Goal: Transaction & Acquisition: Book appointment/travel/reservation

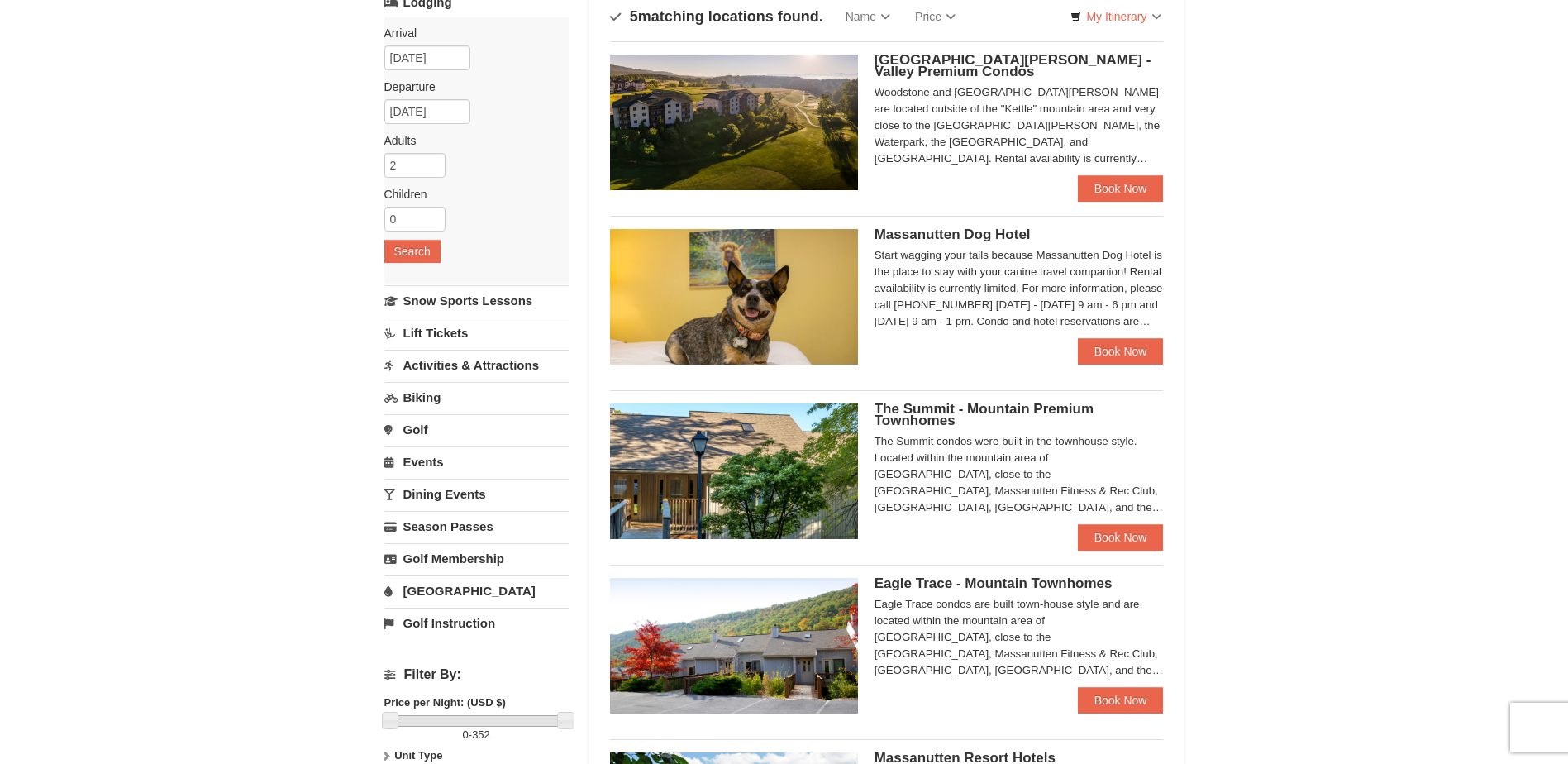
scroll to position [165, 0]
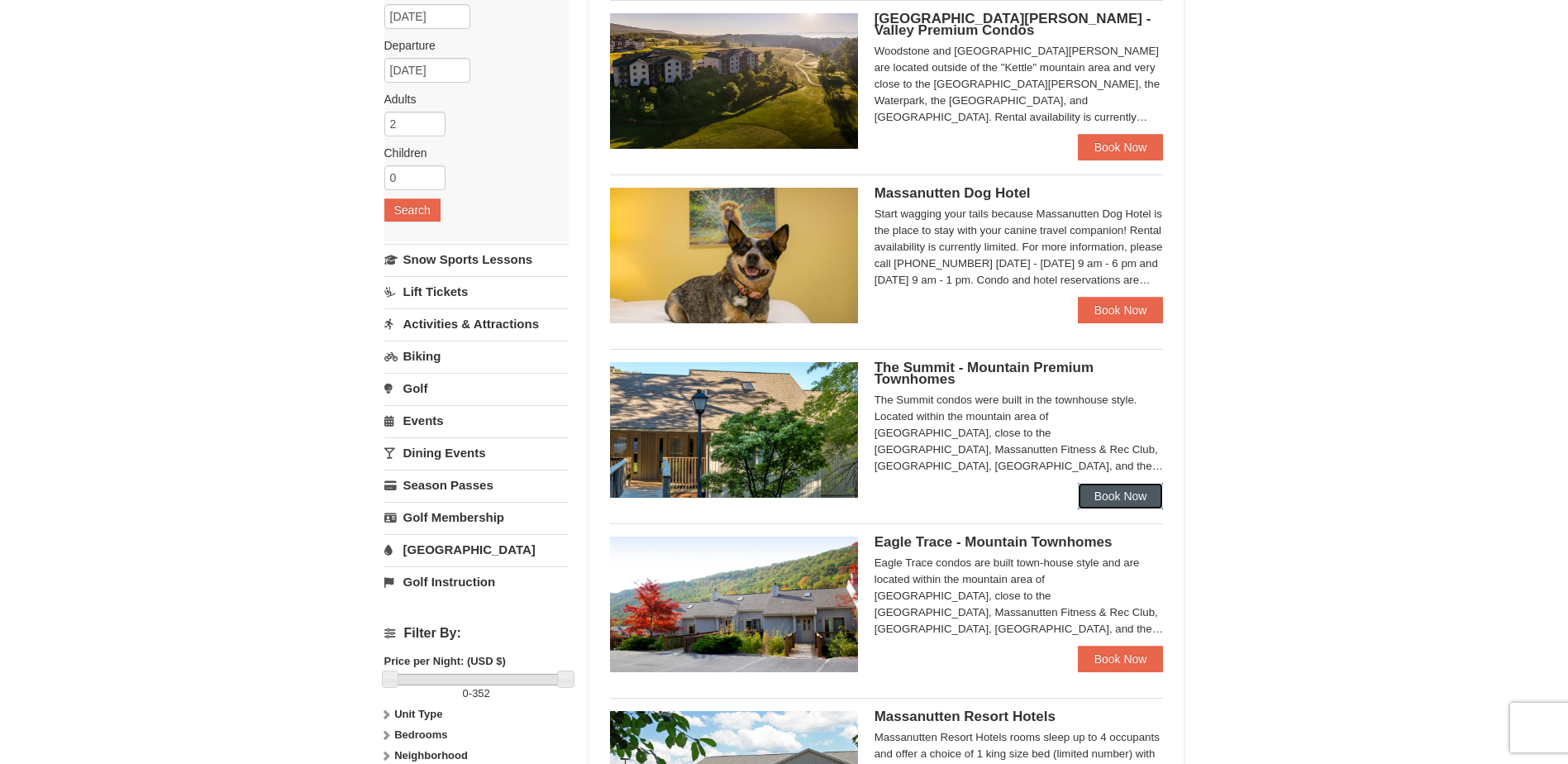
click at [1140, 497] on link "Book Now" at bounding box center [1120, 495] width 86 height 26
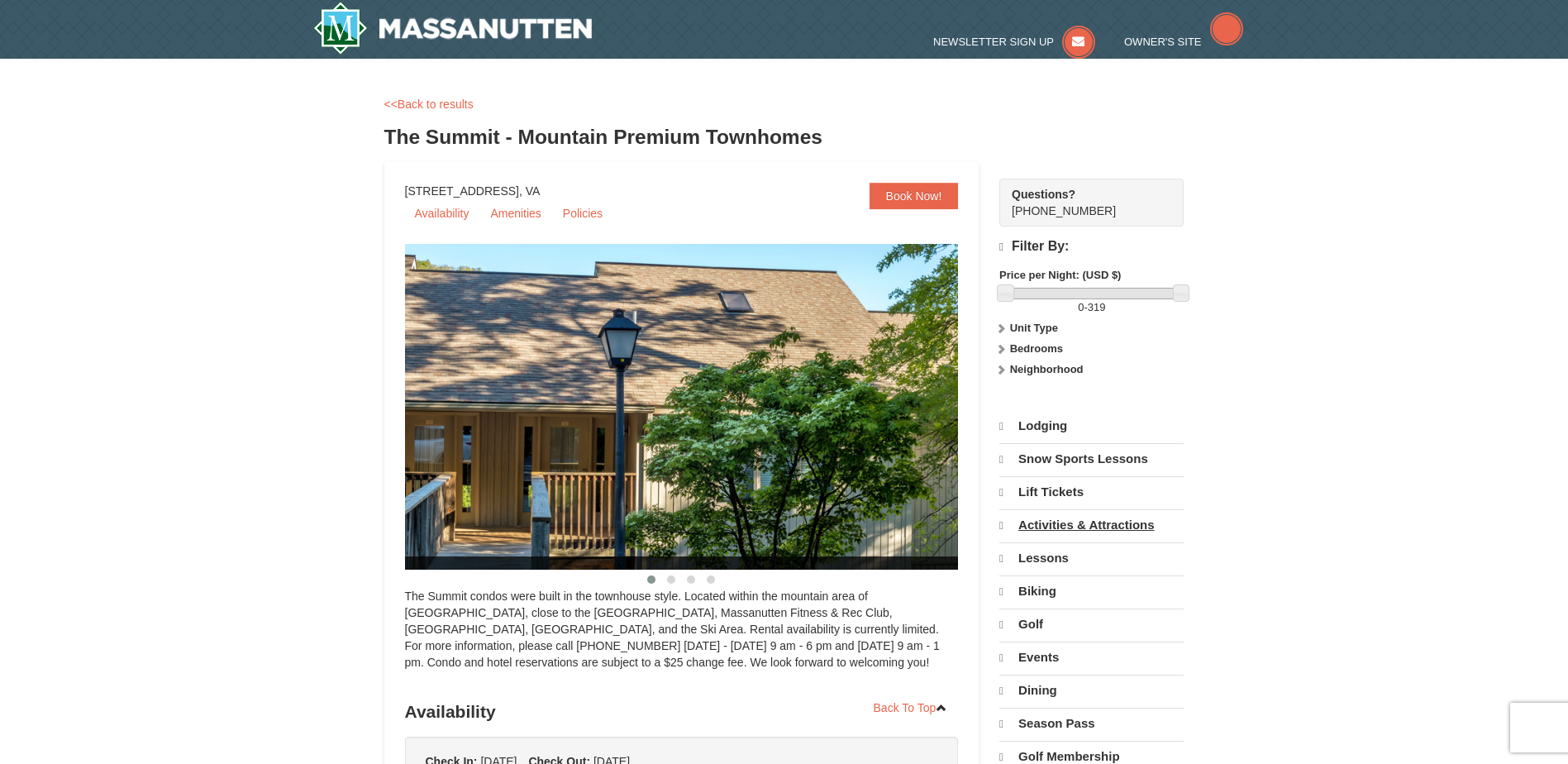
select select "10"
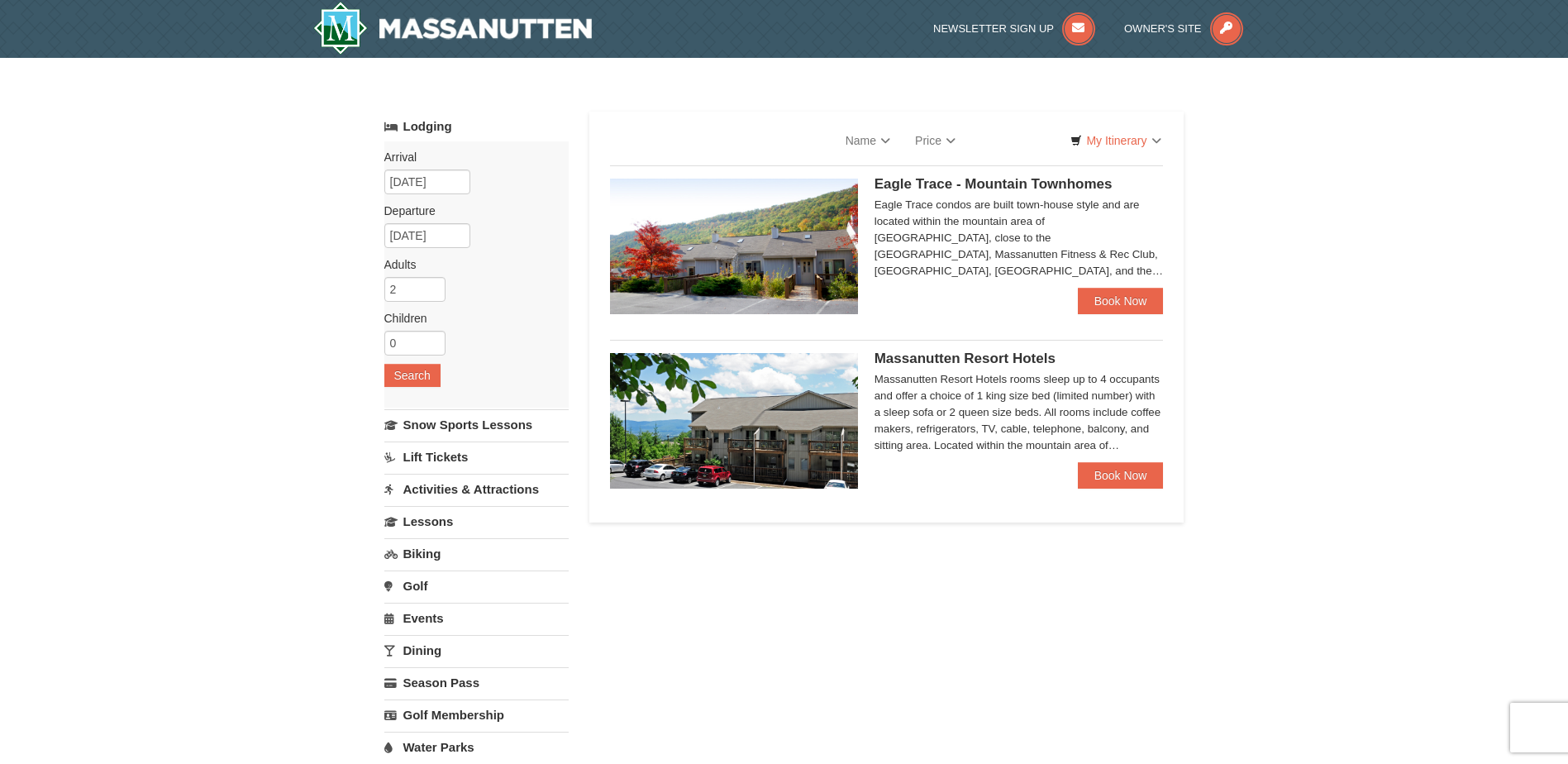
select select "10"
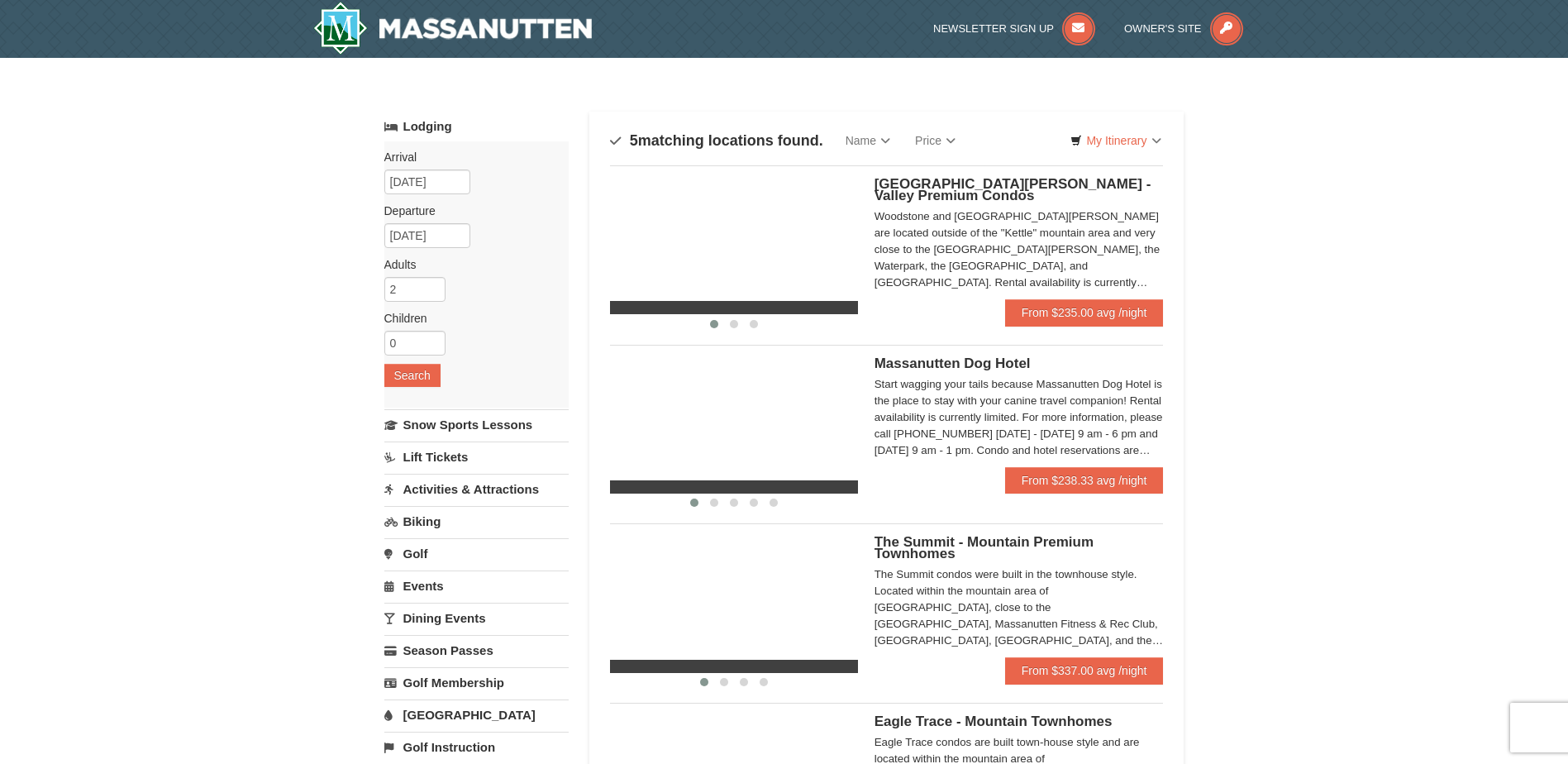
scroll to position [165, 0]
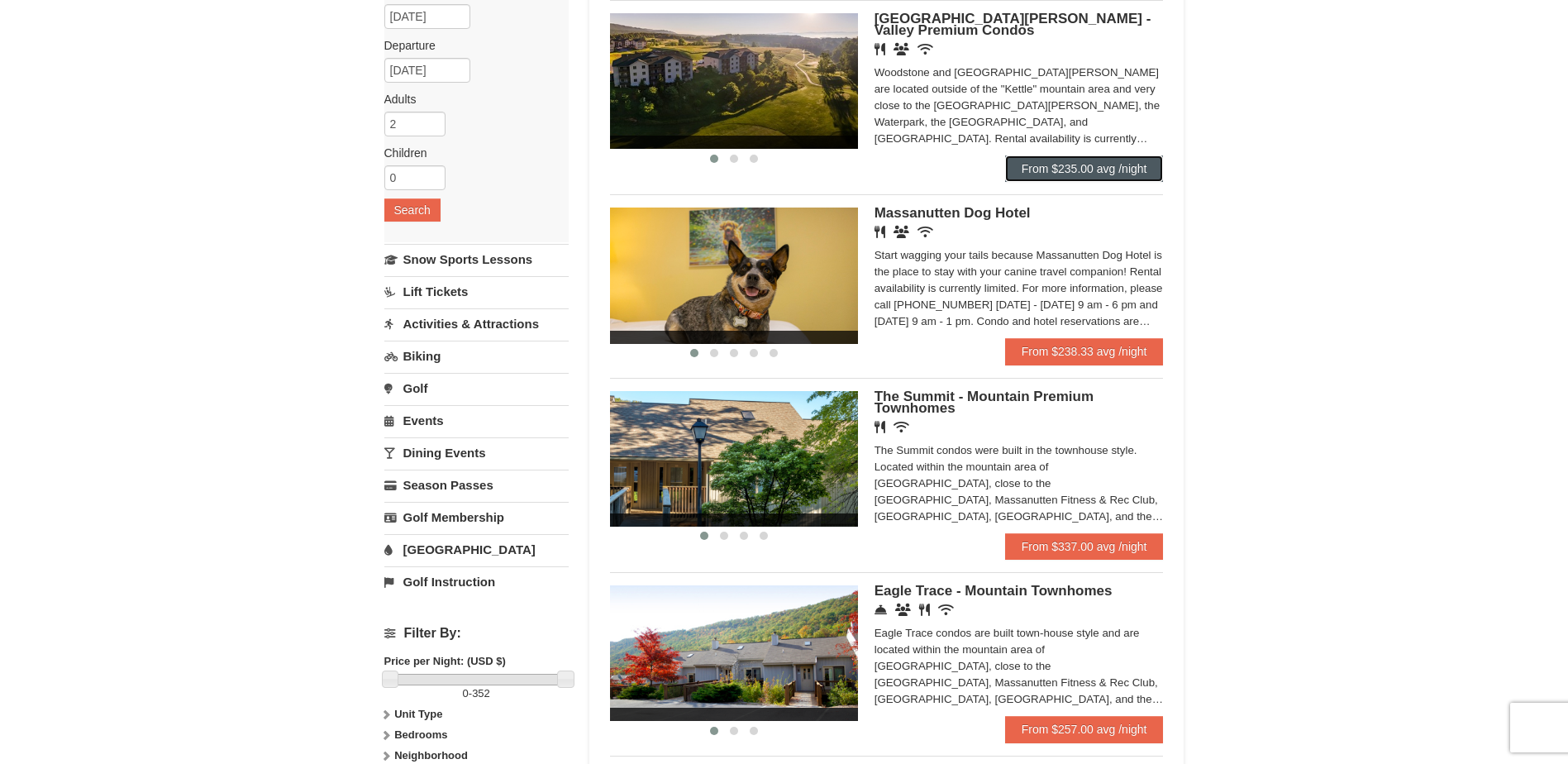
click at [1064, 167] on link "From $235.00 avg /night" at bounding box center [1084, 168] width 158 height 26
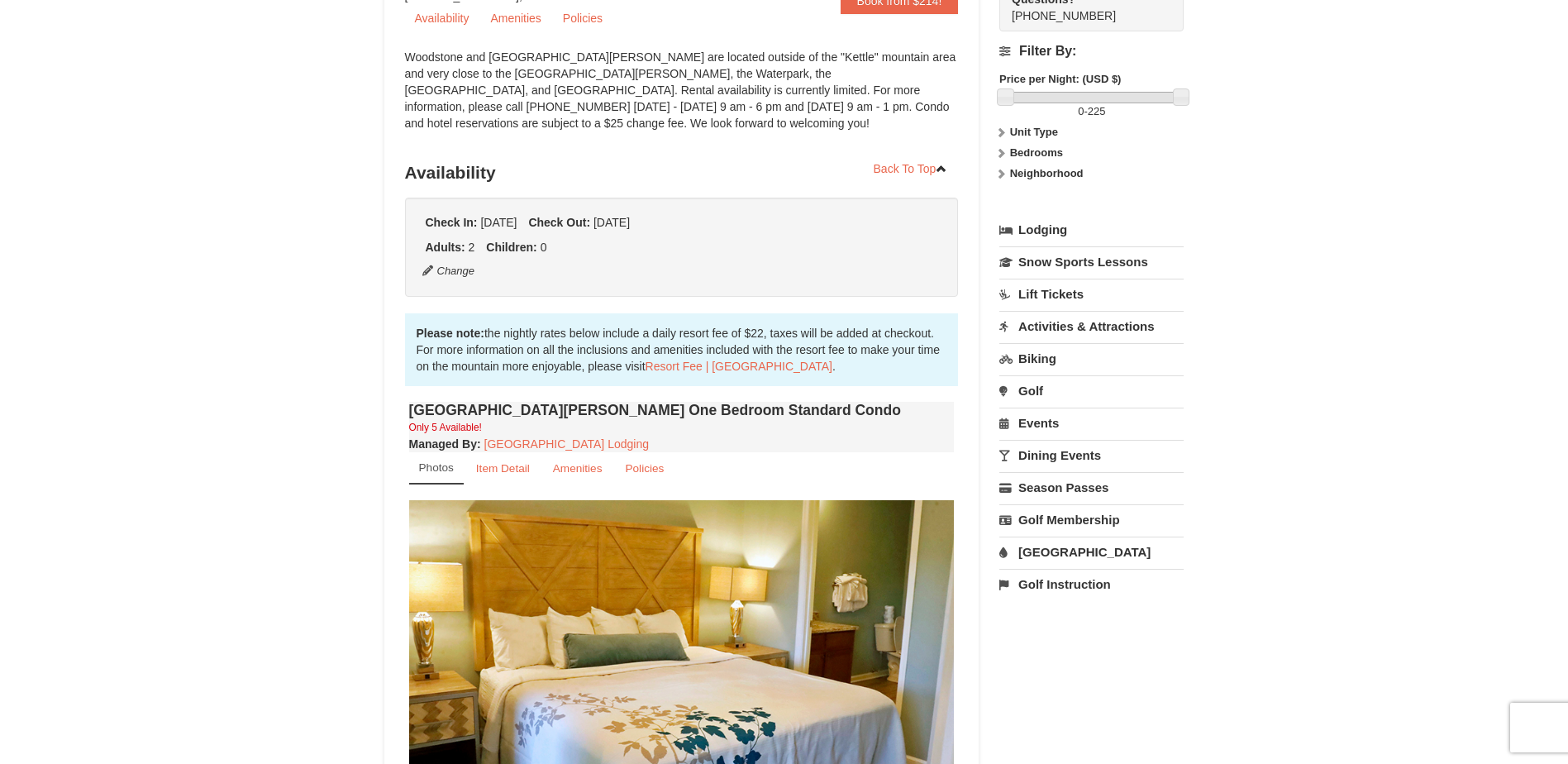
scroll to position [414, 0]
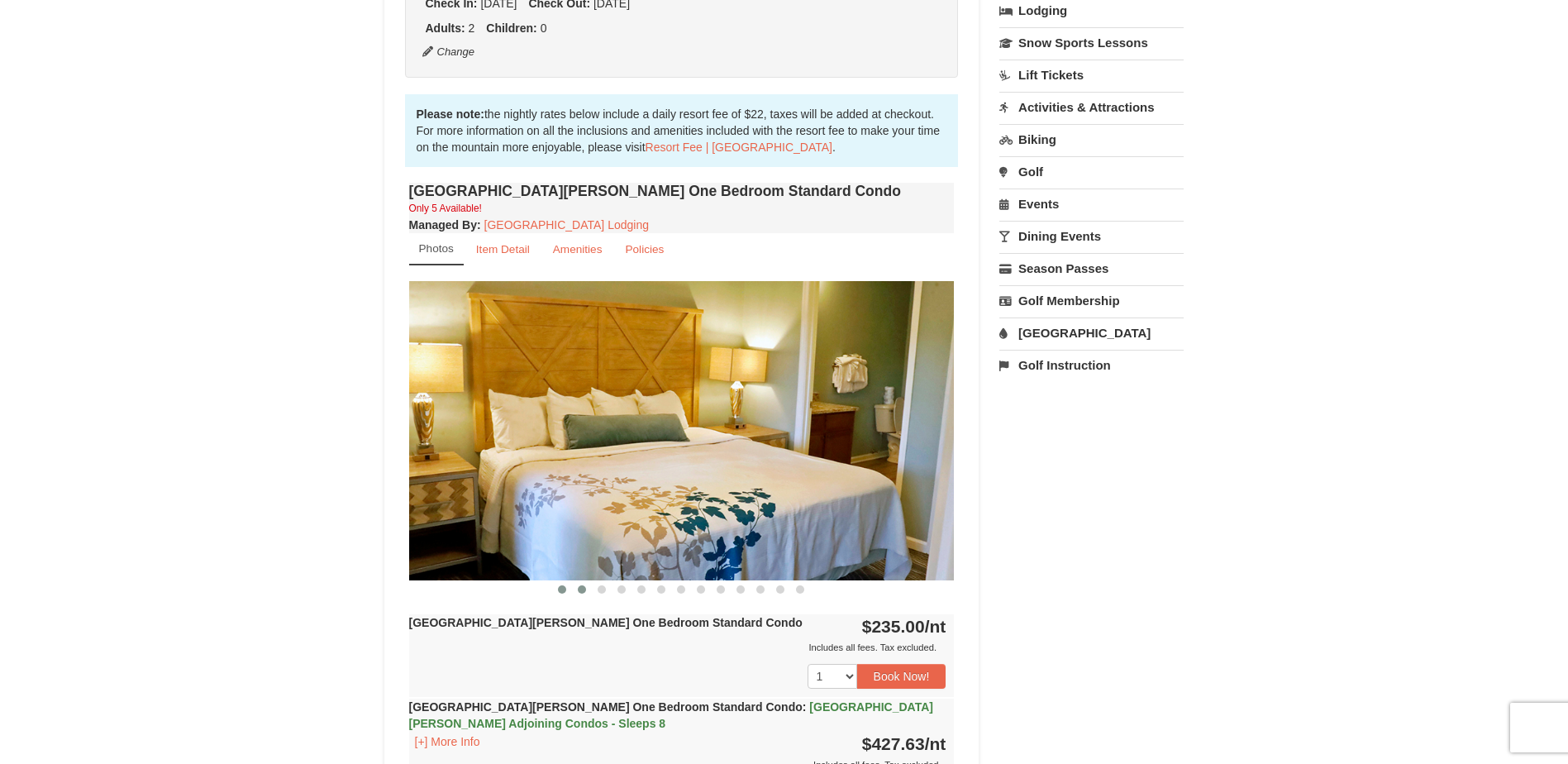
click at [576, 588] on button at bounding box center [581, 589] width 19 height 17
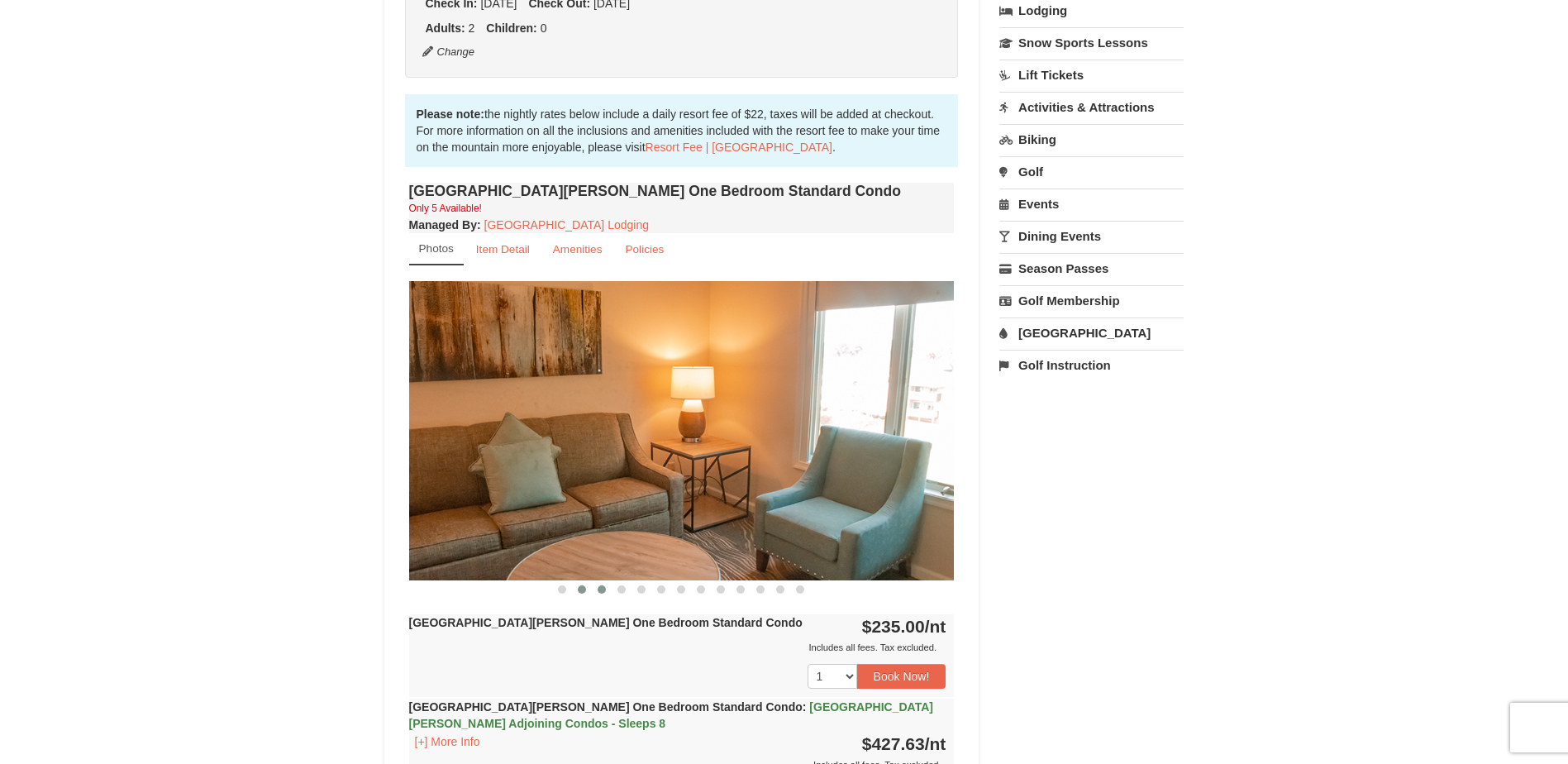
click at [603, 590] on span at bounding box center [602, 589] width 8 height 8
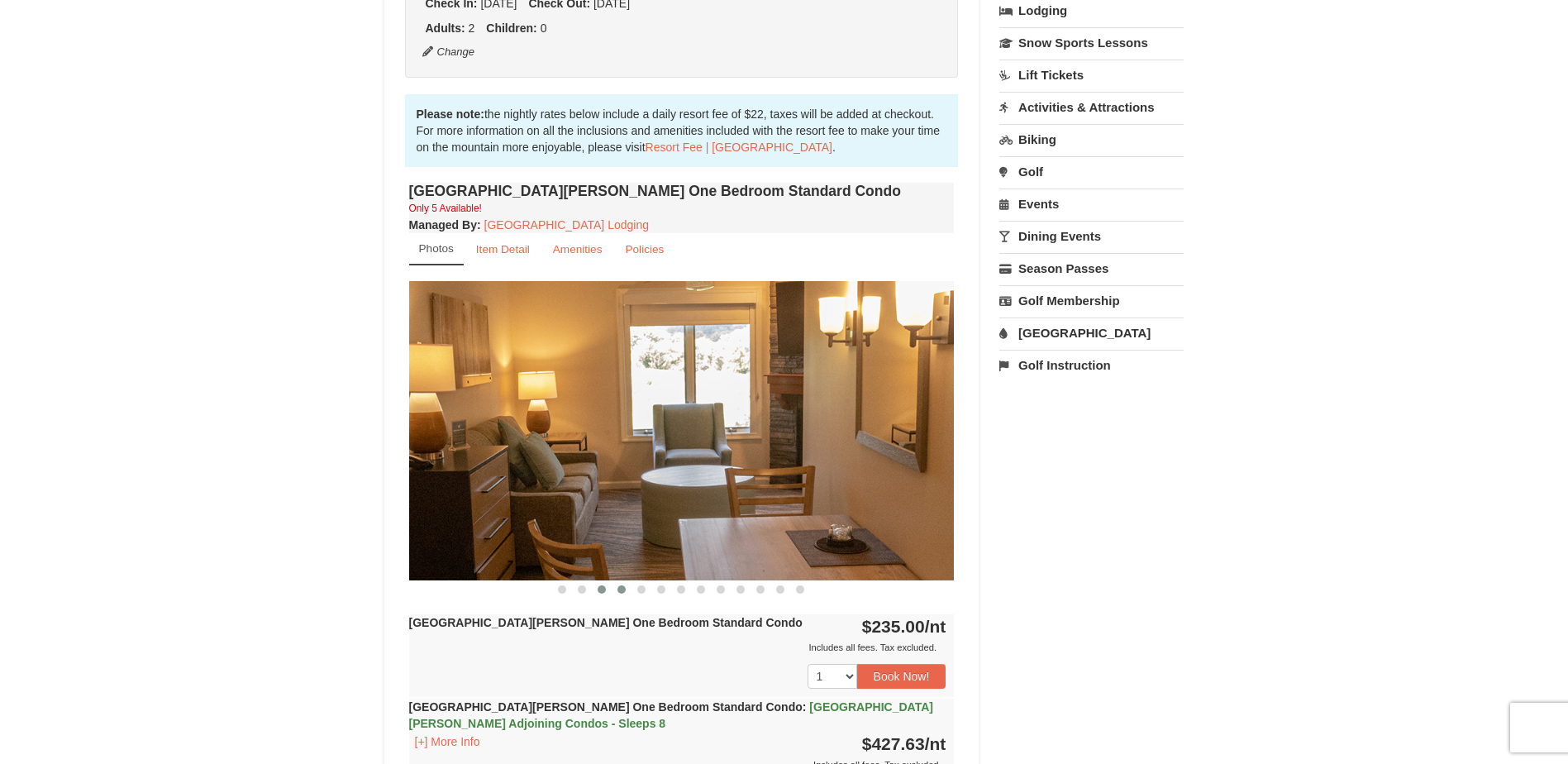
click at [620, 590] on span at bounding box center [621, 589] width 8 height 8
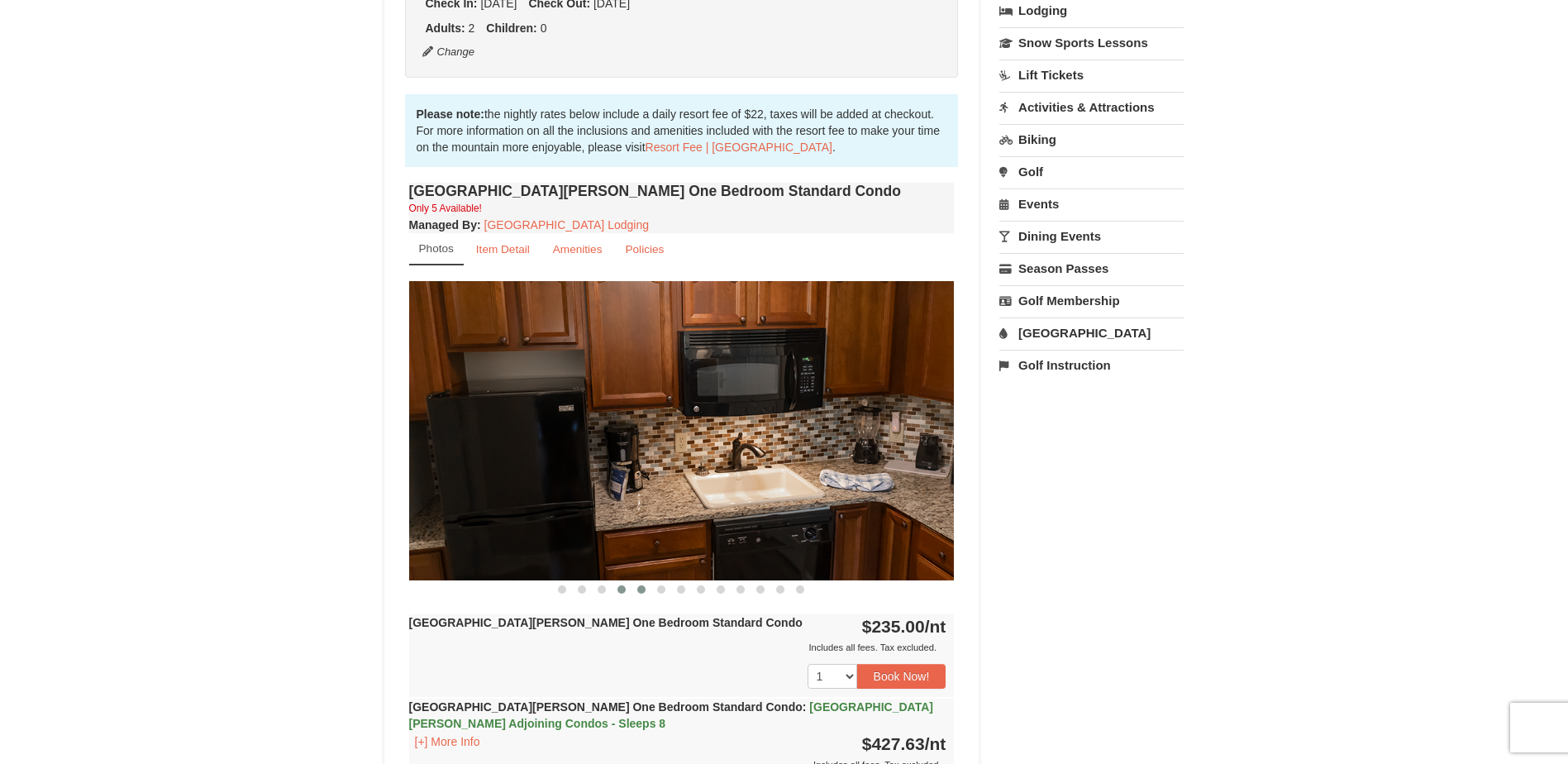
click at [642, 593] on span at bounding box center [642, 589] width 8 height 8
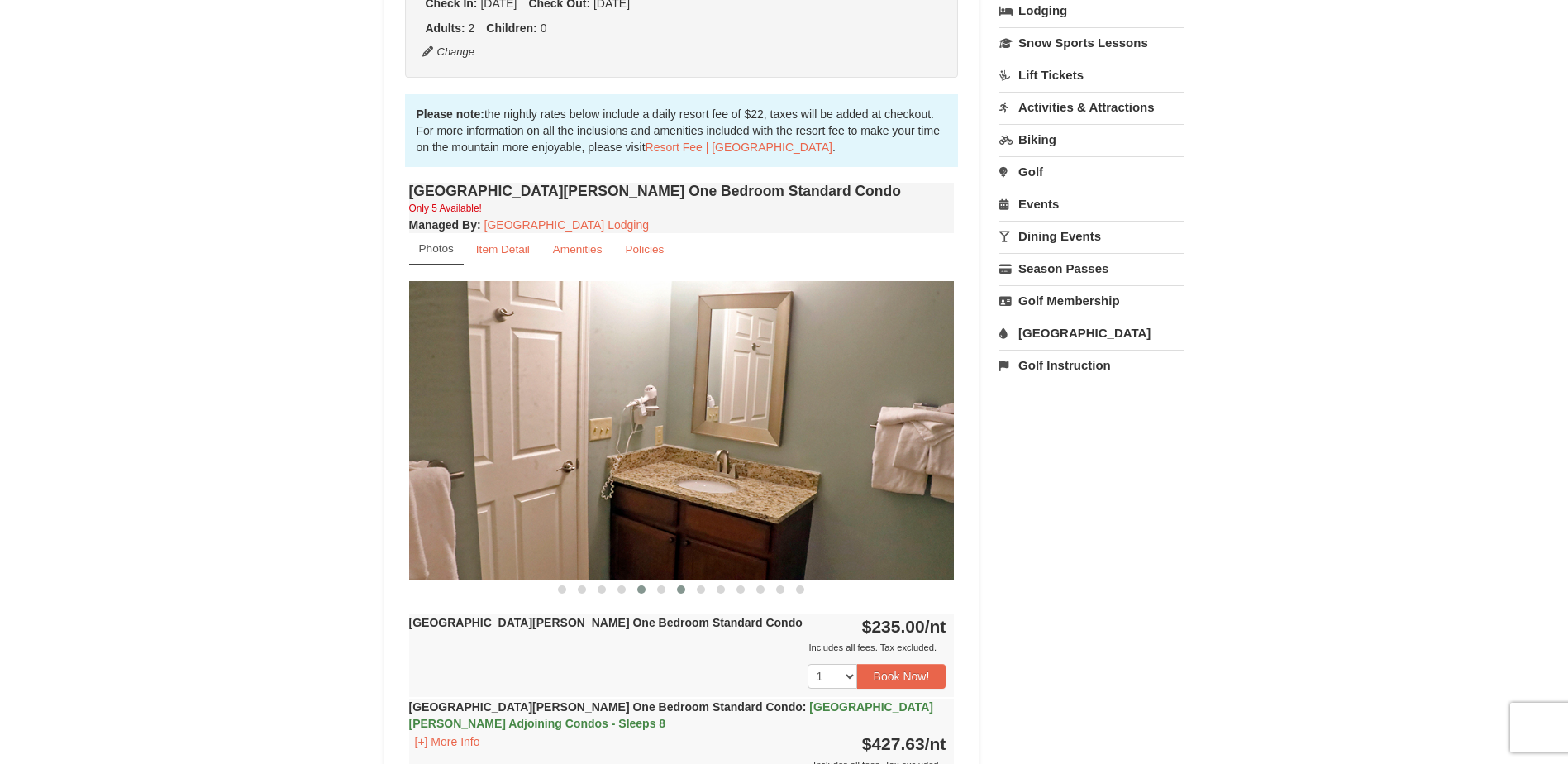
click at [679, 590] on span at bounding box center [681, 589] width 8 height 8
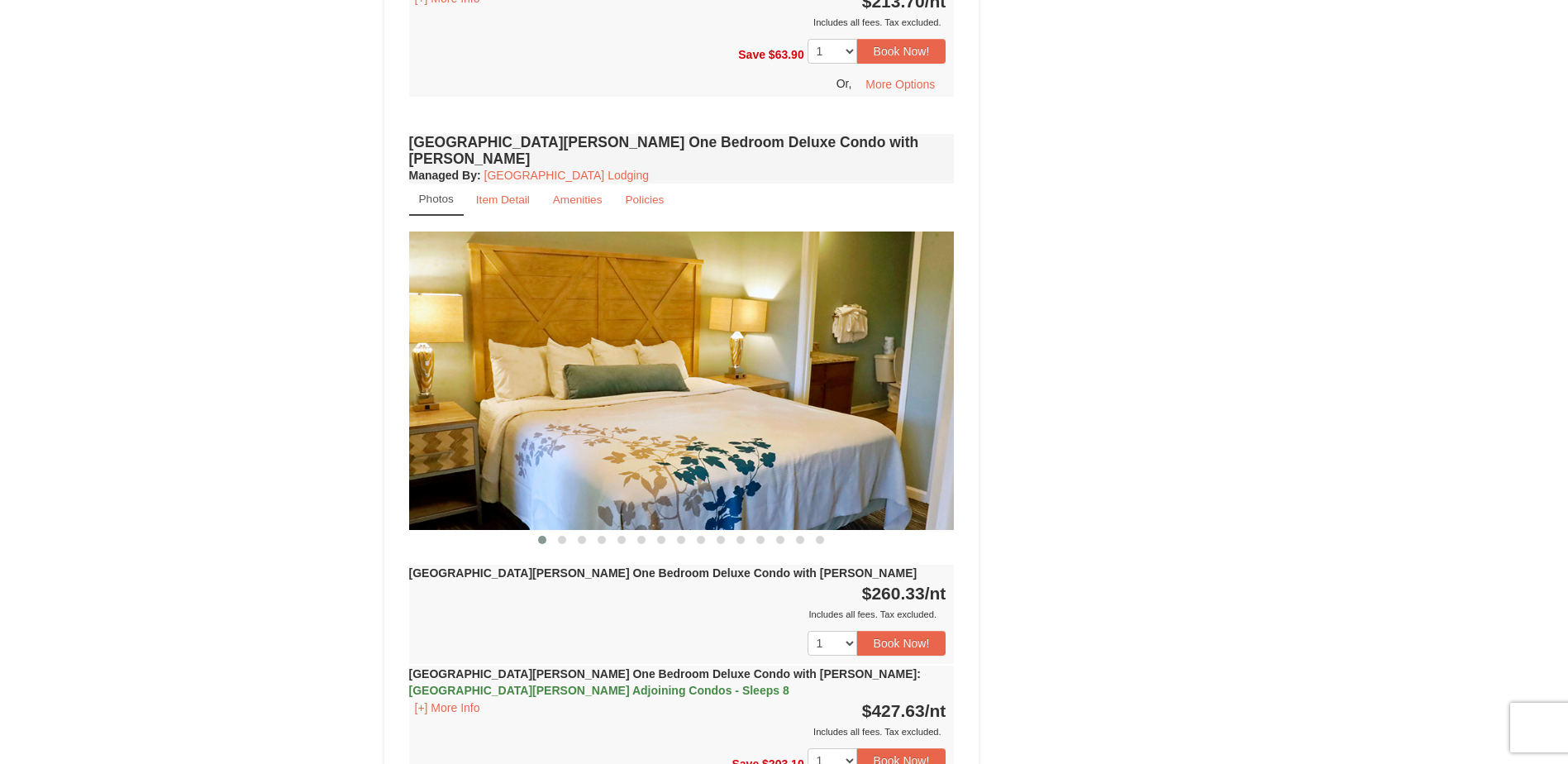
scroll to position [1323, 0]
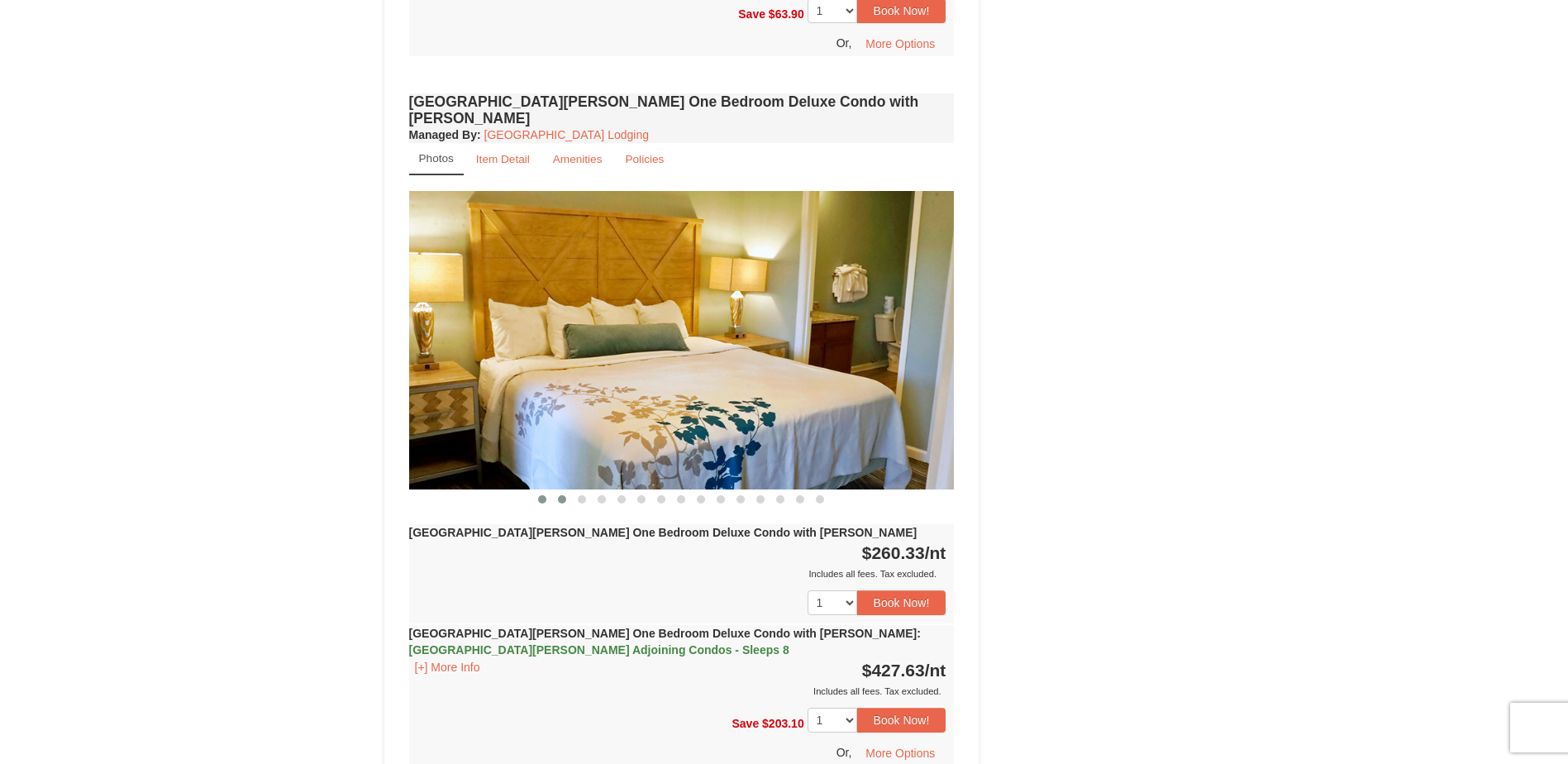
click at [560, 495] on span at bounding box center [562, 499] width 8 height 8
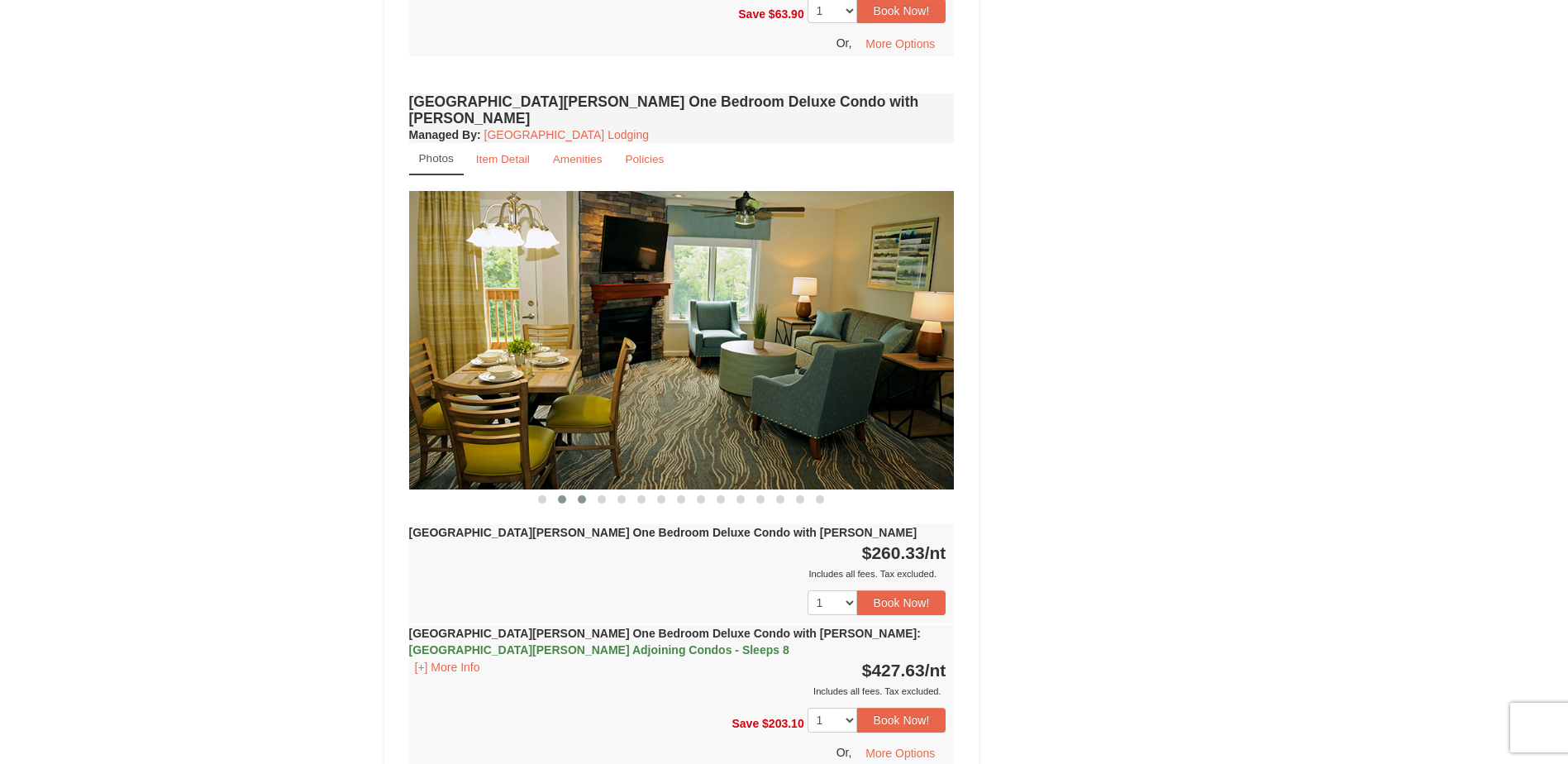
click at [580, 495] on span at bounding box center [582, 499] width 8 height 8
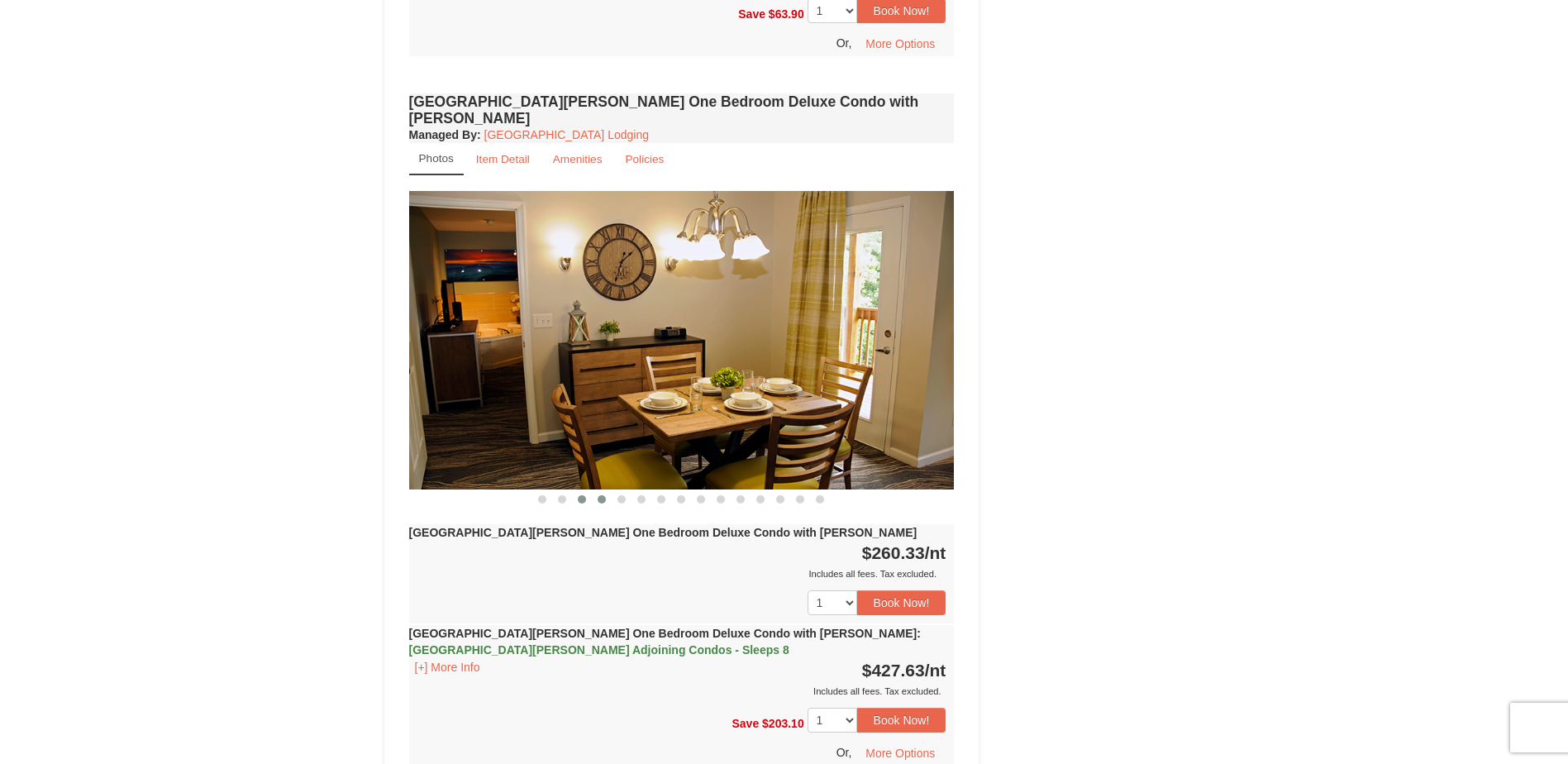
click at [607, 491] on button at bounding box center [601, 499] width 19 height 17
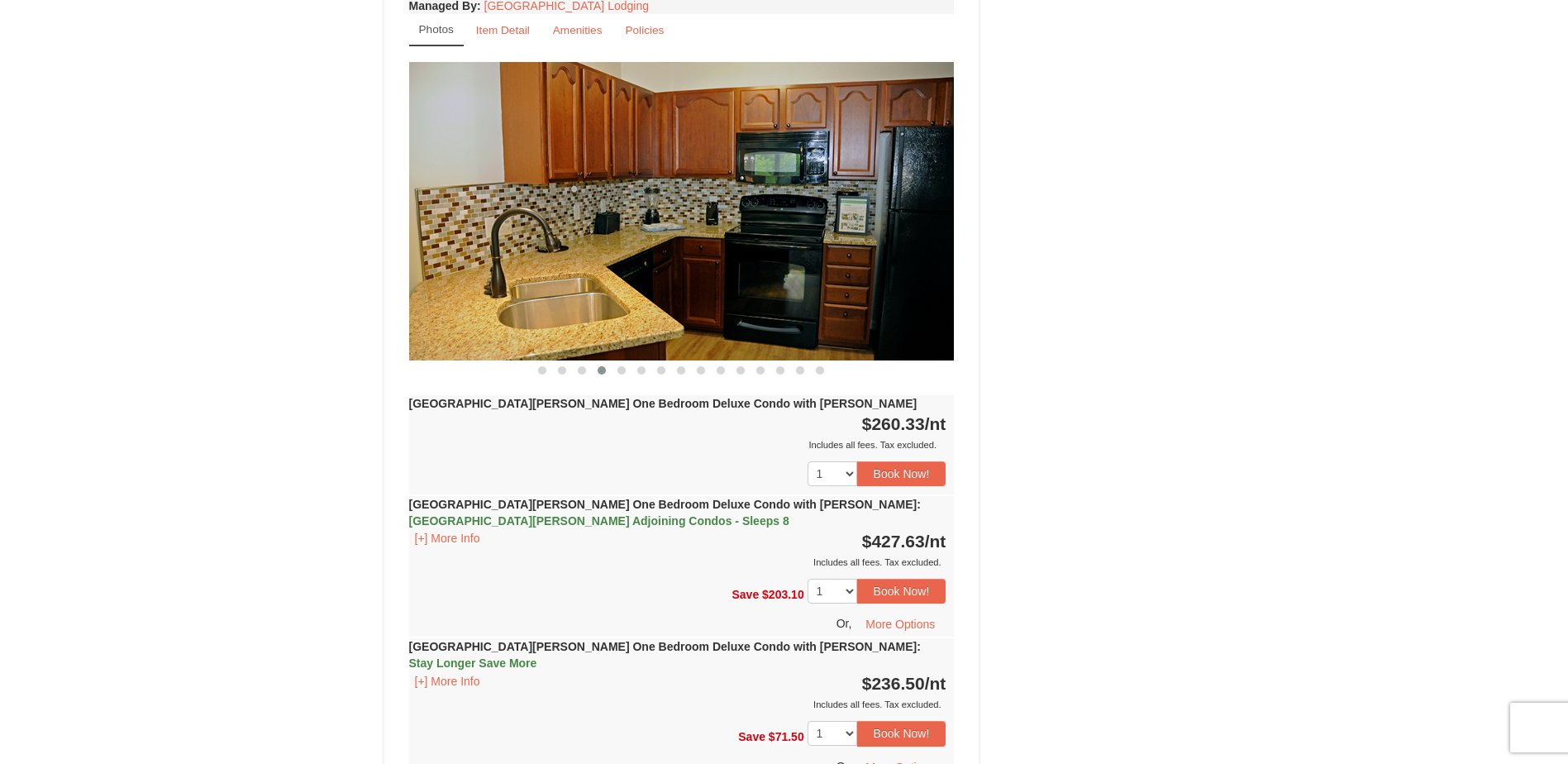
scroll to position [1571, 0]
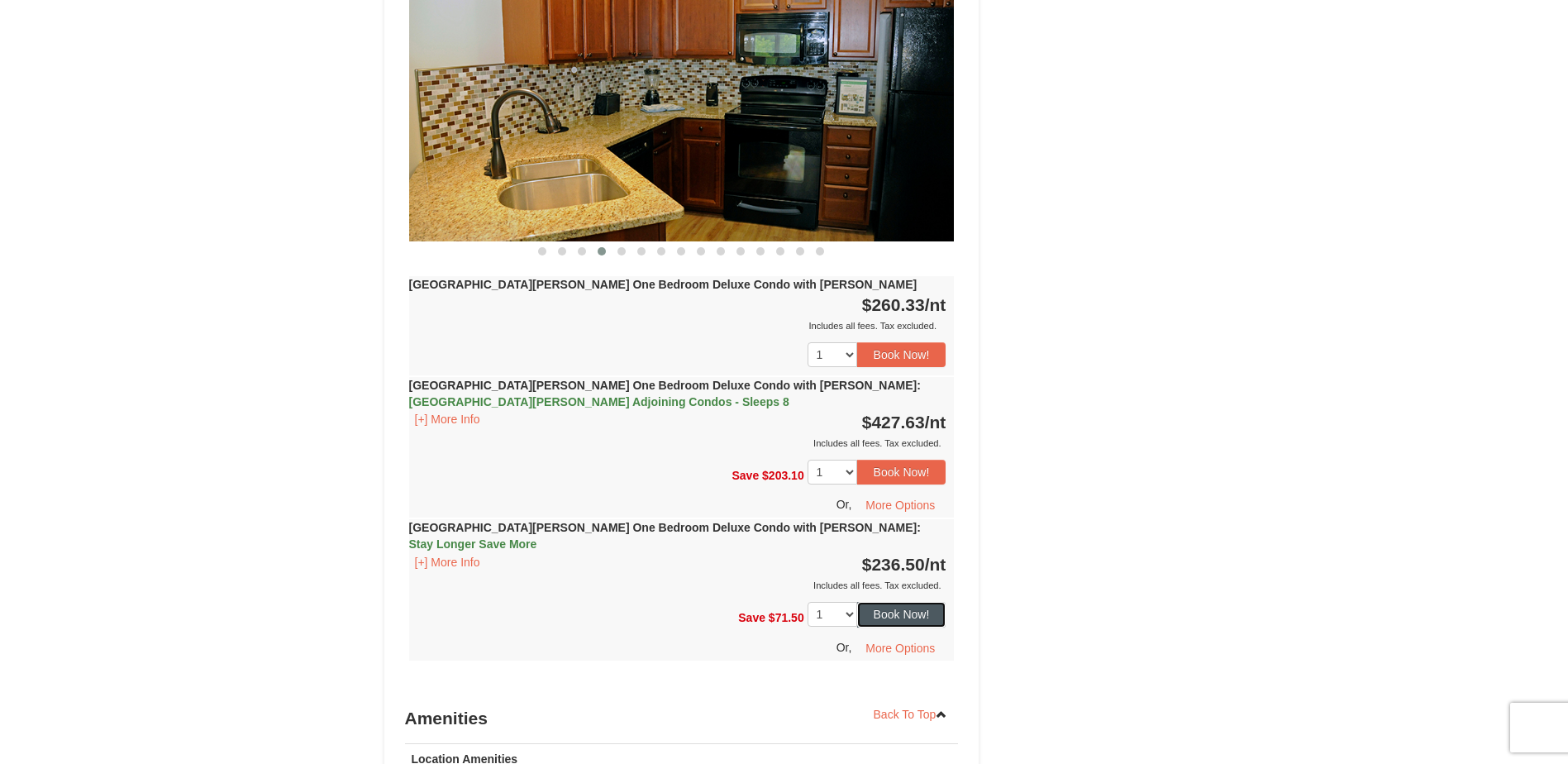
click at [906, 602] on button "Book Now!" at bounding box center [901, 614] width 89 height 25
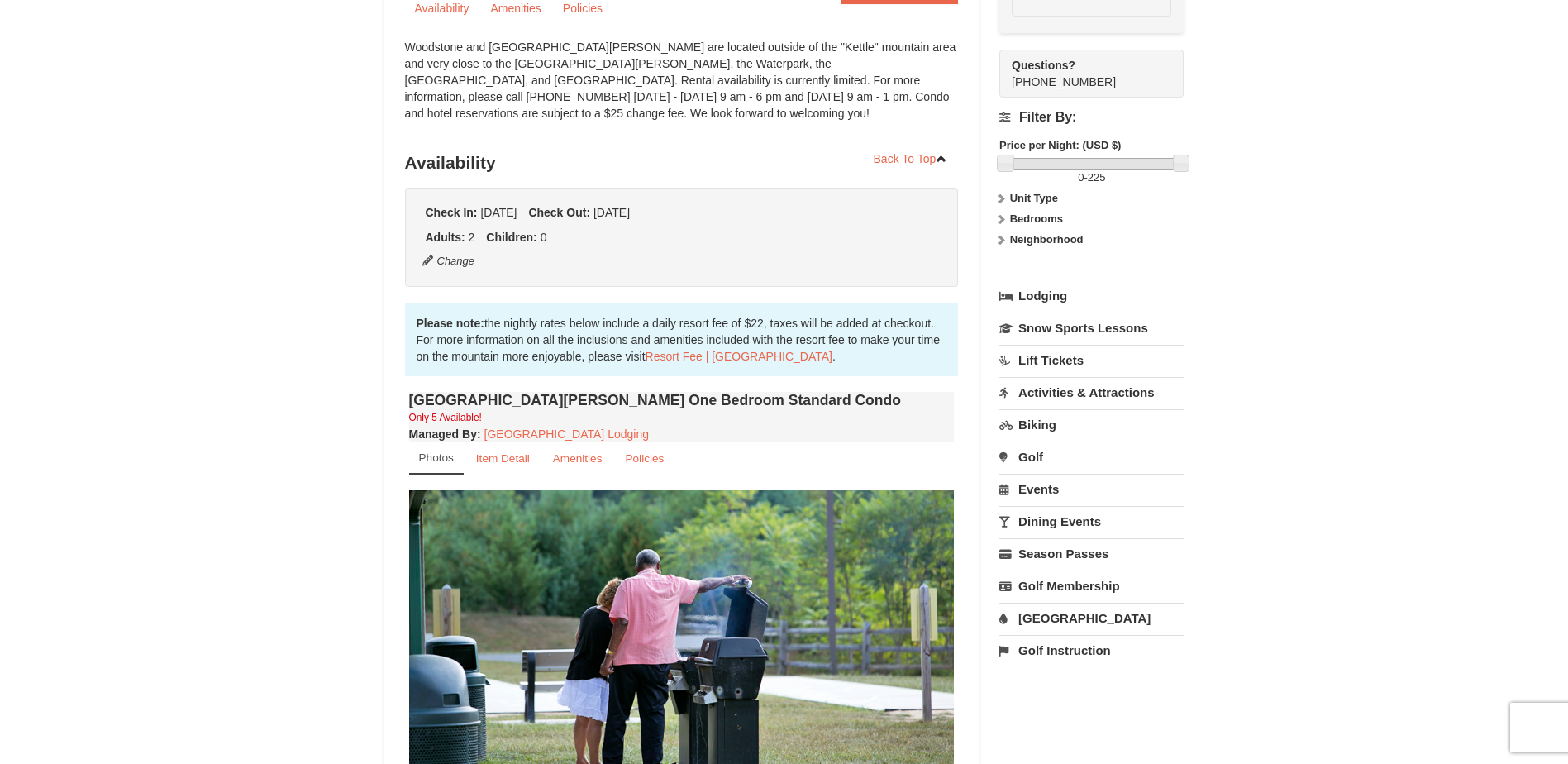
scroll to position [161, 0]
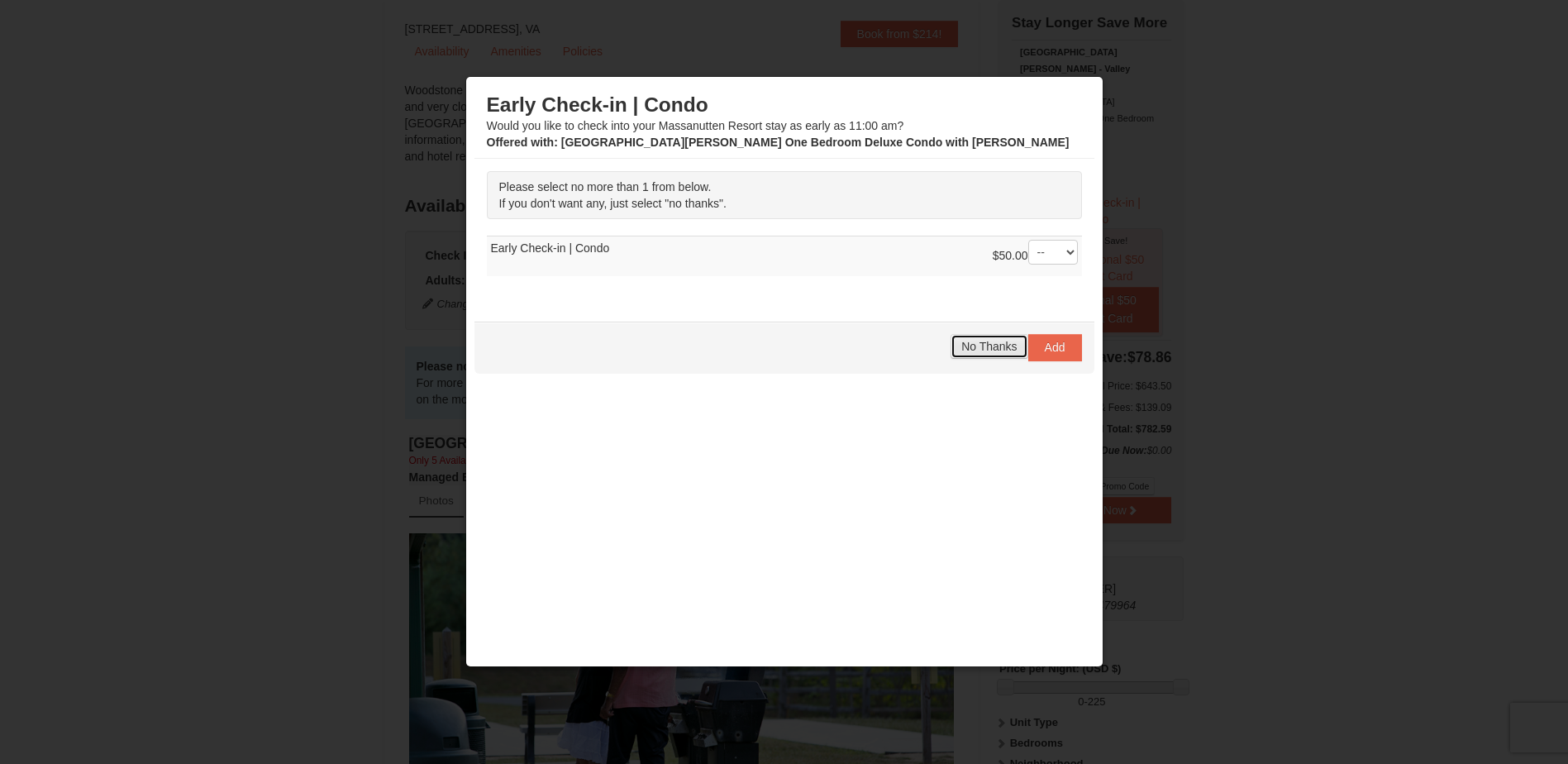
click at [985, 352] on span "No Thanks" at bounding box center [988, 347] width 55 height 14
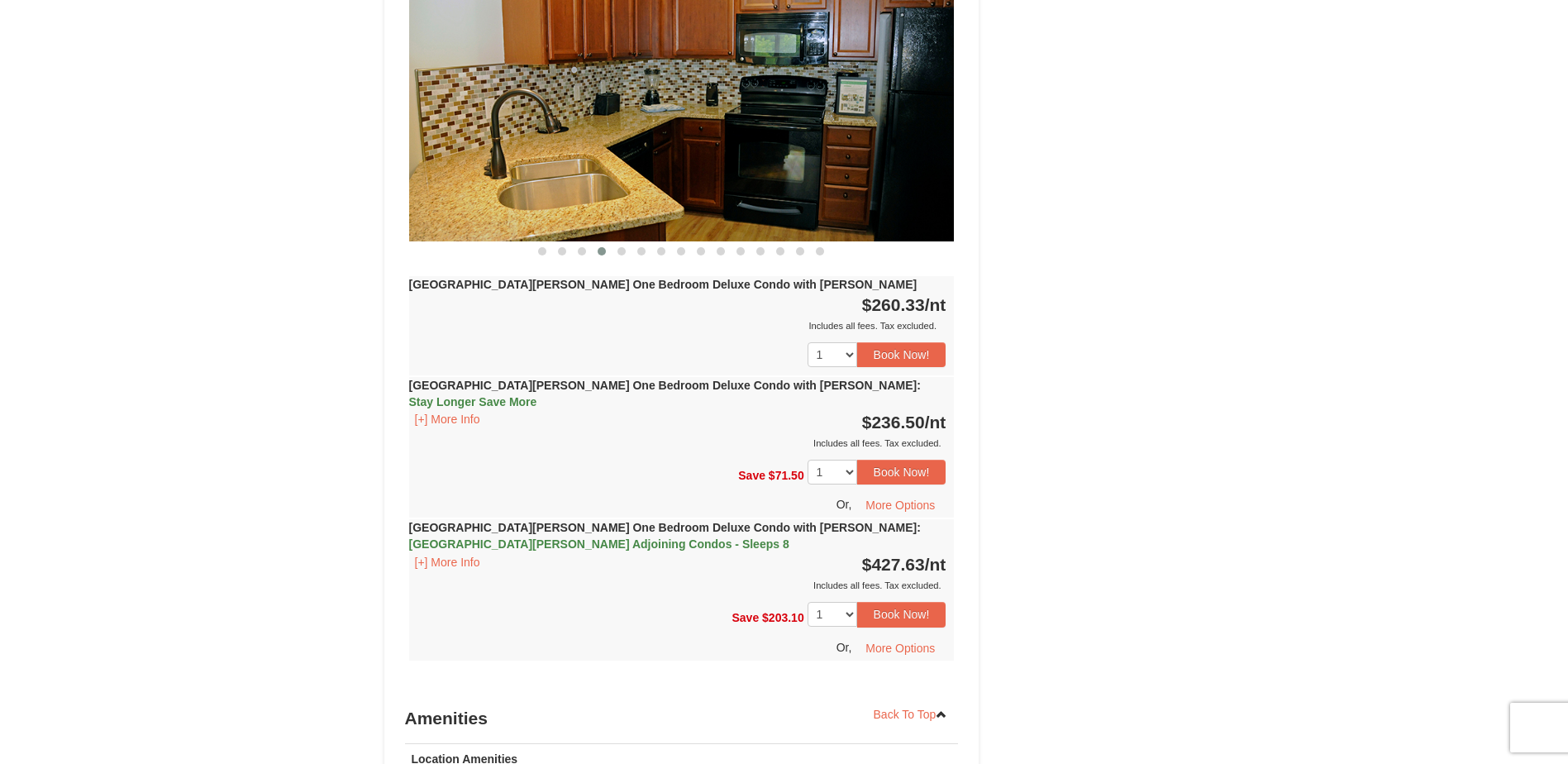
scroll to position [1488, 0]
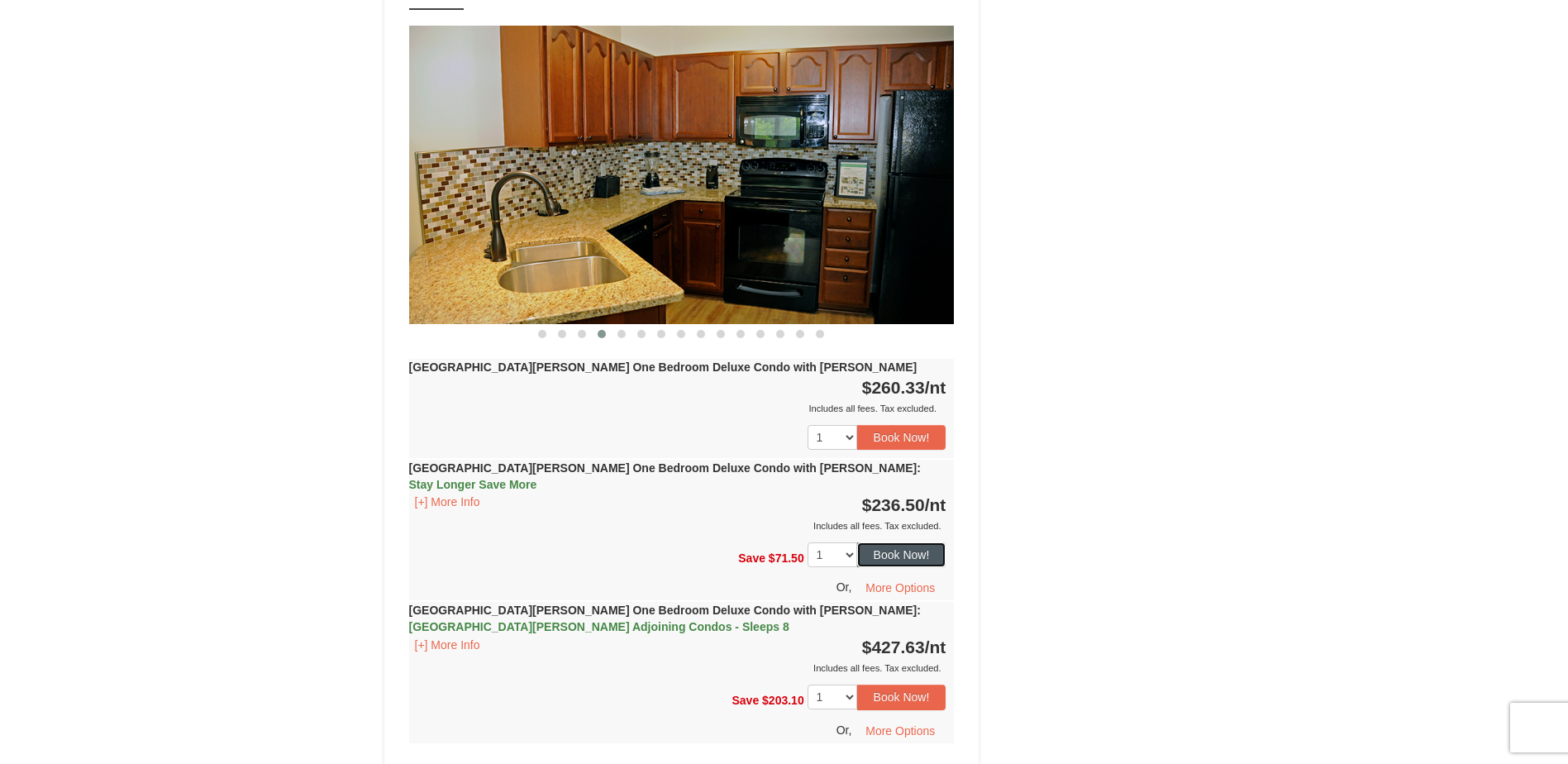
click at [907, 543] on button "Book Now!" at bounding box center [901, 555] width 89 height 25
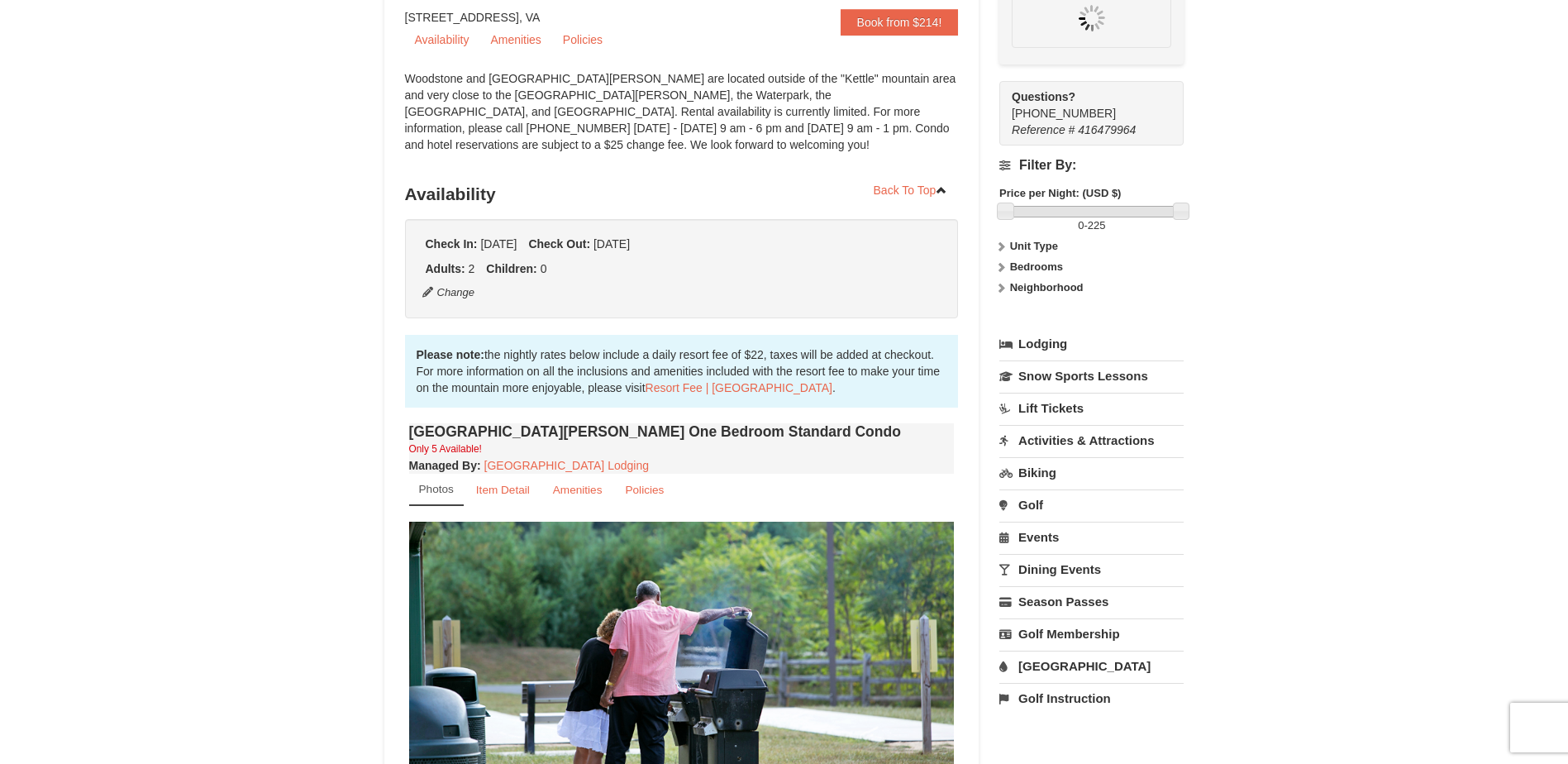
scroll to position [161, 0]
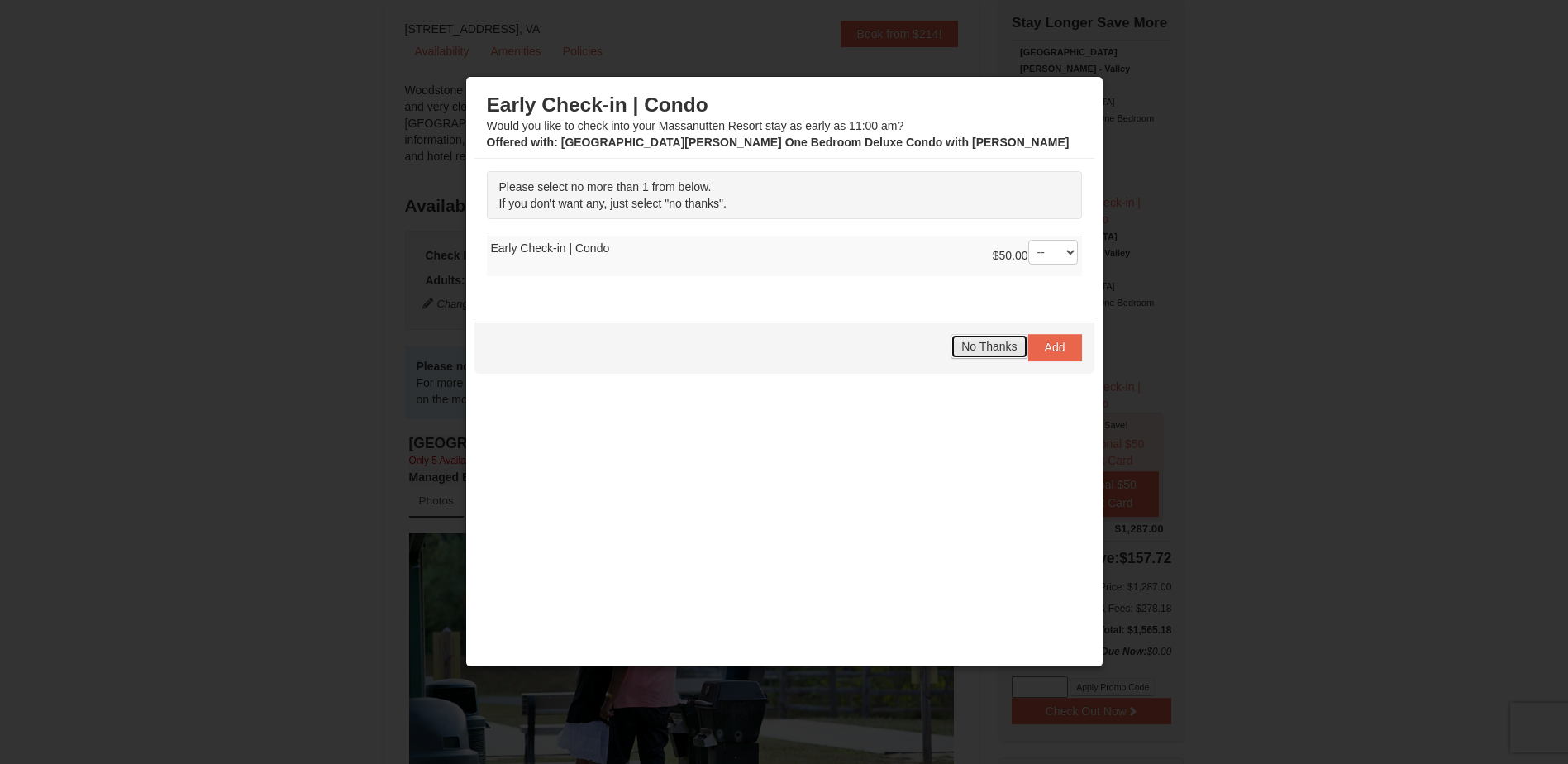
click at [973, 341] on span "No Thanks" at bounding box center [988, 347] width 55 height 14
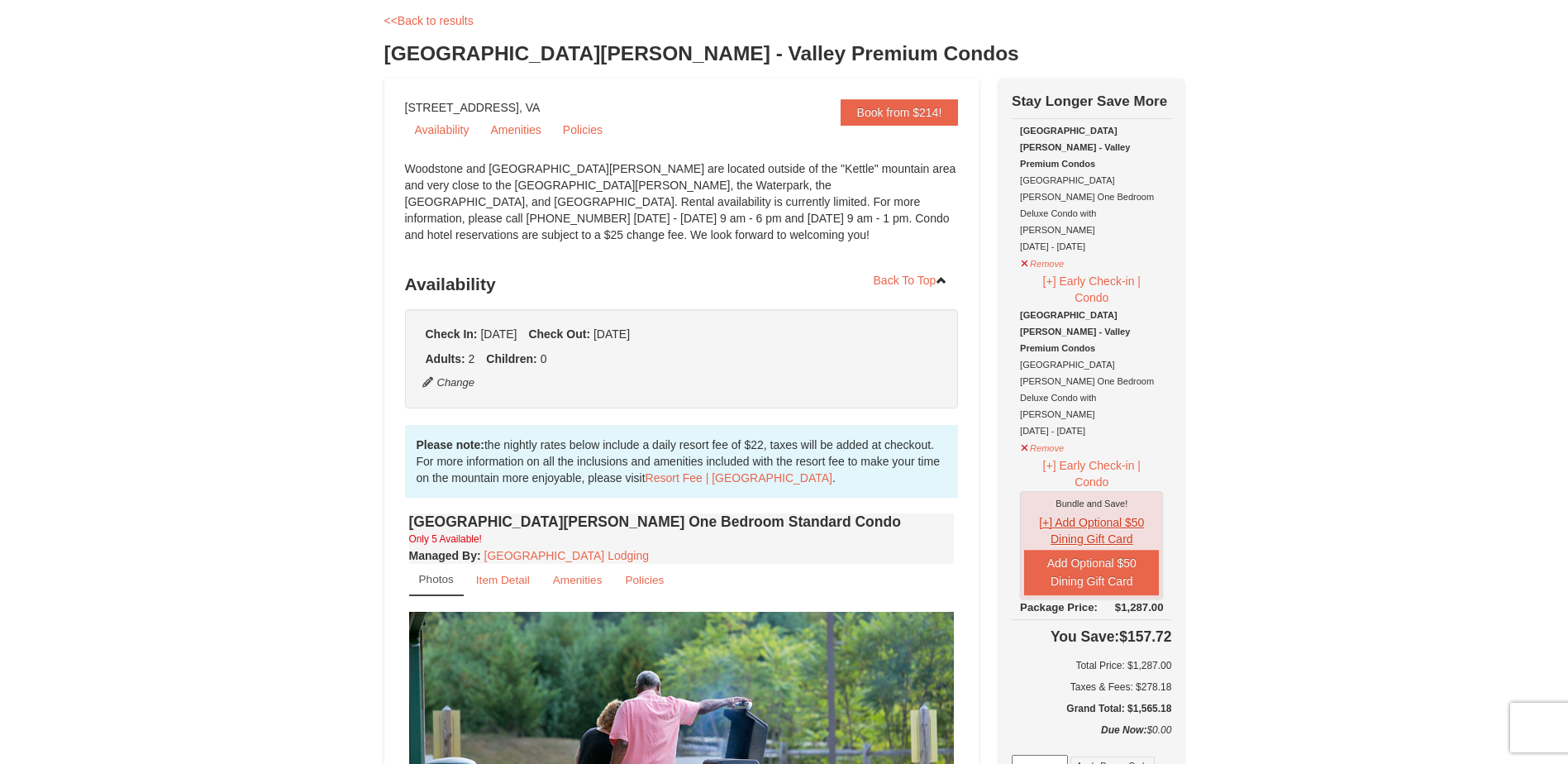
scroll to position [79, 0]
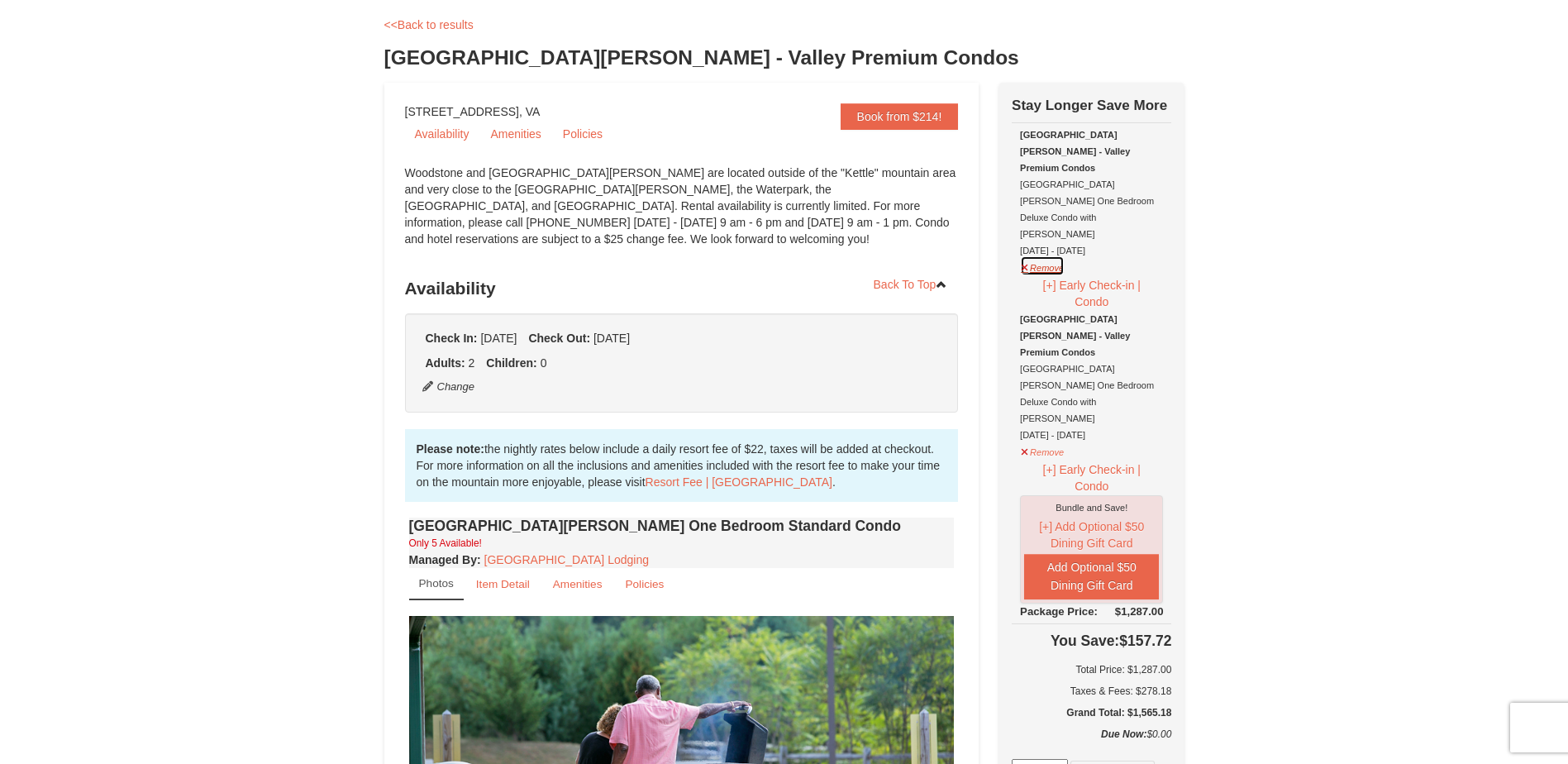
click at [1036, 255] on button "Remove" at bounding box center [1042, 265] width 45 height 20
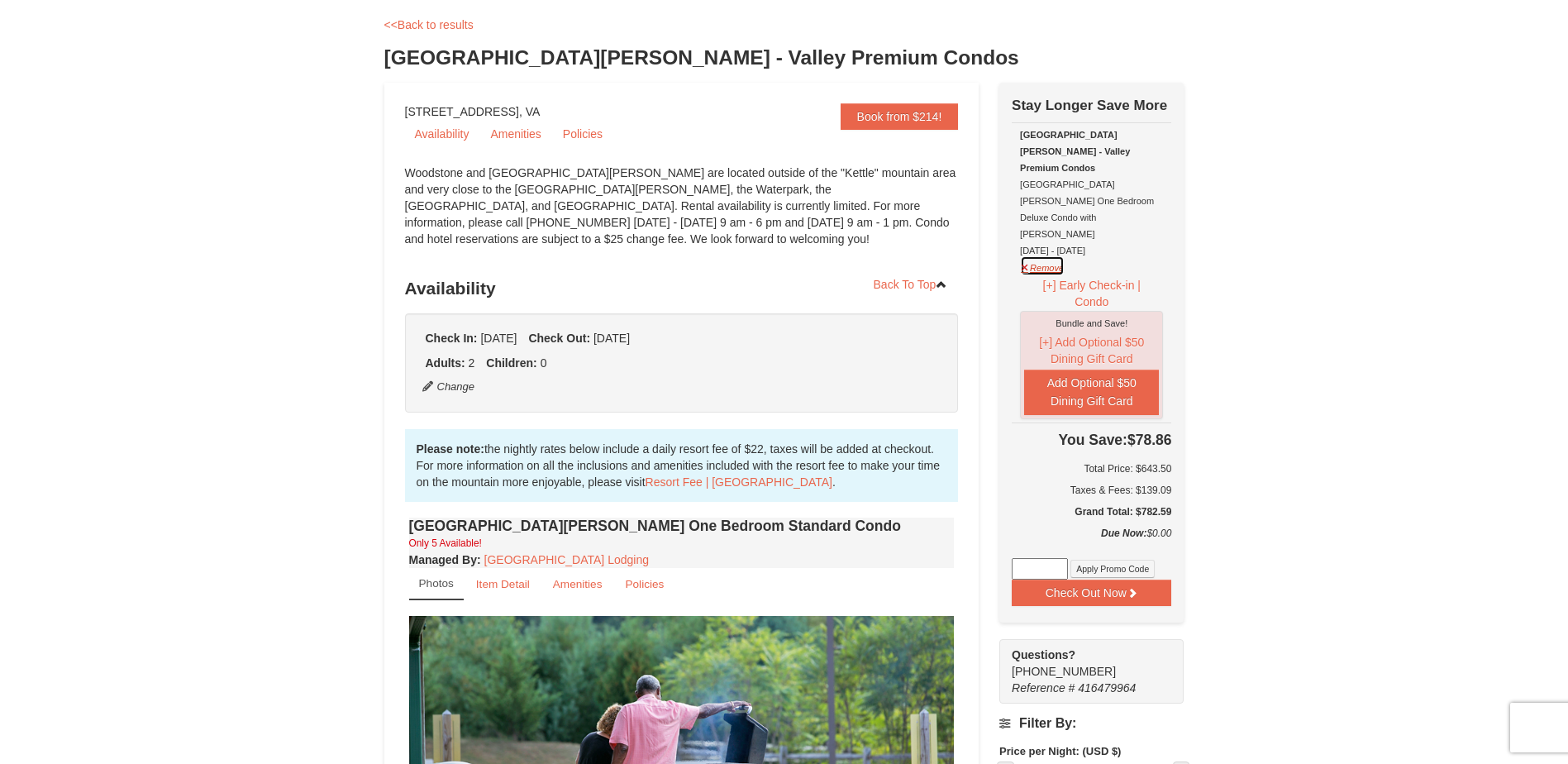
click at [1037, 255] on button "Remove" at bounding box center [1042, 265] width 45 height 20
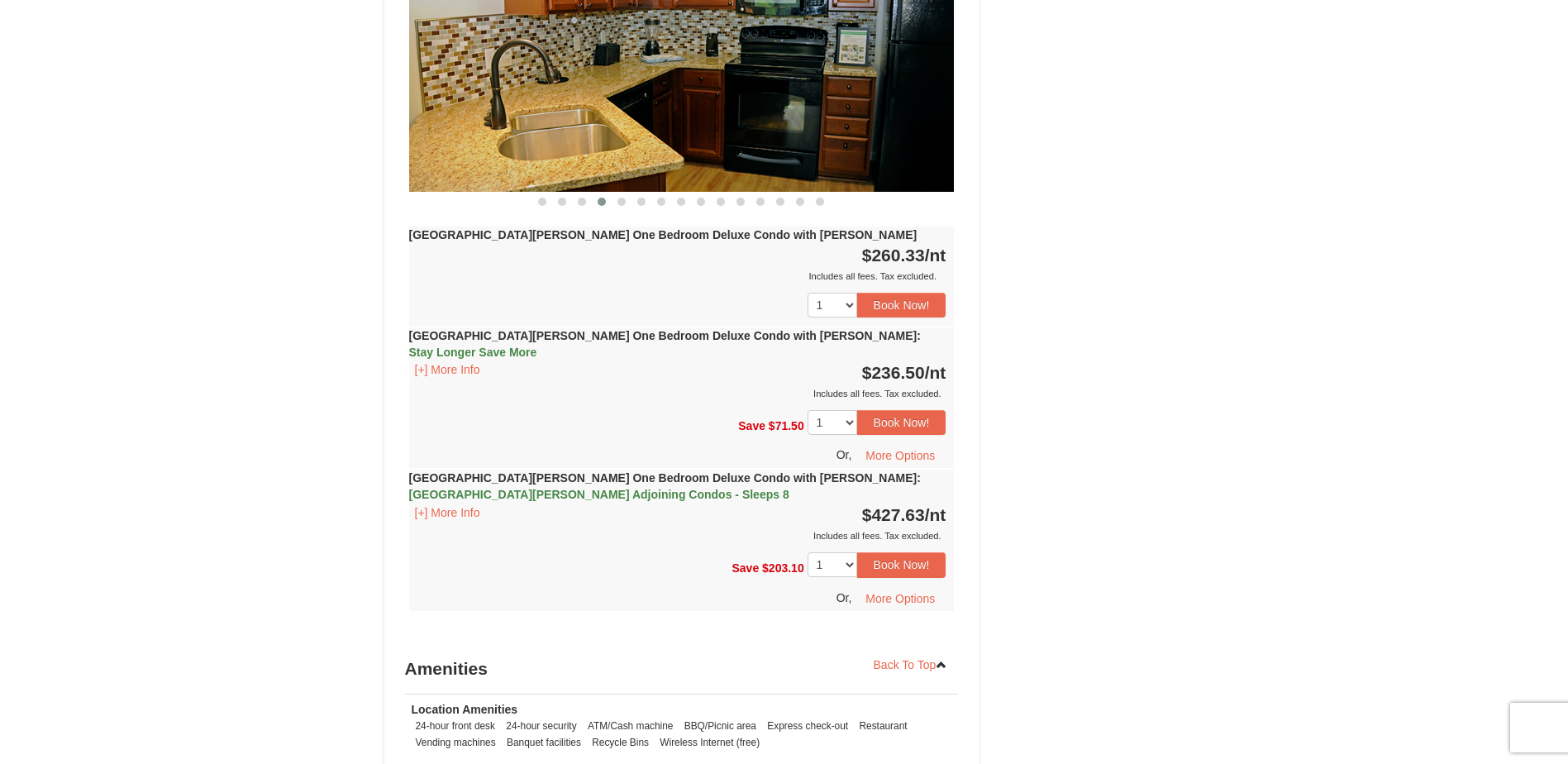
scroll to position [1649, 0]
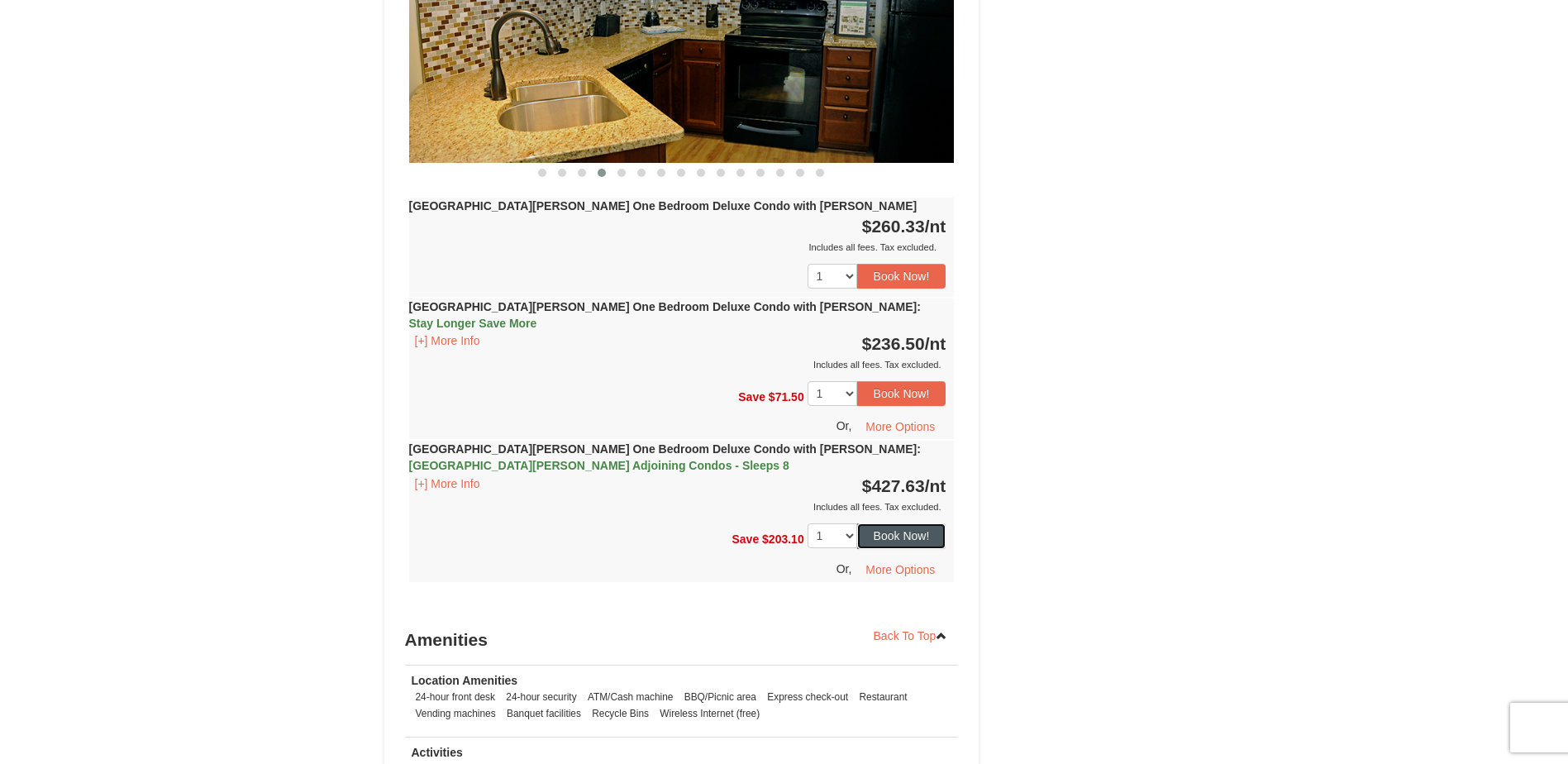
click at [895, 523] on button "Book Now!" at bounding box center [901, 535] width 89 height 25
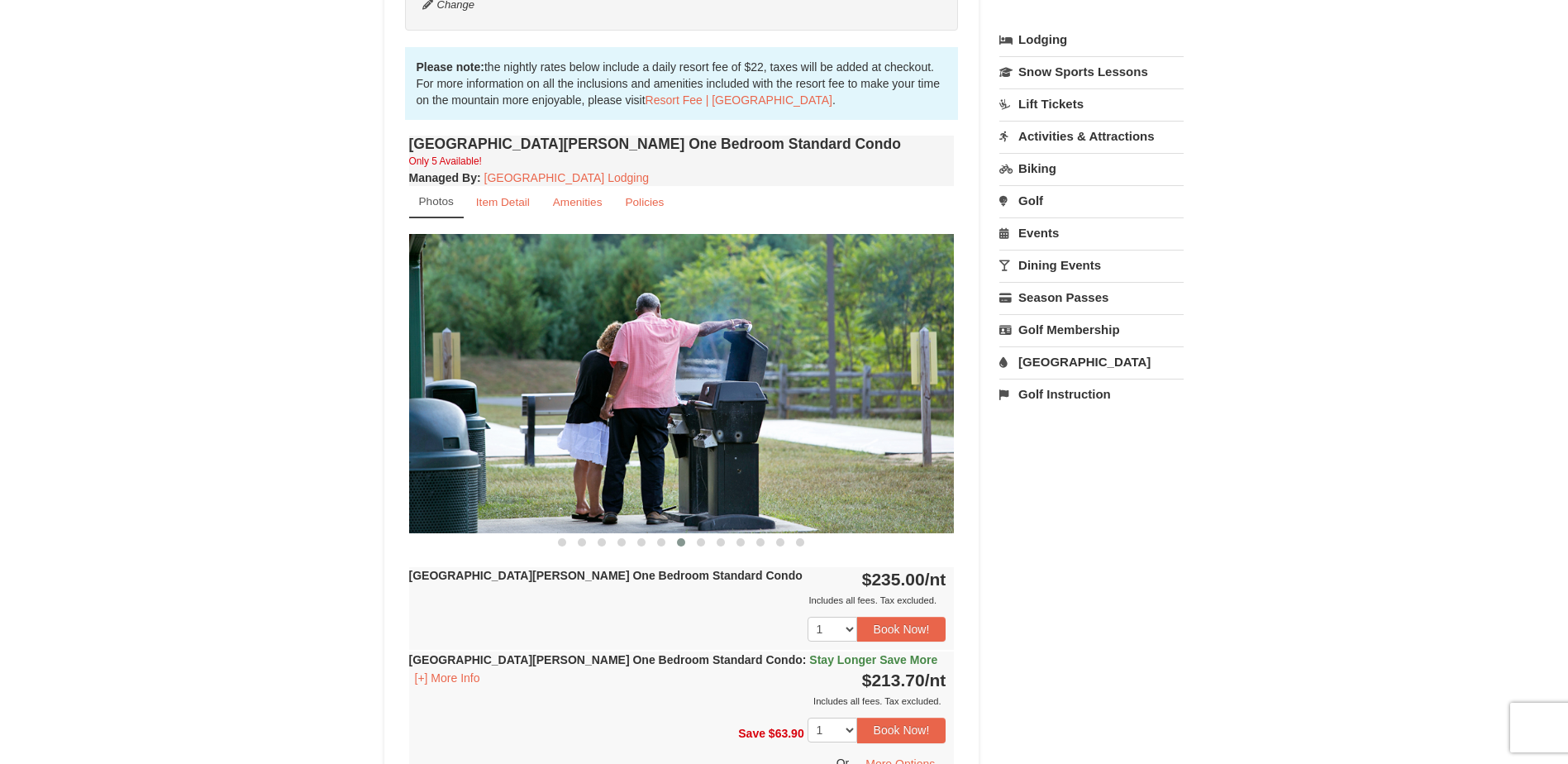
scroll to position [161, 0]
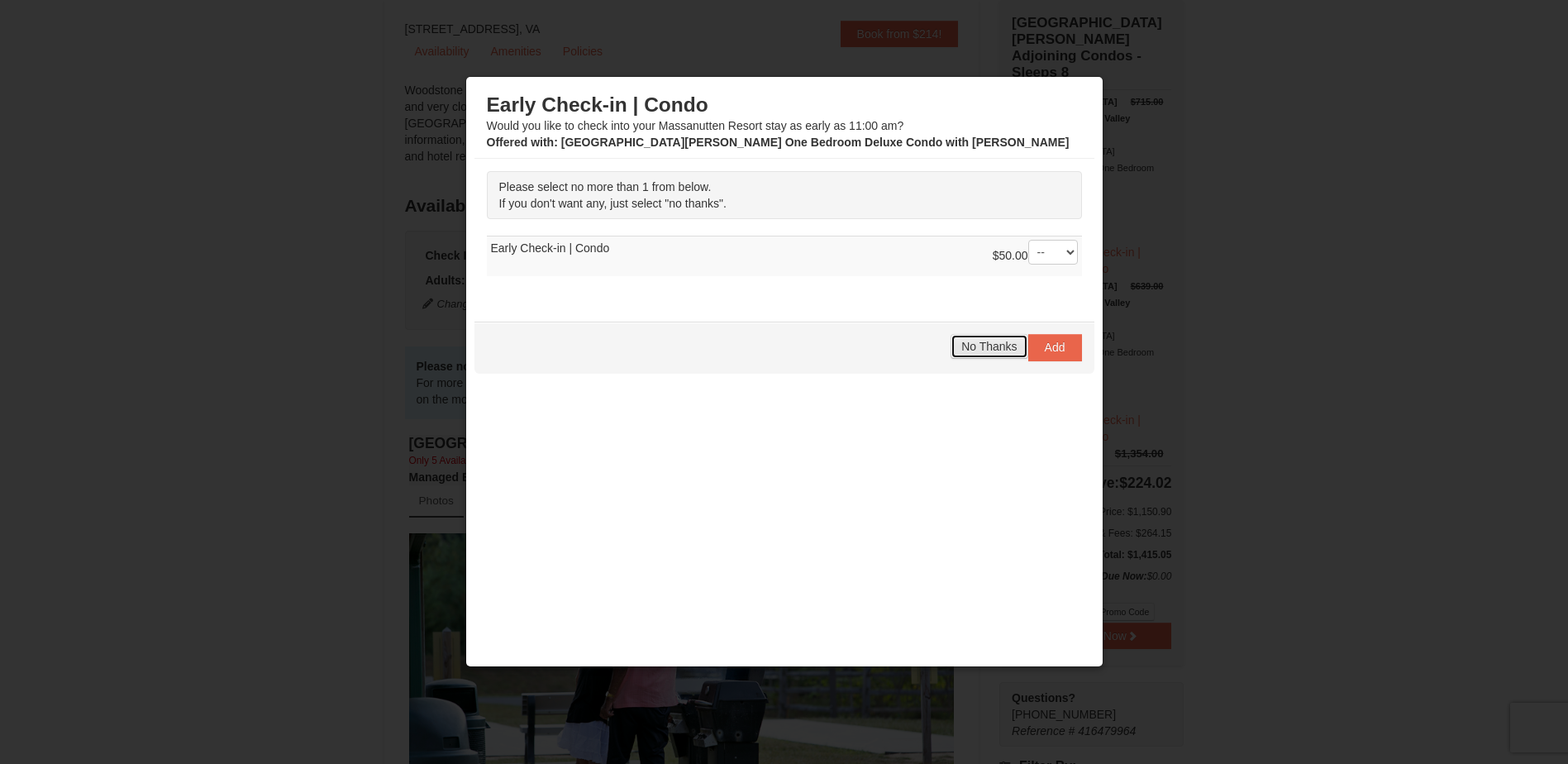
click at [980, 340] on span "No Thanks" at bounding box center [988, 347] width 55 height 14
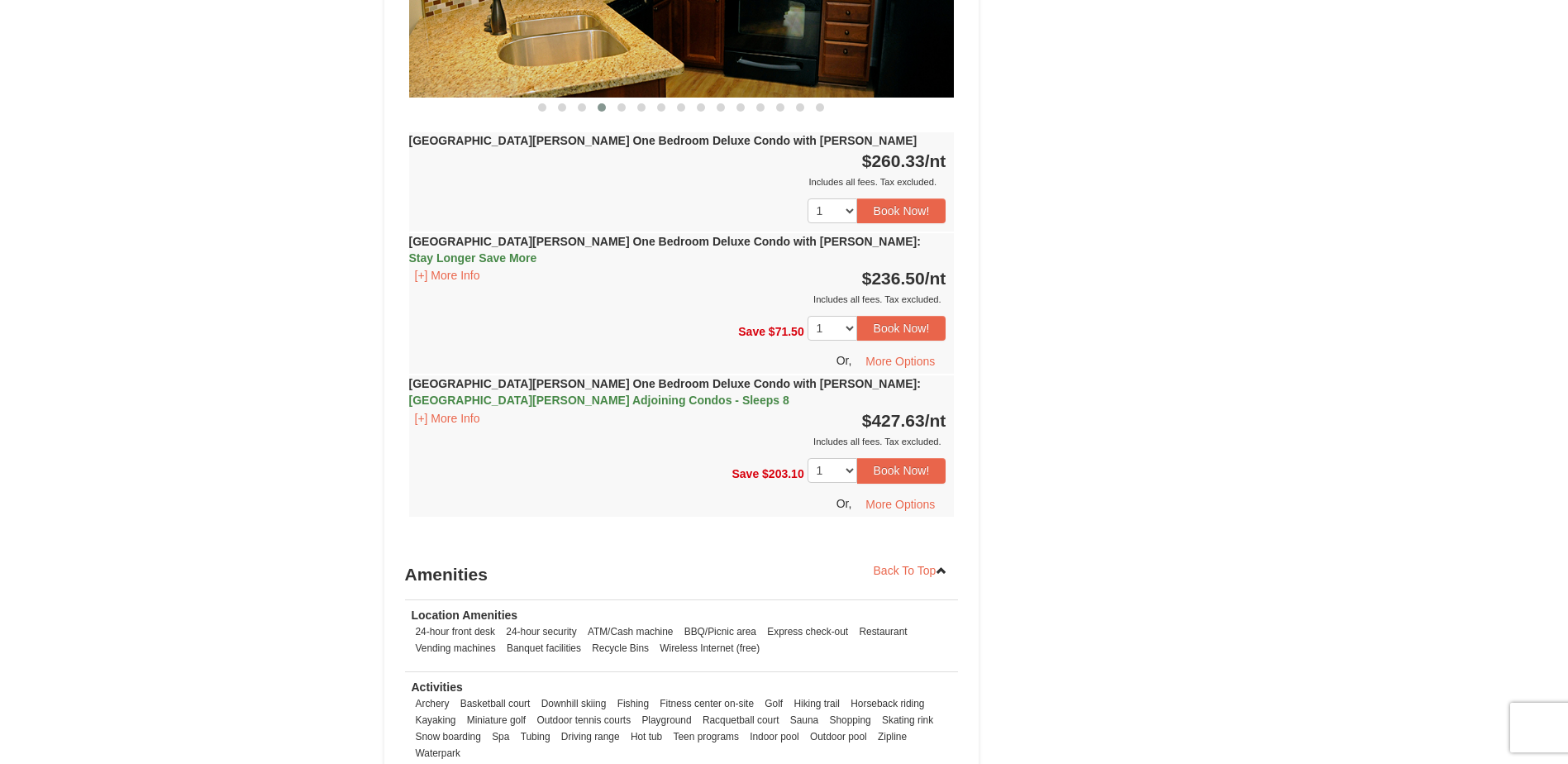
scroll to position [1732, 0]
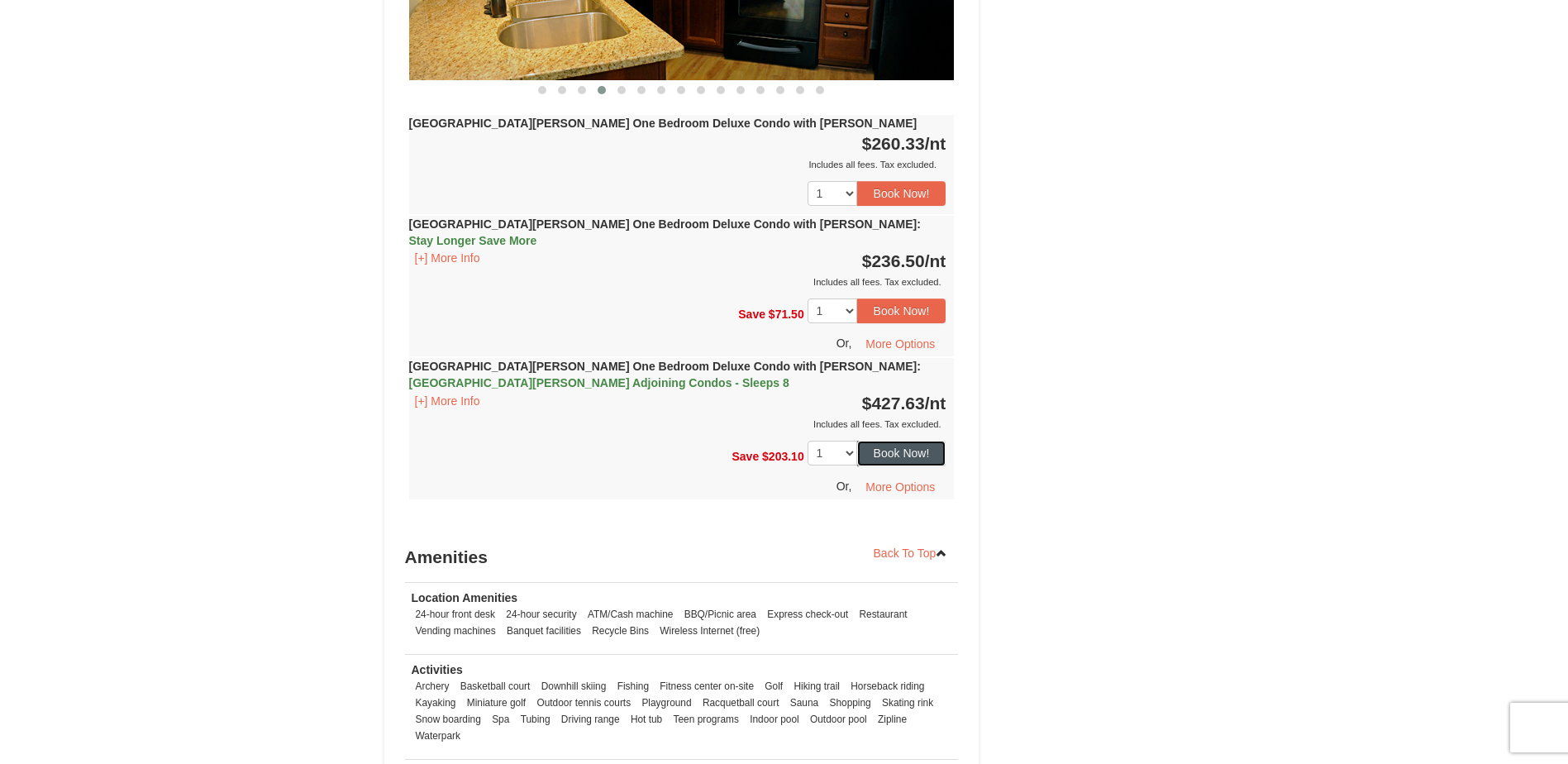
click at [904, 441] on button "Book Now!" at bounding box center [901, 453] width 89 height 25
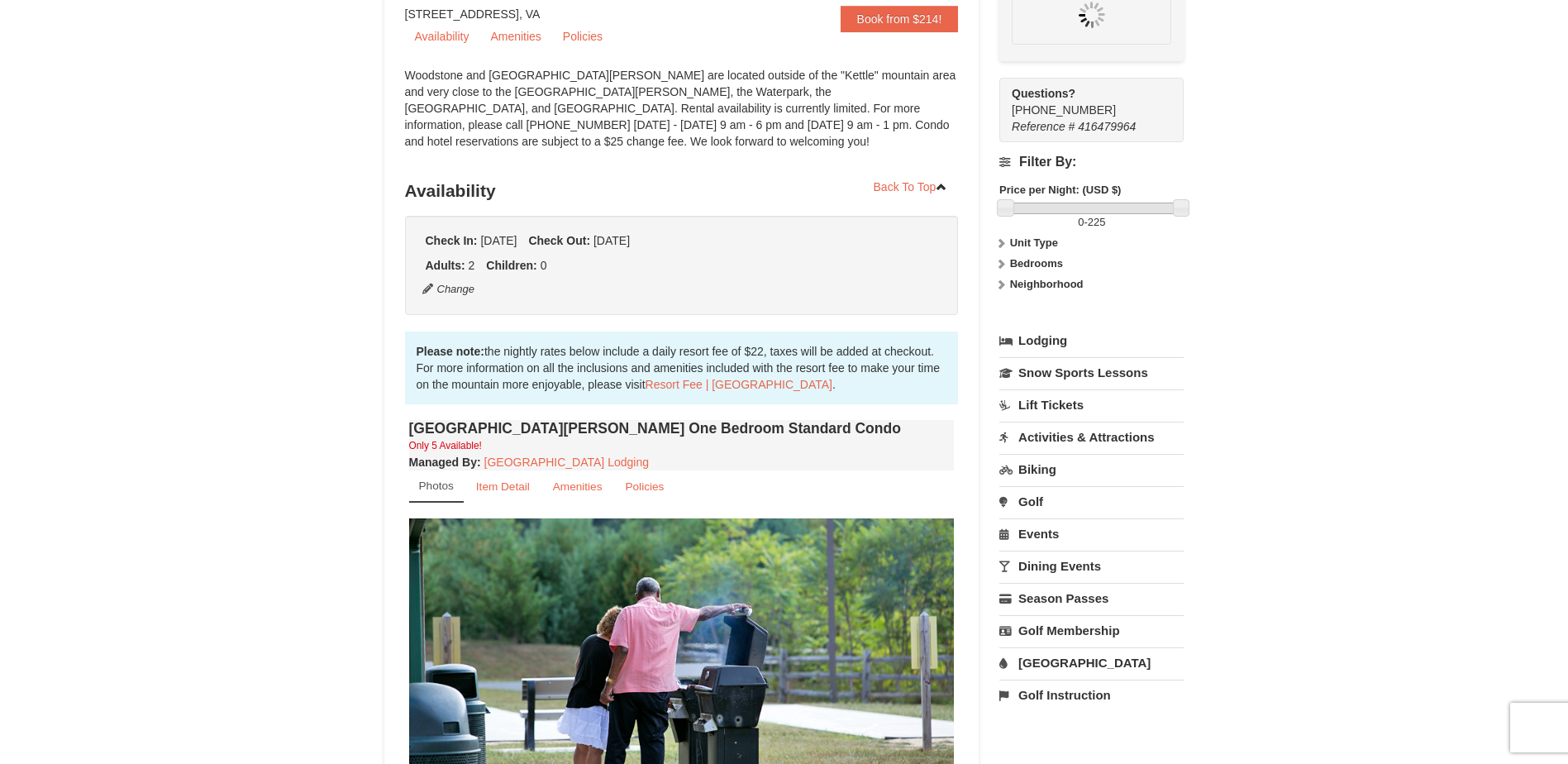
scroll to position [161, 0]
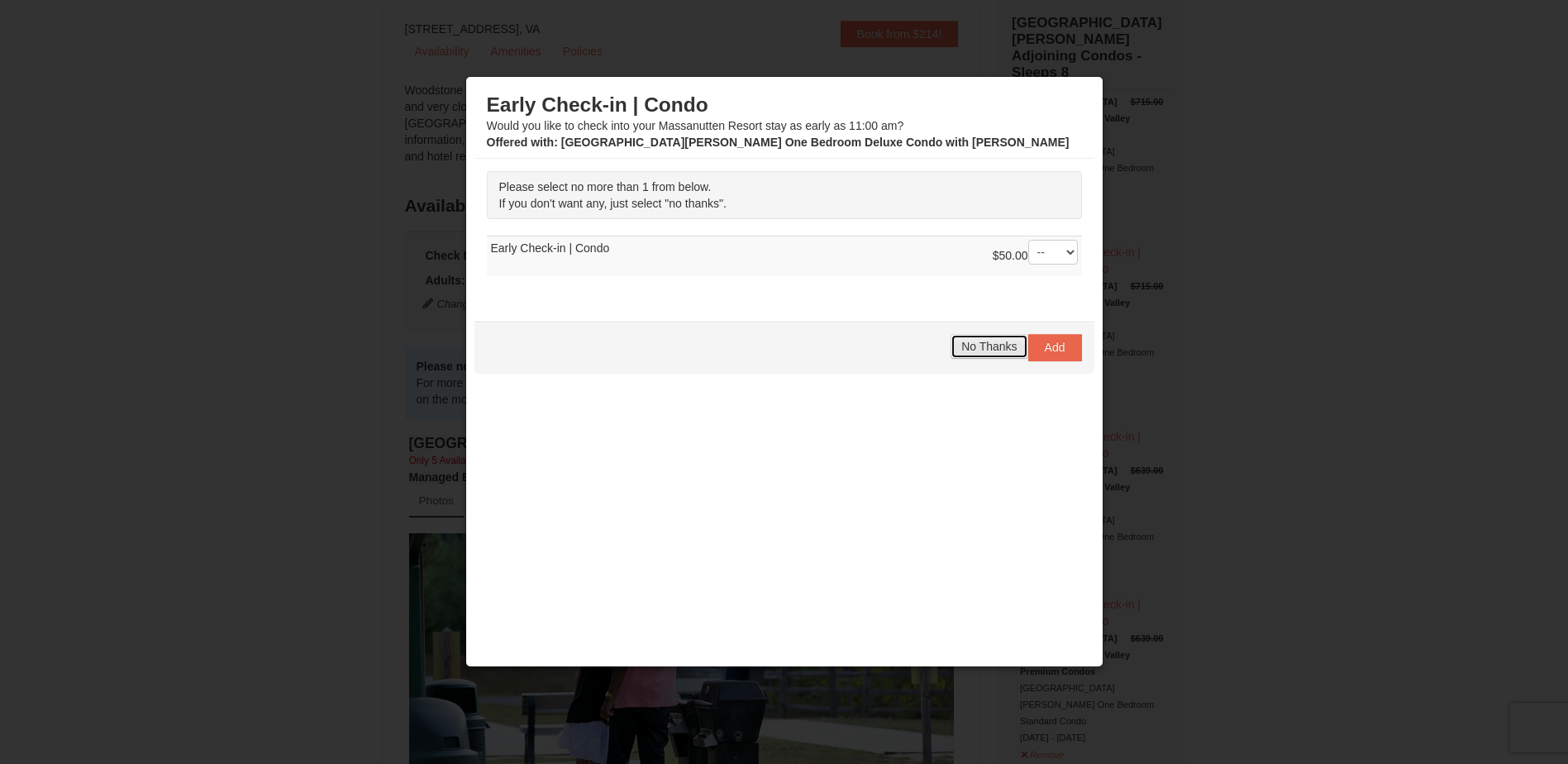
click at [978, 342] on span "No Thanks" at bounding box center [988, 347] width 55 height 14
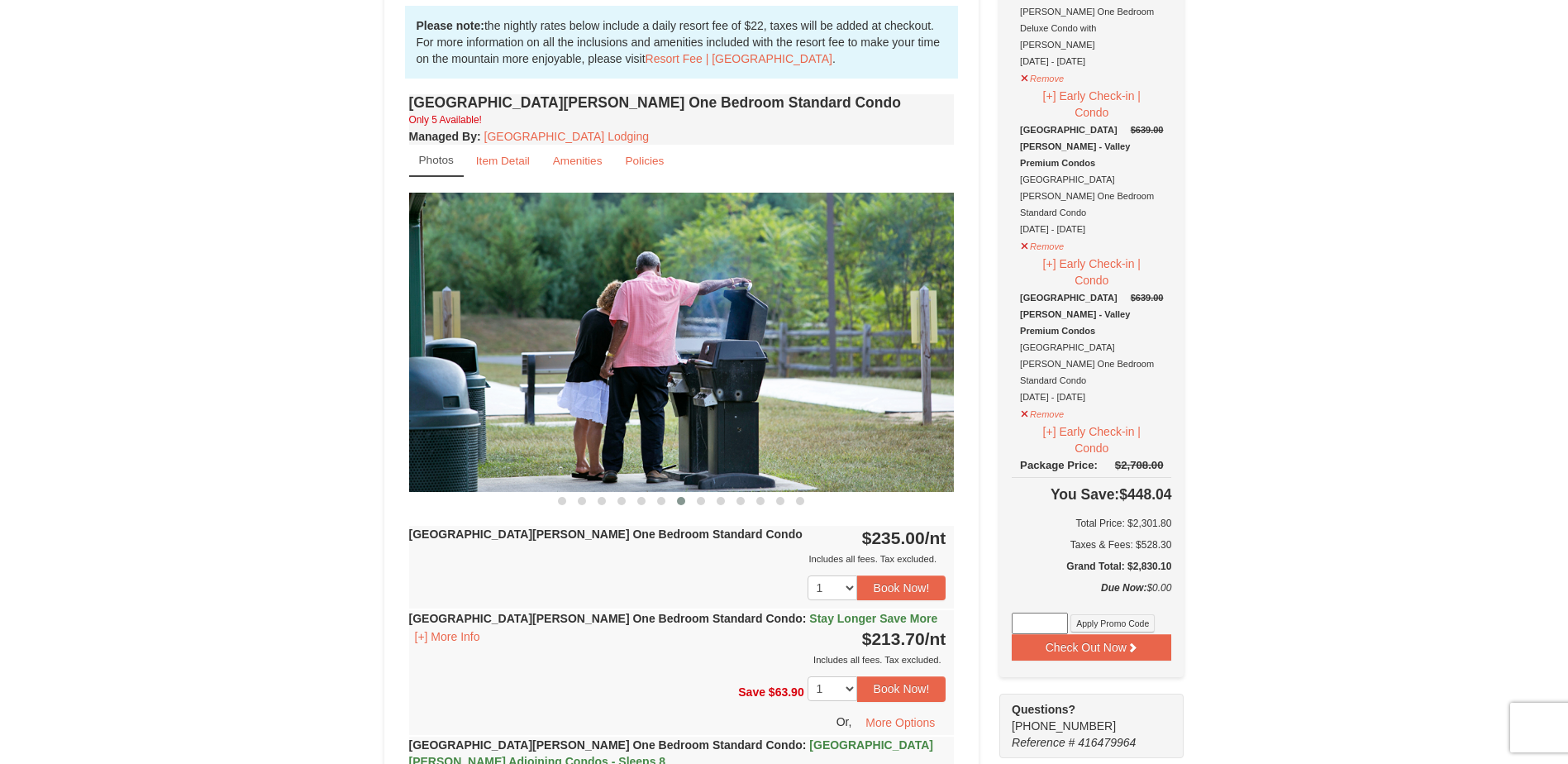
scroll to position [414, 0]
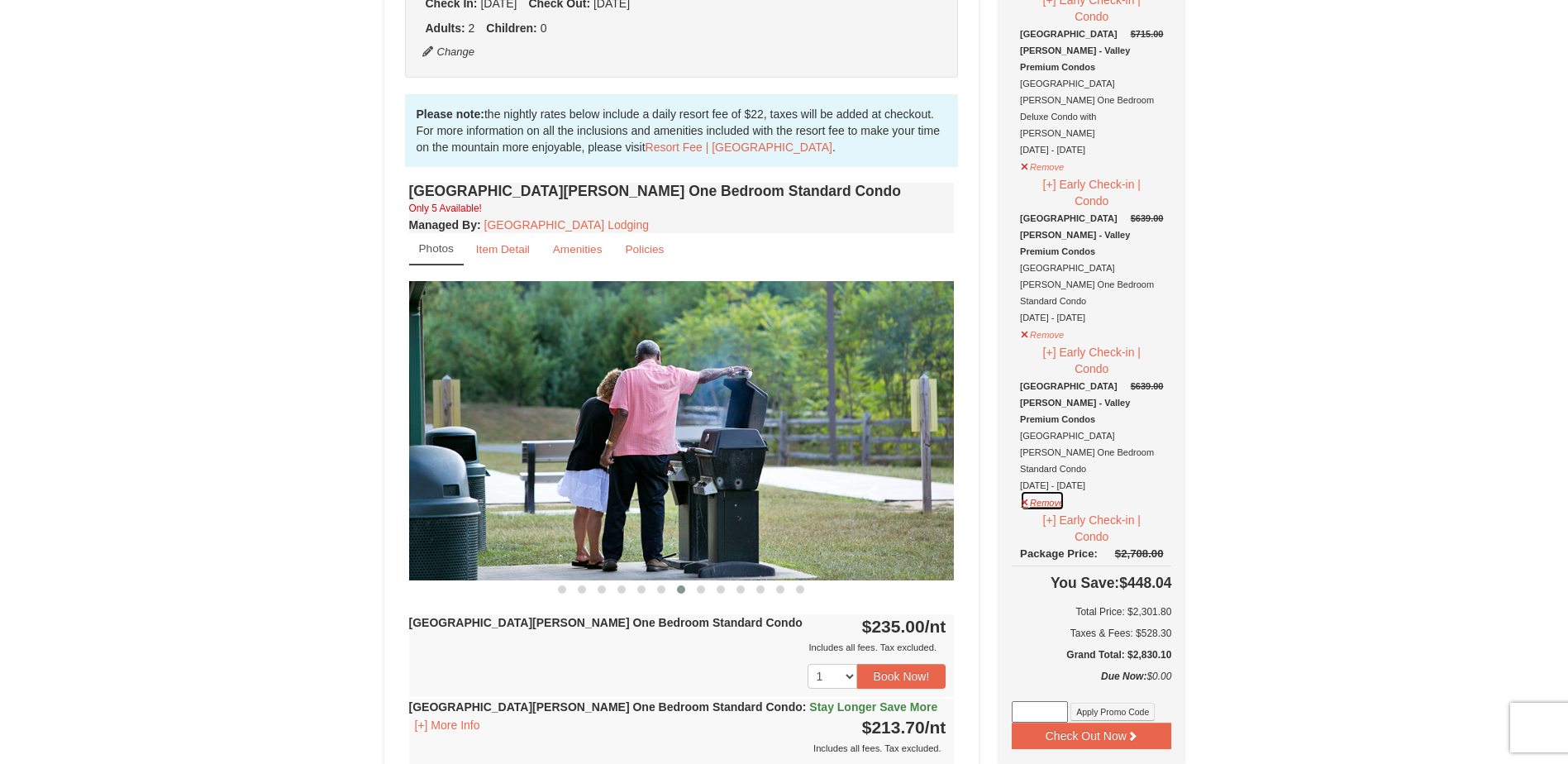
click at [1035, 490] on button "Remove" at bounding box center [1042, 500] width 45 height 20
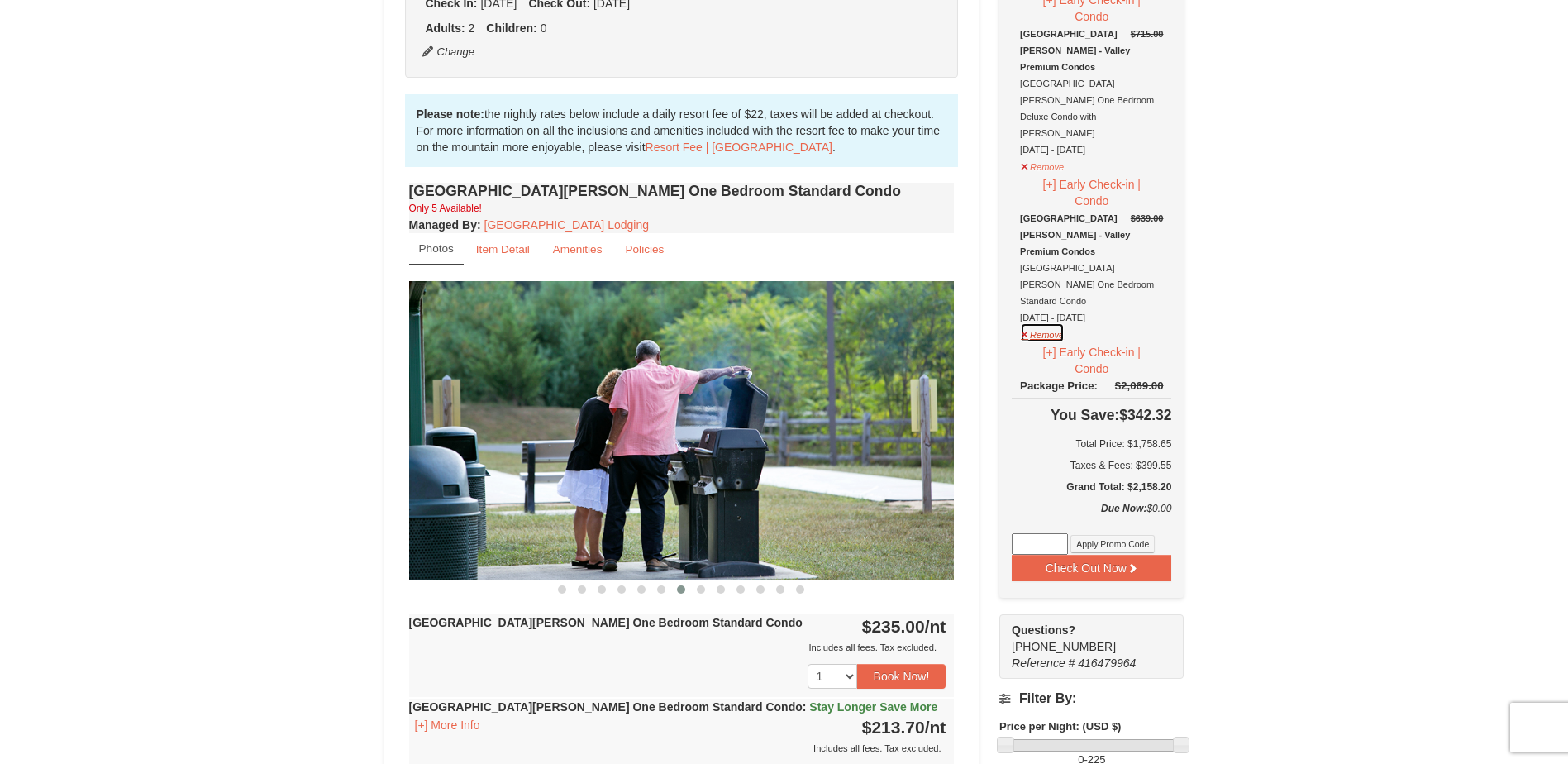
click at [1035, 322] on button "Remove" at bounding box center [1042, 332] width 45 height 20
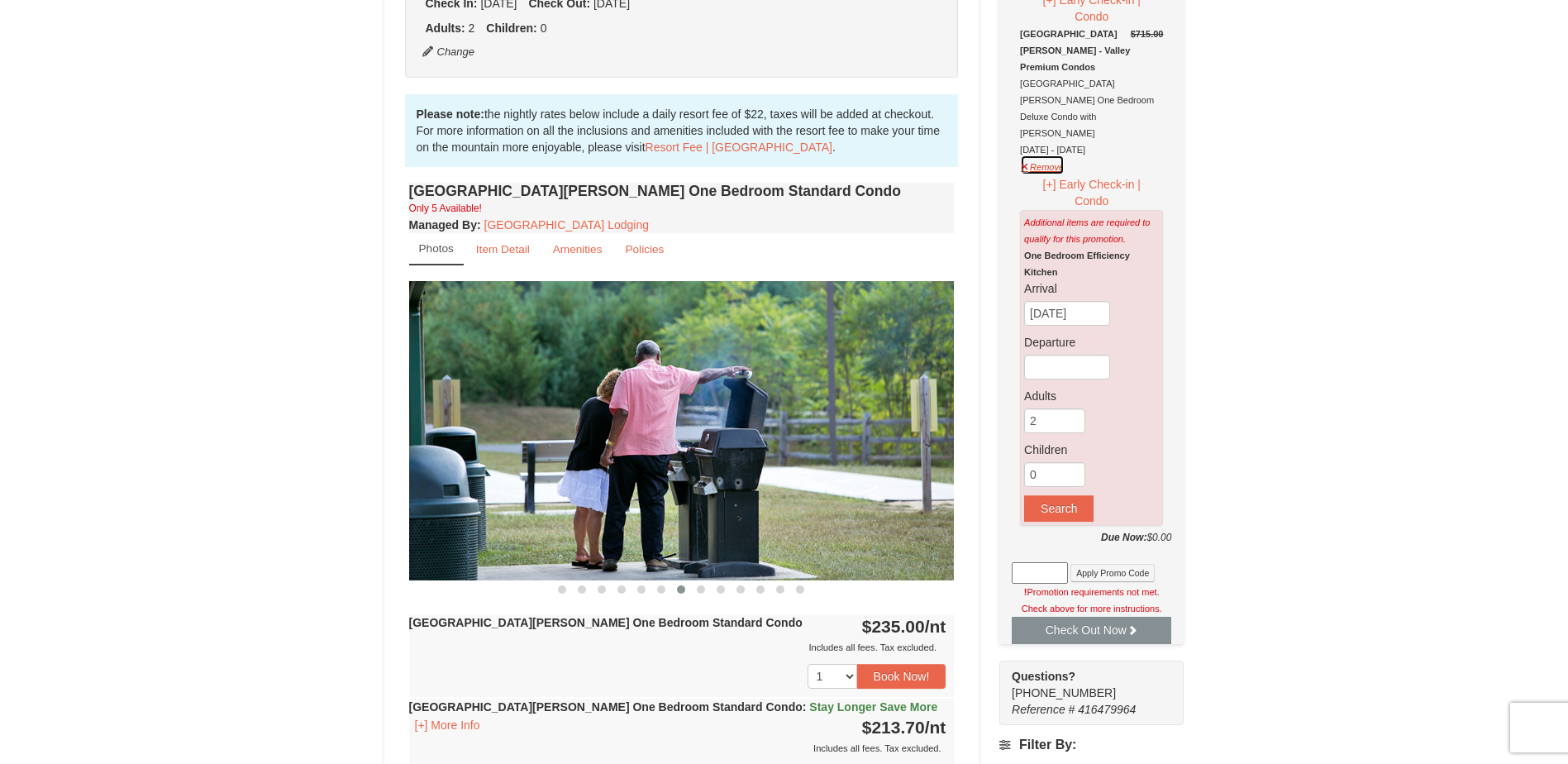
click at [1031, 154] on button "Remove" at bounding box center [1042, 165] width 45 height 20
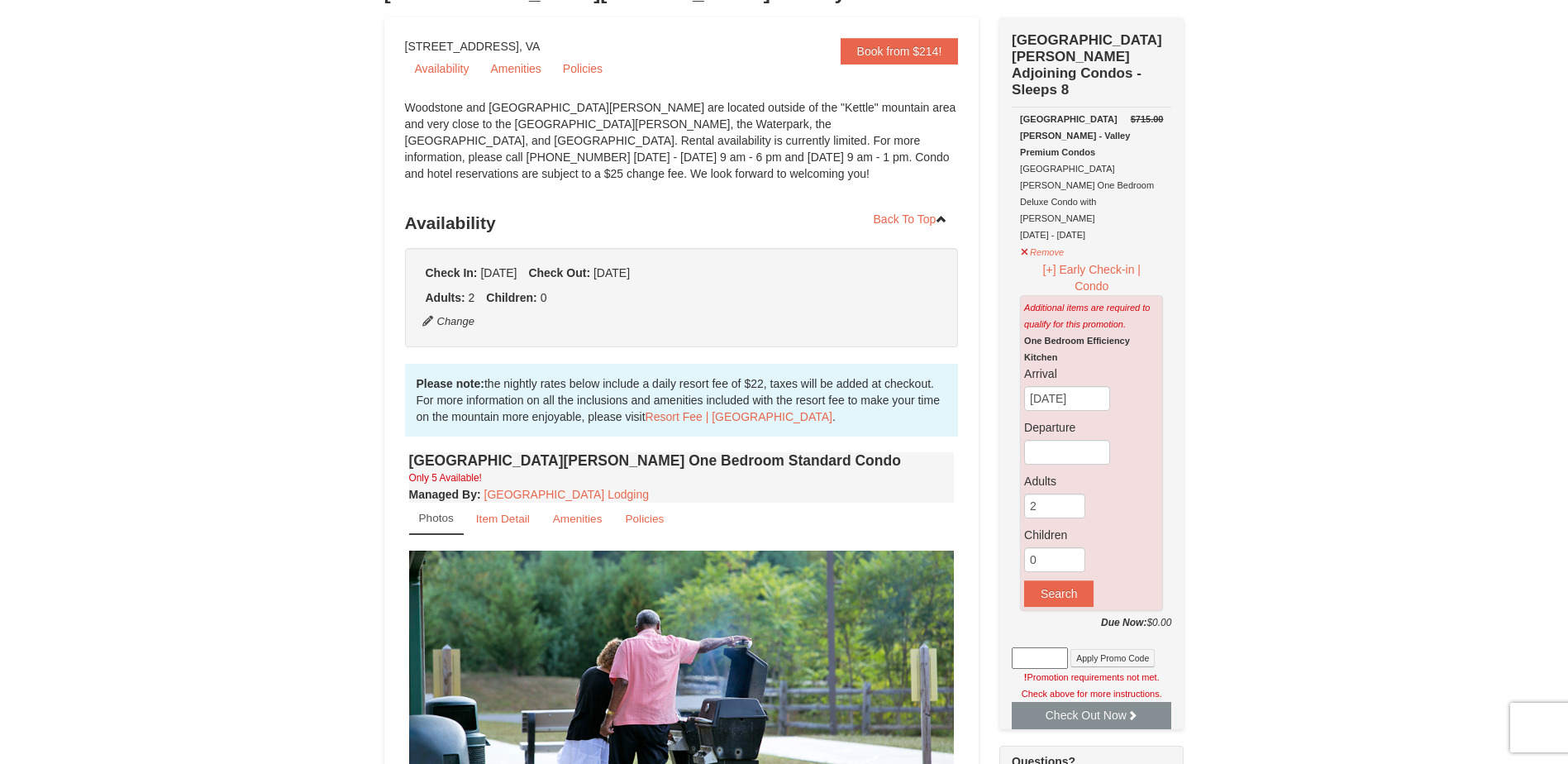
scroll to position [83, 0]
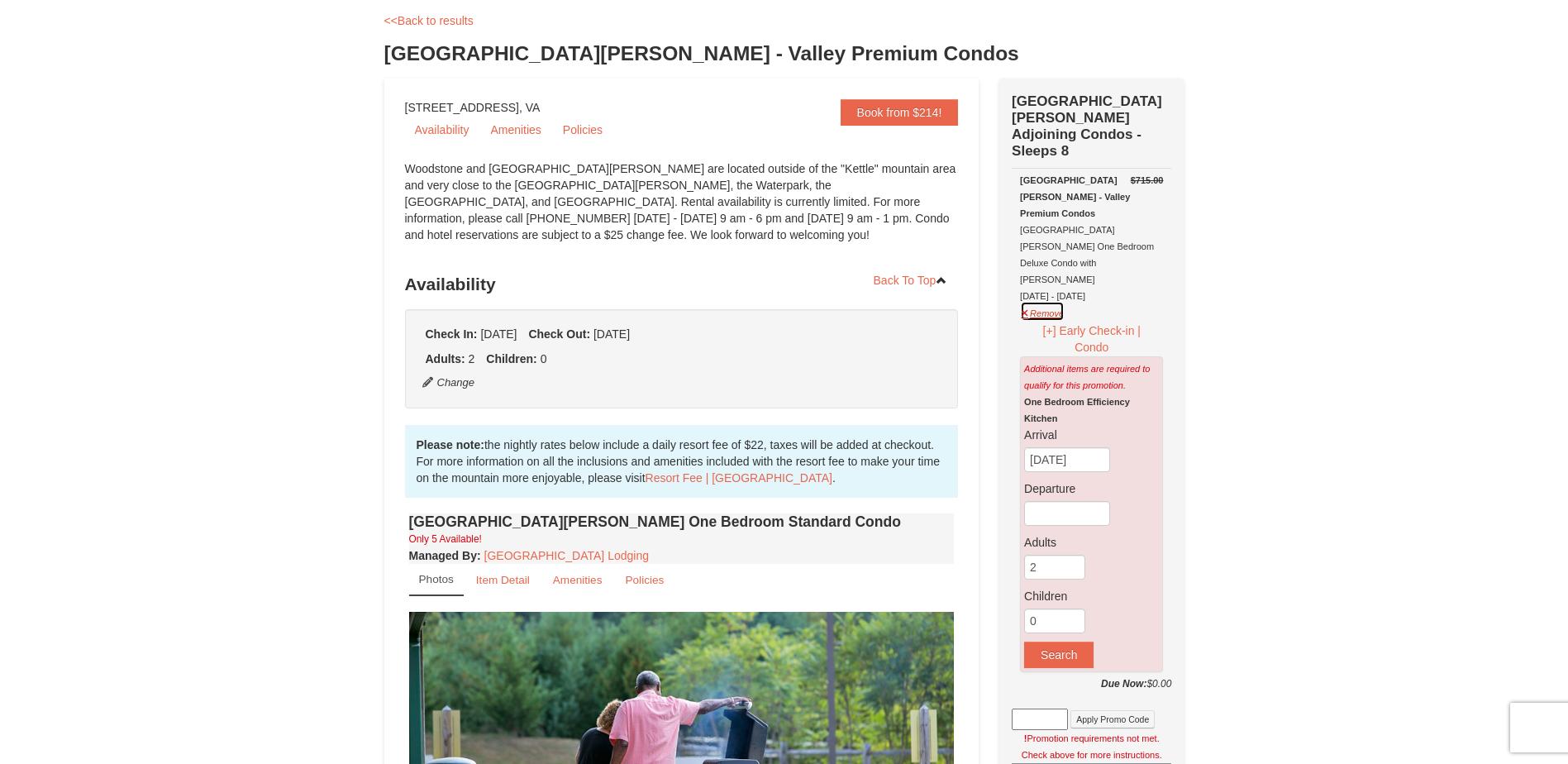
click at [1036, 301] on button "Remove" at bounding box center [1042, 311] width 45 height 20
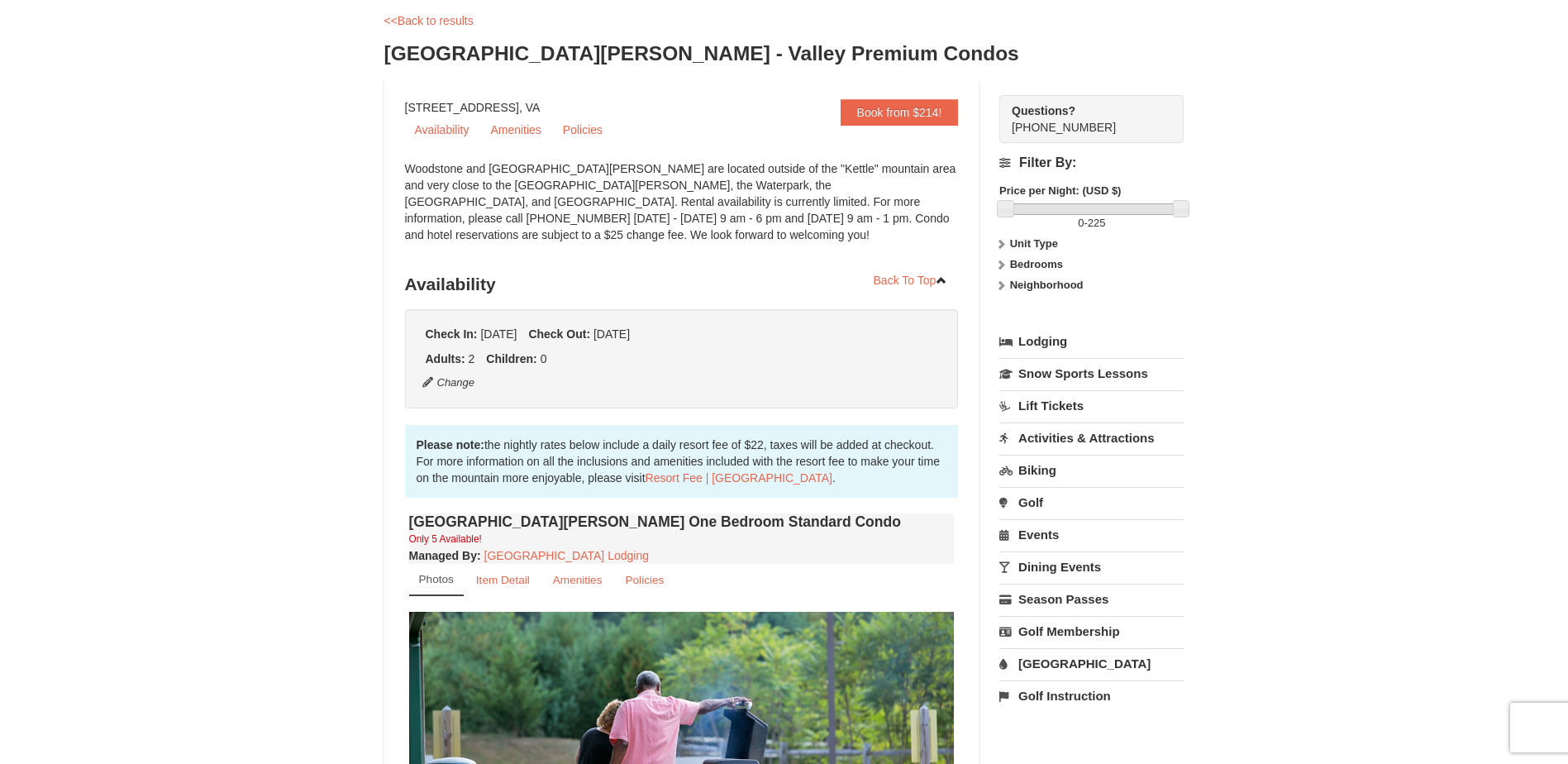
scroll to position [0, 0]
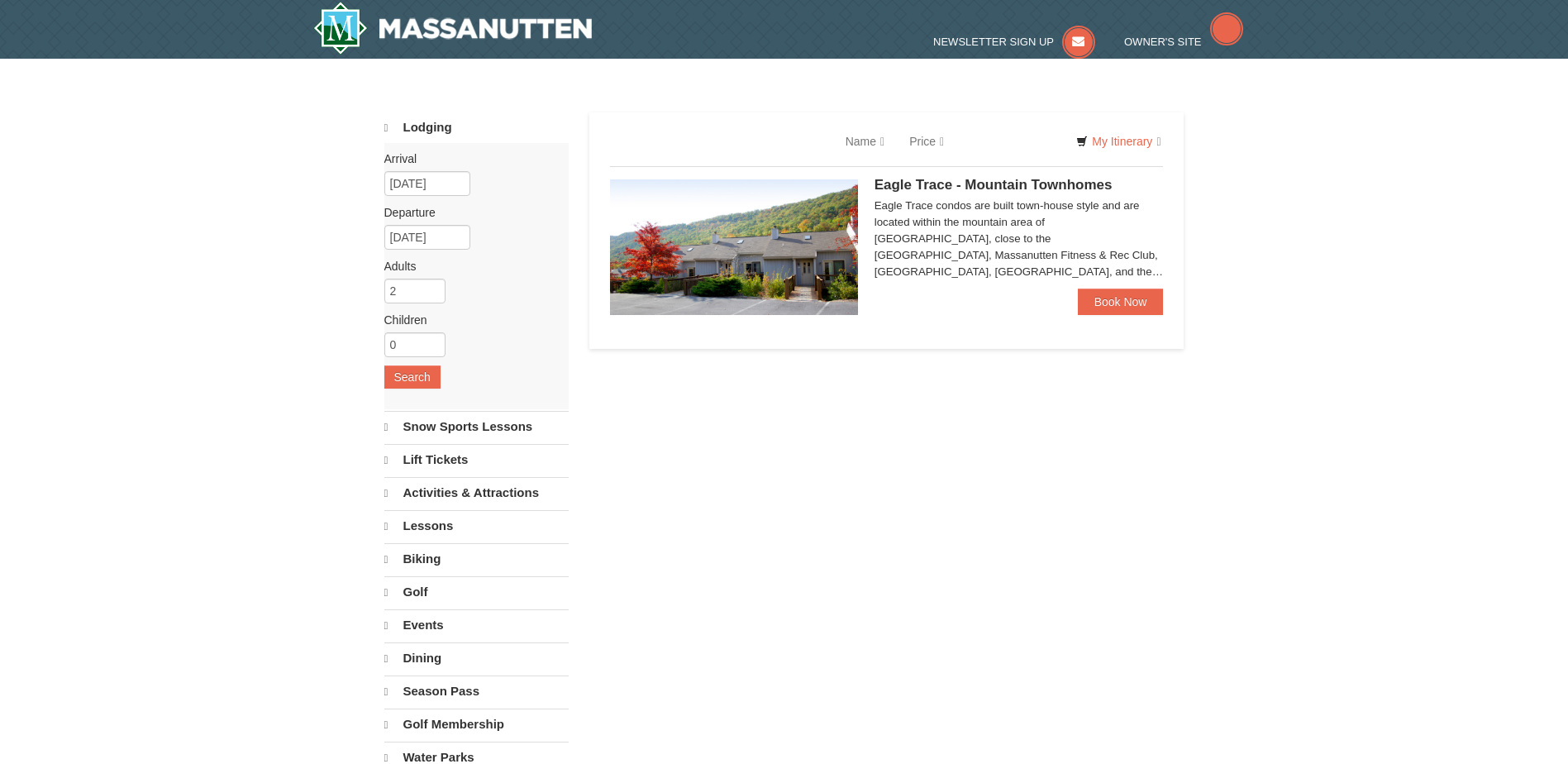
select select "10"
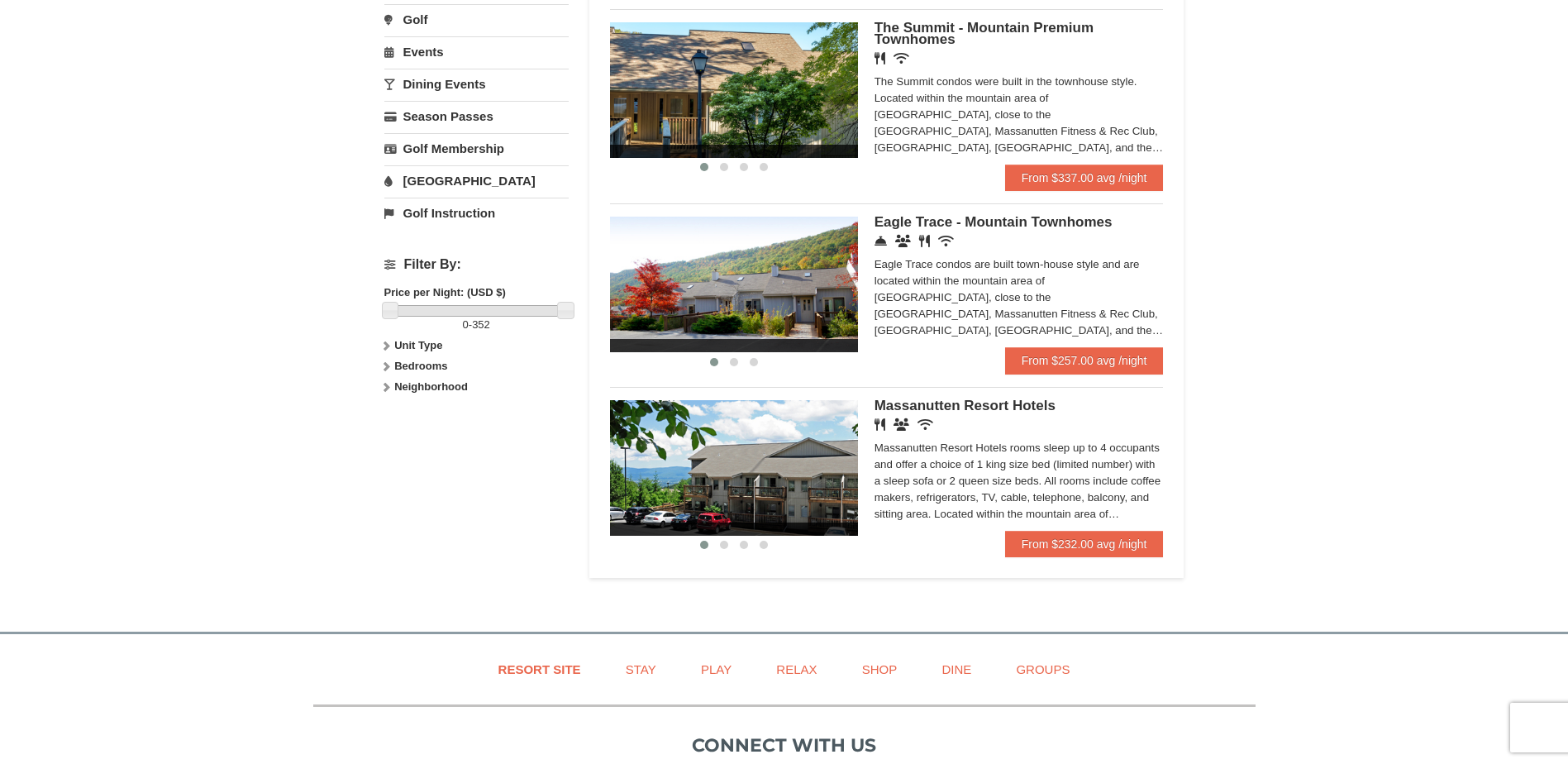
scroll to position [414, 0]
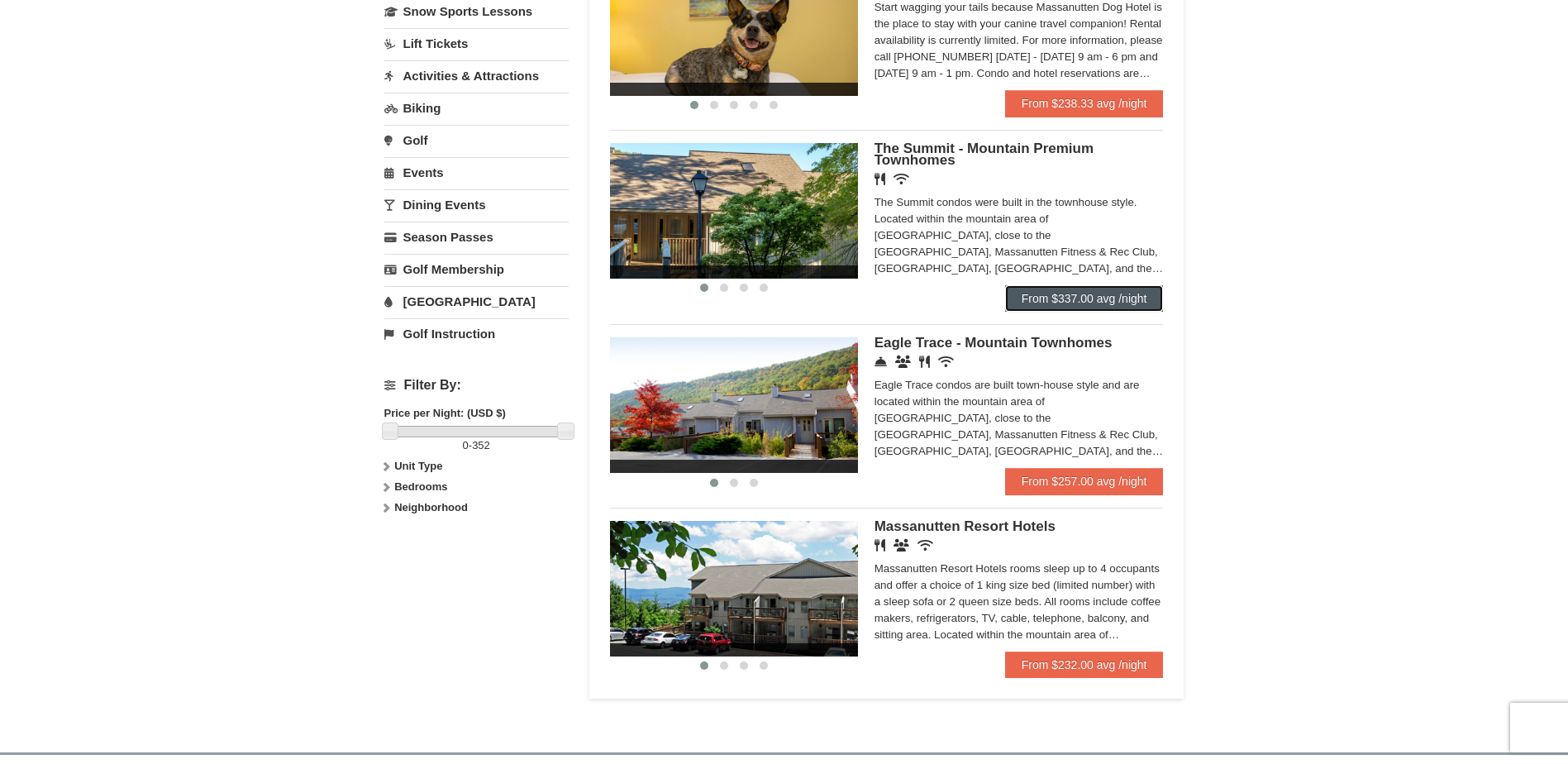
click at [1046, 298] on link "From $337.00 avg /night" at bounding box center [1084, 298] width 158 height 26
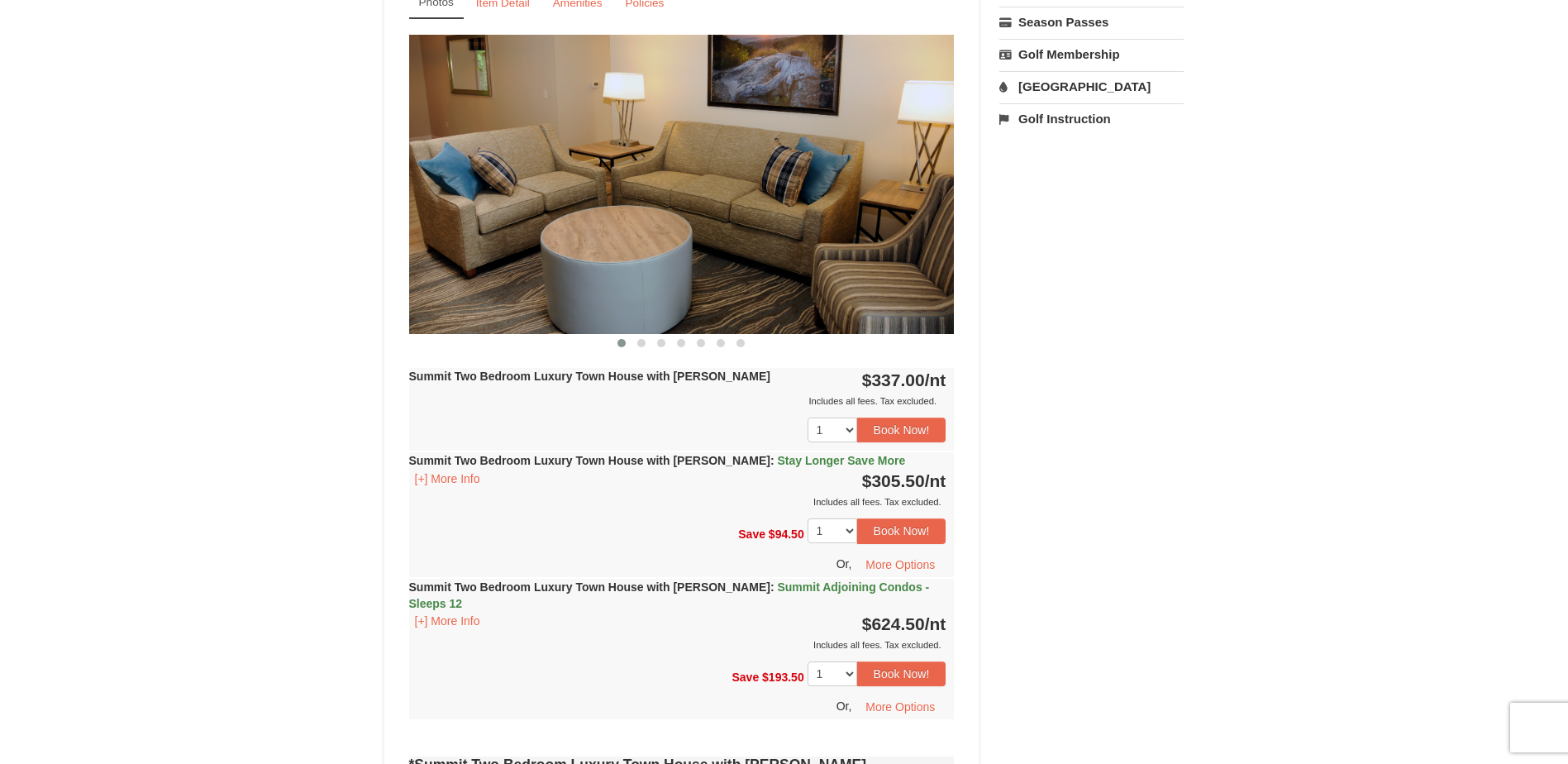
scroll to position [661, 0]
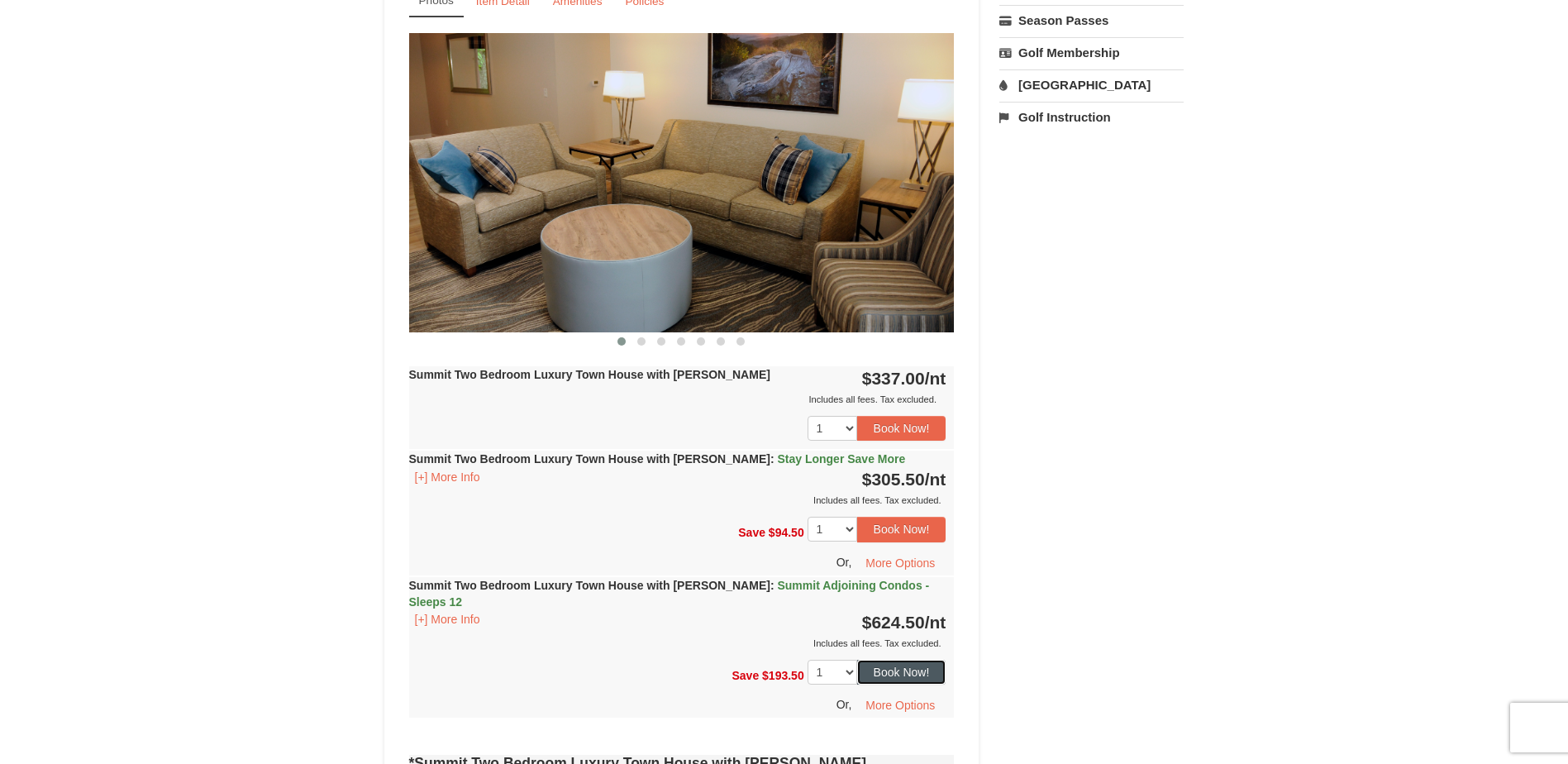
click at [909, 660] on button "Book Now!" at bounding box center [901, 672] width 89 height 25
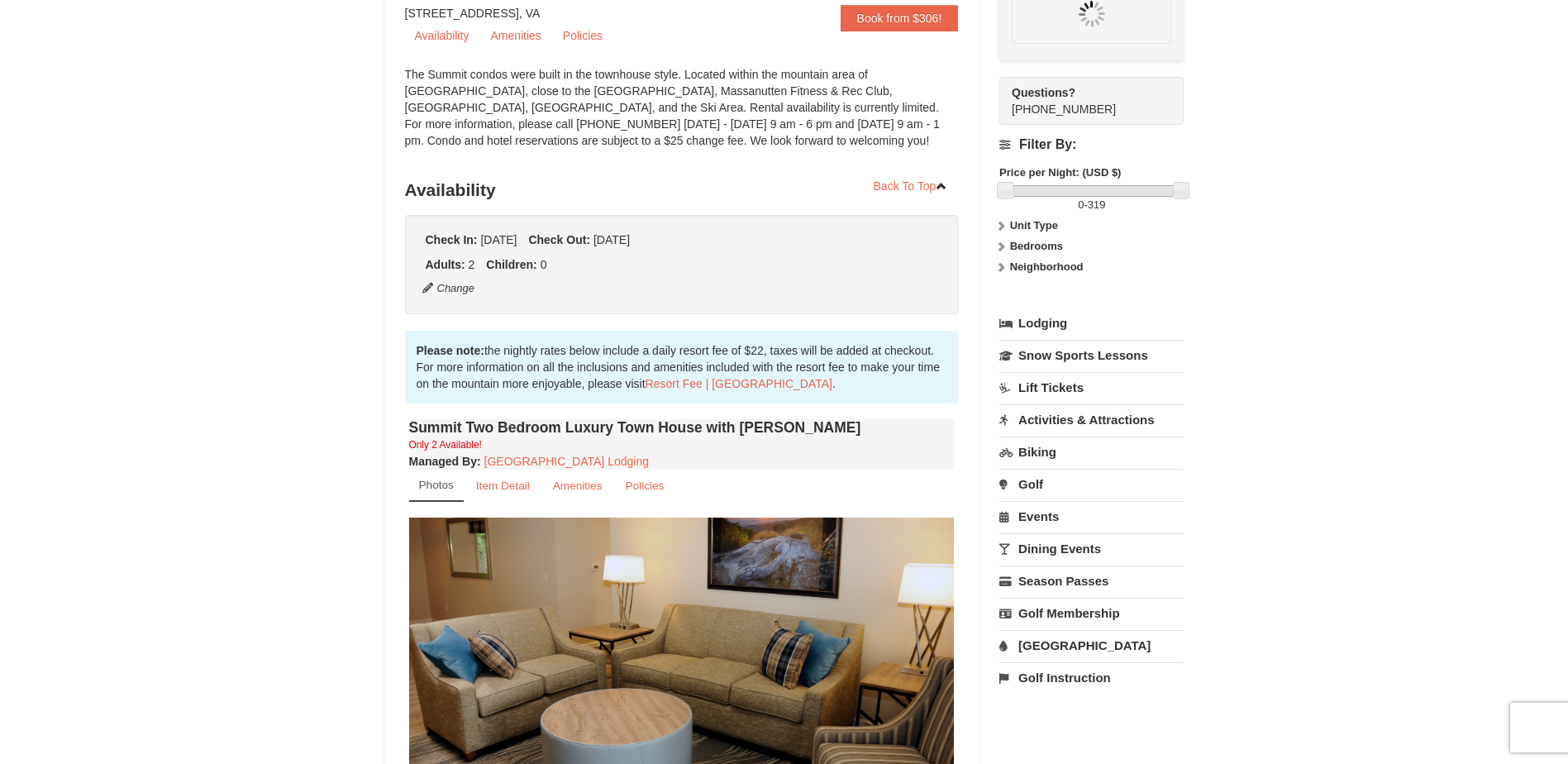
scroll to position [161, 0]
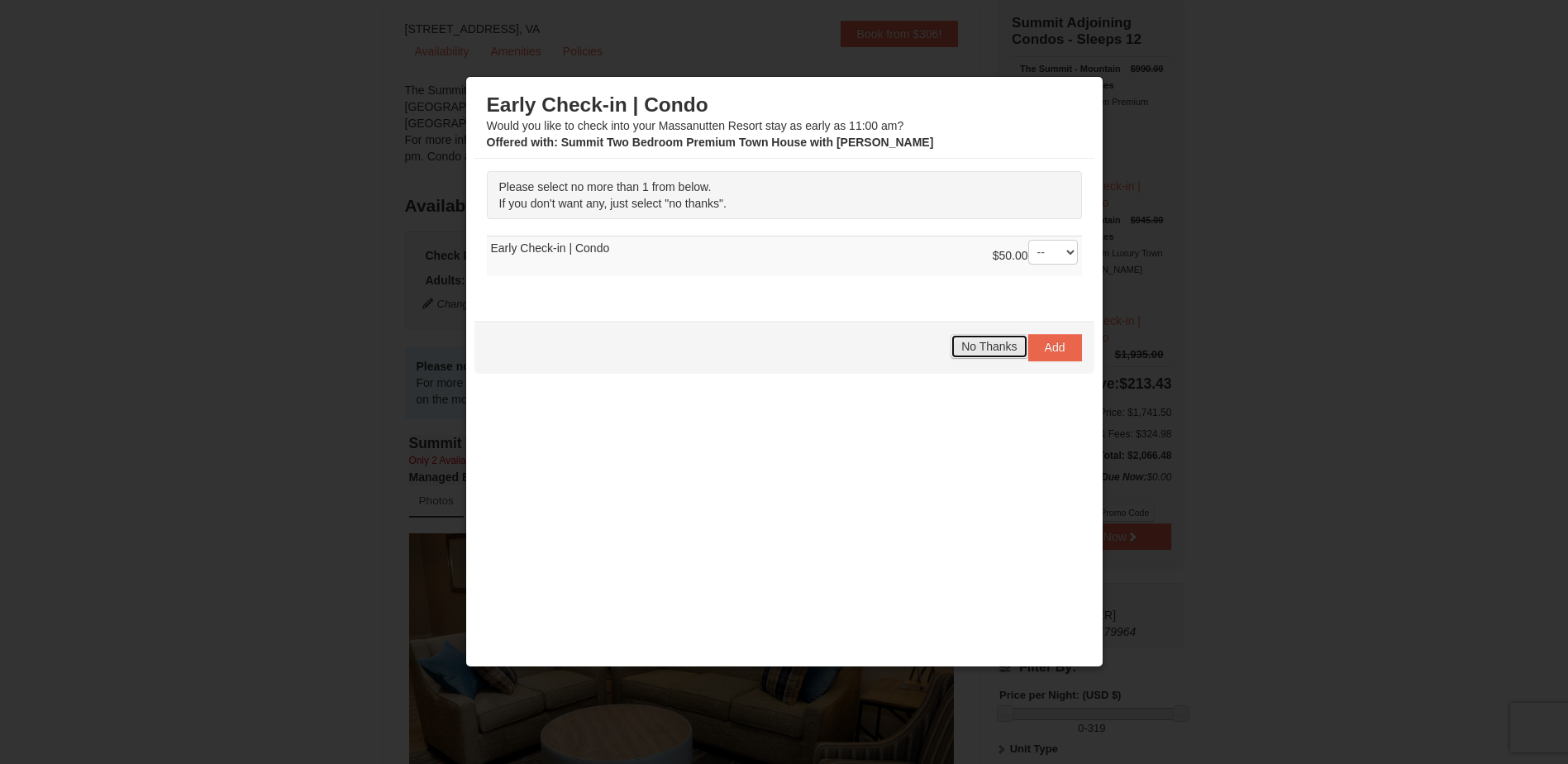
click at [966, 354] on button "No Thanks" at bounding box center [988, 346] width 77 height 25
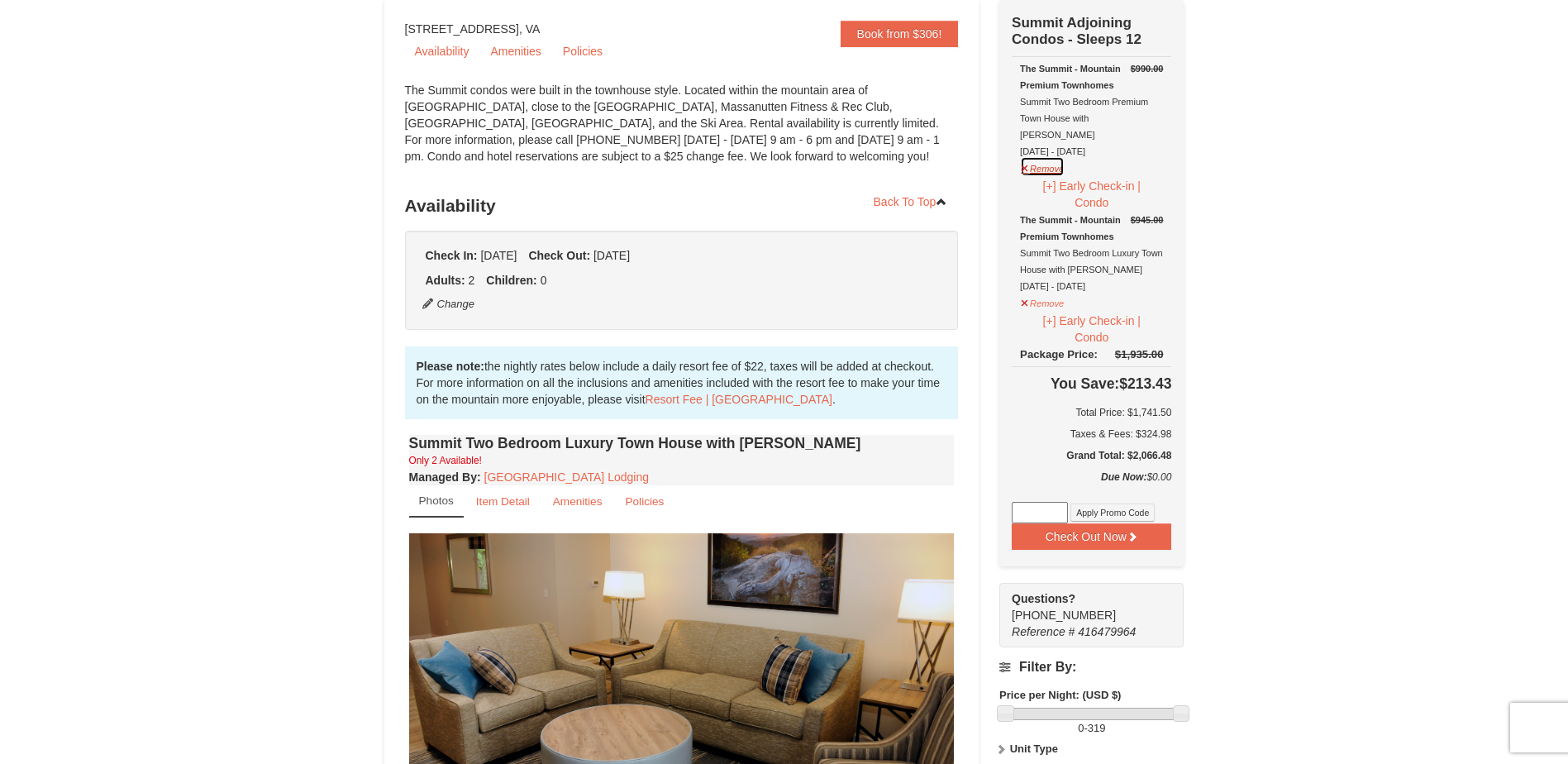
click at [1028, 156] on button "Remove" at bounding box center [1042, 166] width 45 height 20
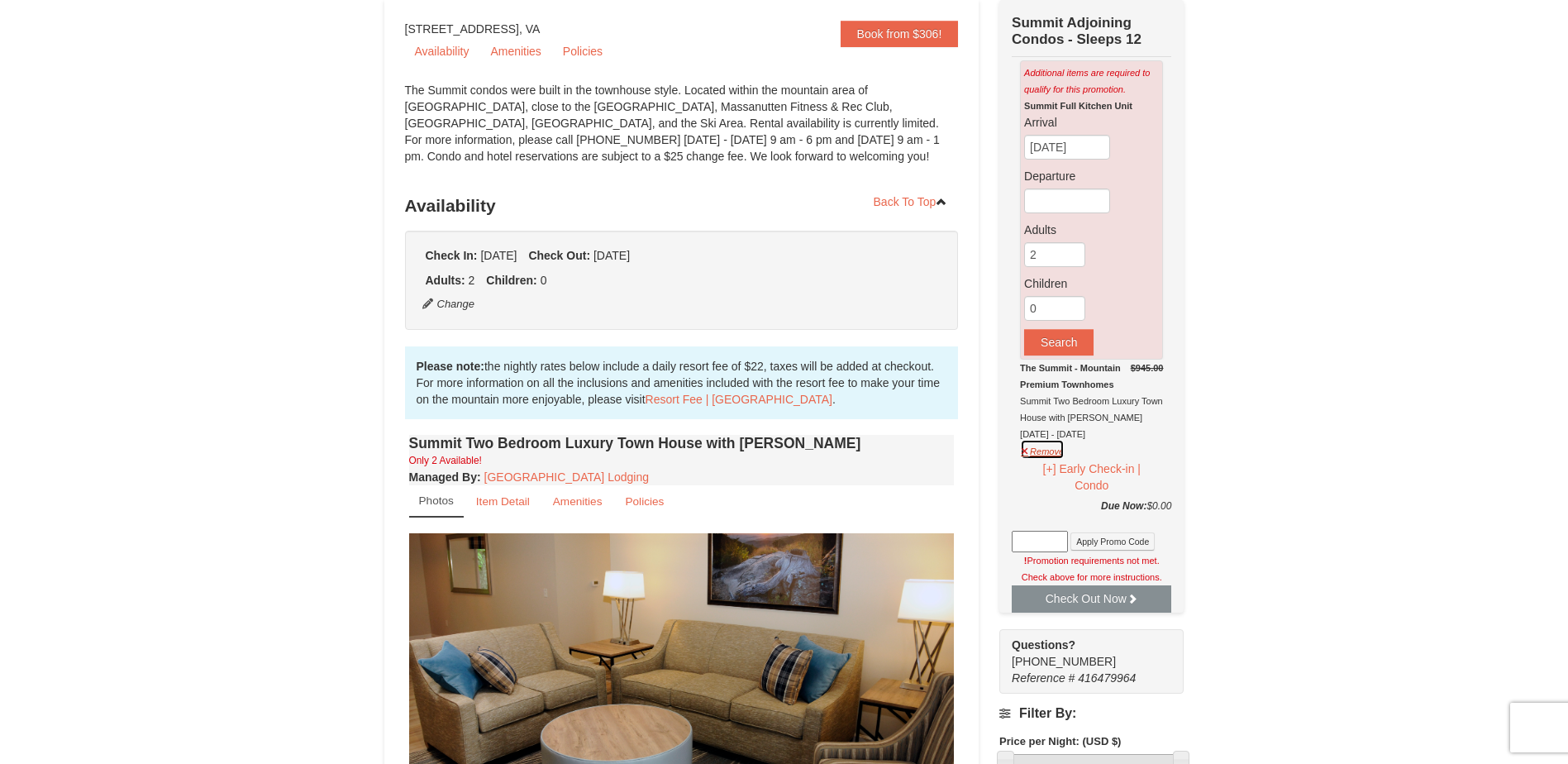
click at [1035, 451] on button "Remove" at bounding box center [1042, 449] width 45 height 20
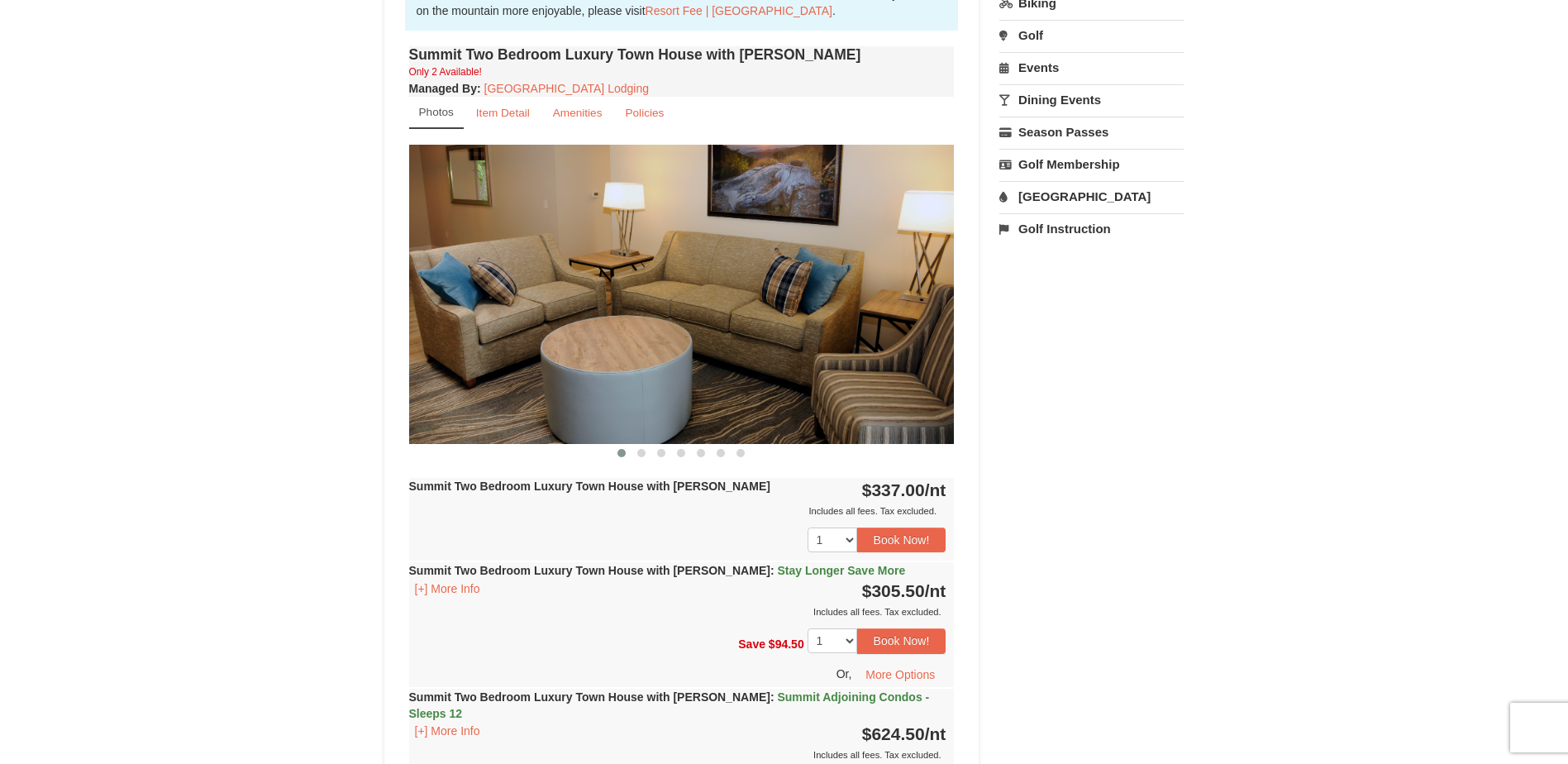
scroll to position [575, 0]
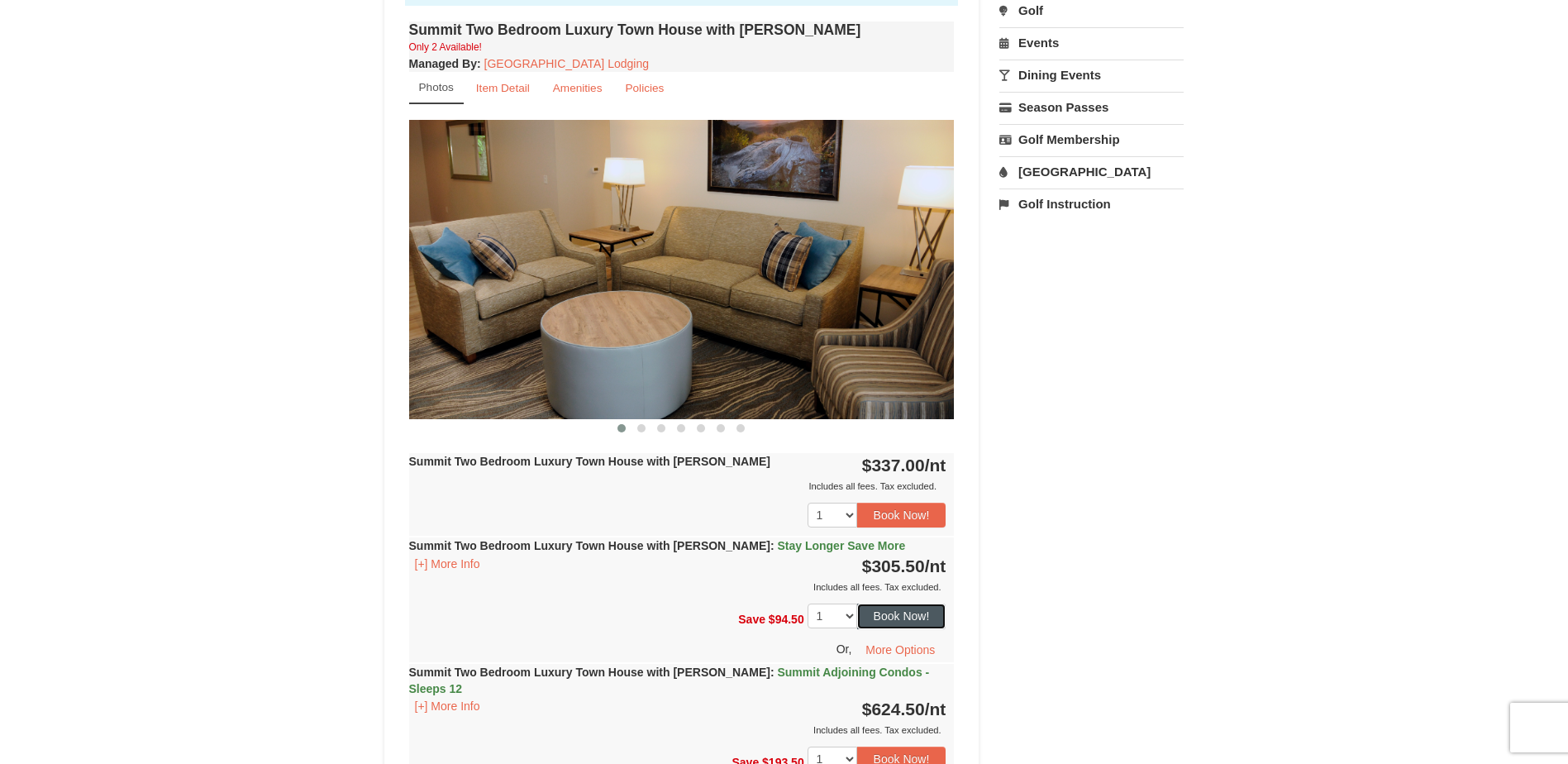
click at [896, 608] on button "Book Now!" at bounding box center [901, 616] width 89 height 25
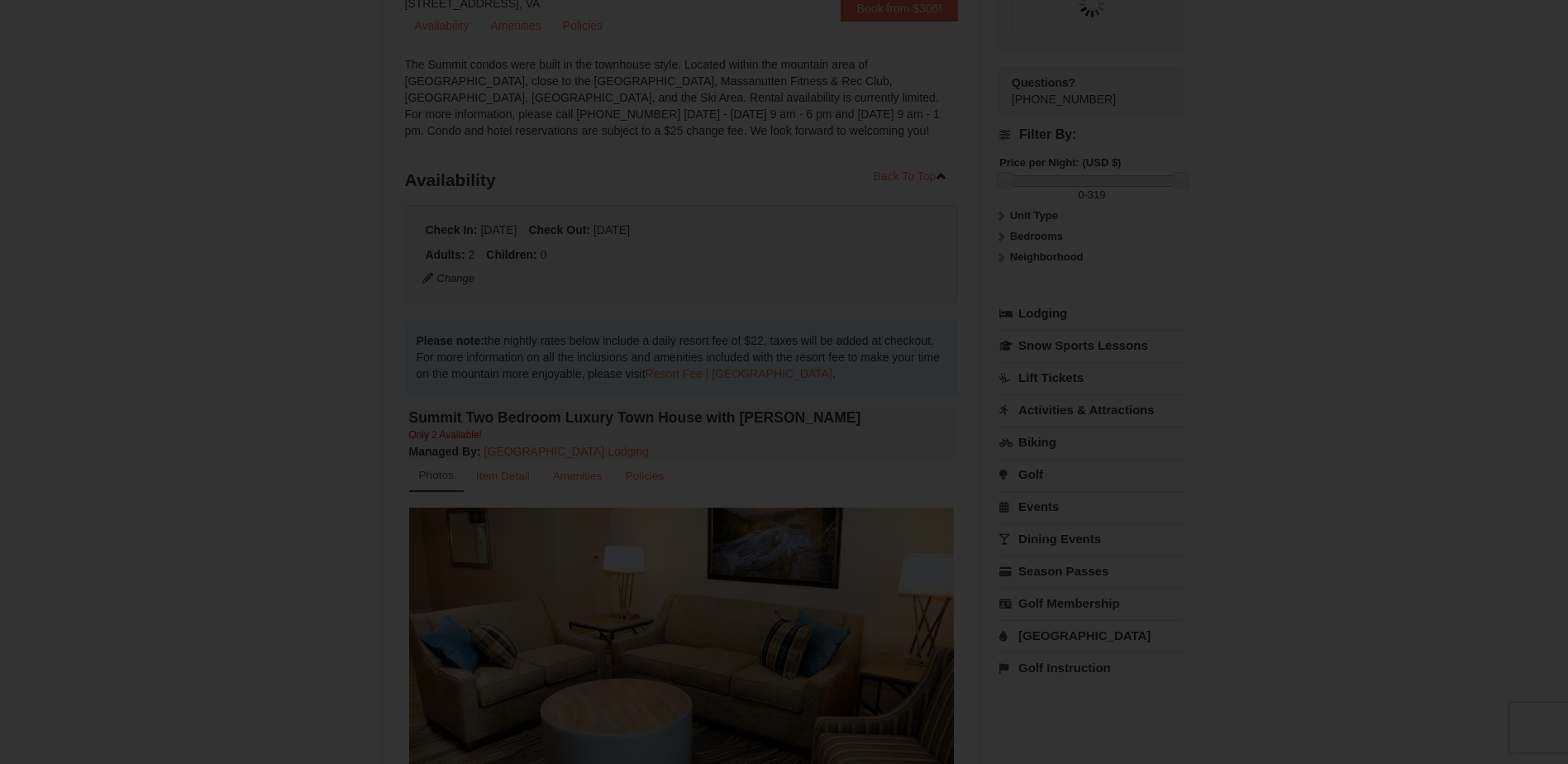
scroll to position [161, 0]
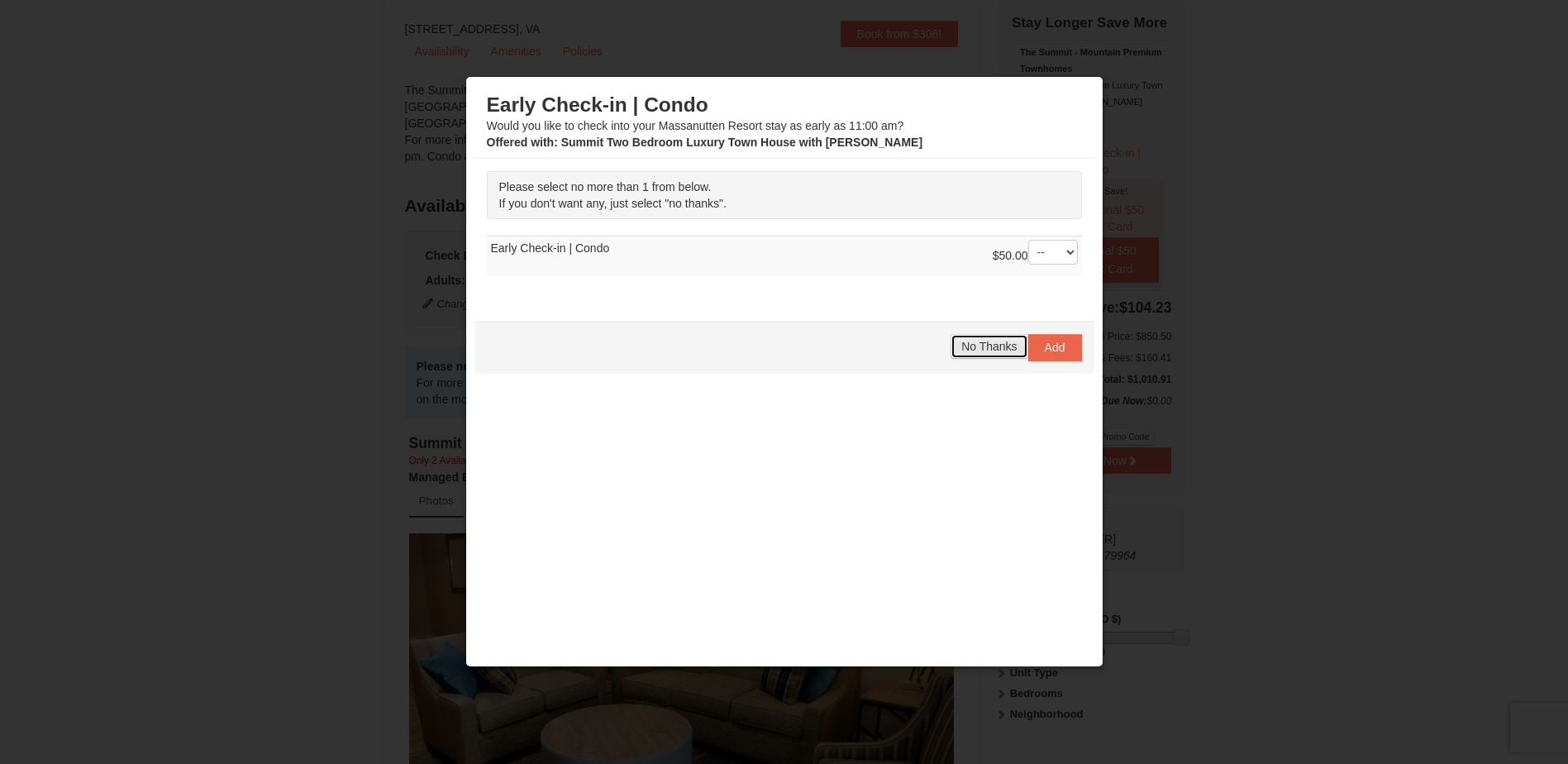
click at [980, 338] on button "No Thanks" at bounding box center [988, 346] width 77 height 25
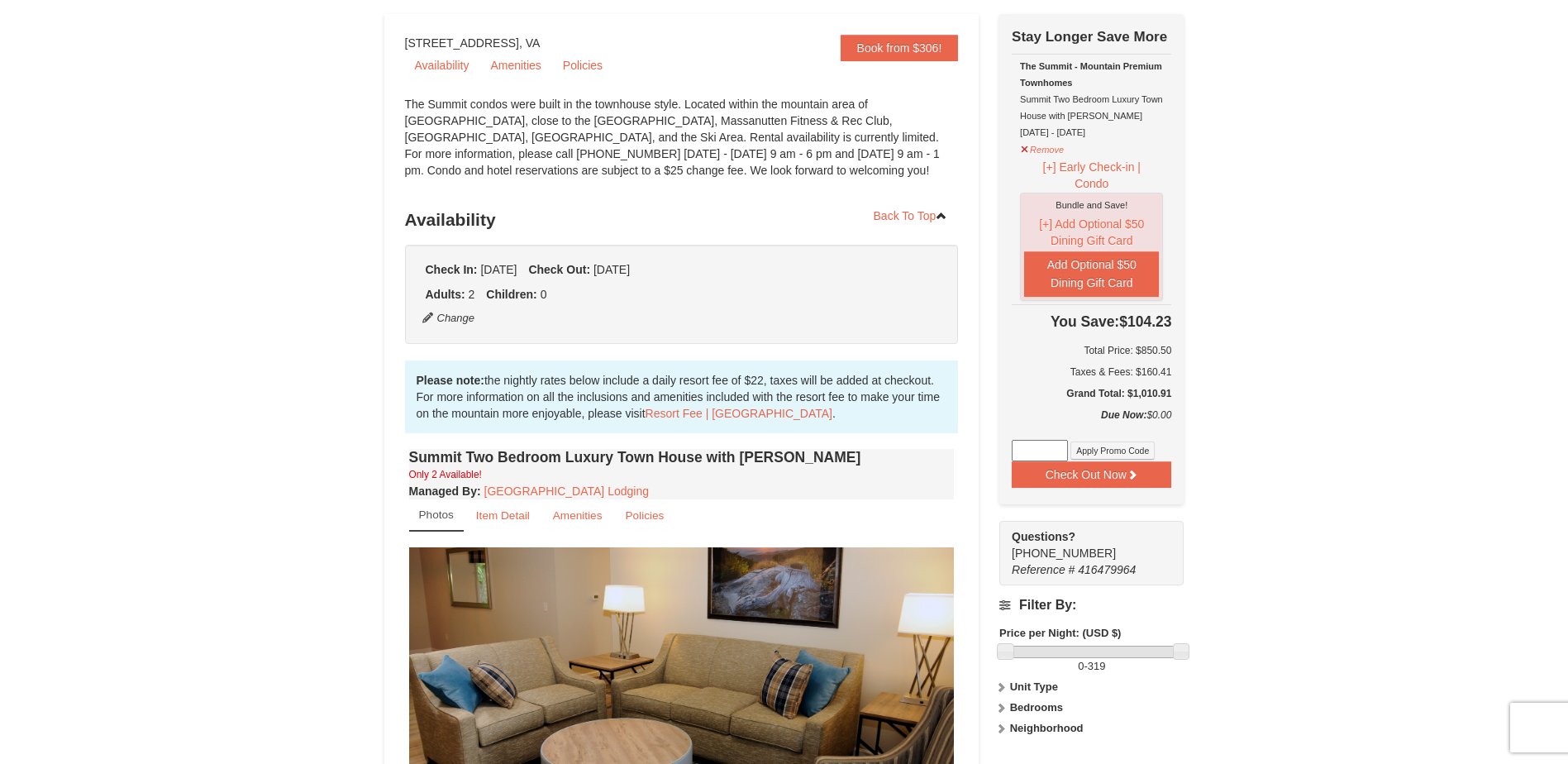
scroll to position [83, 0]
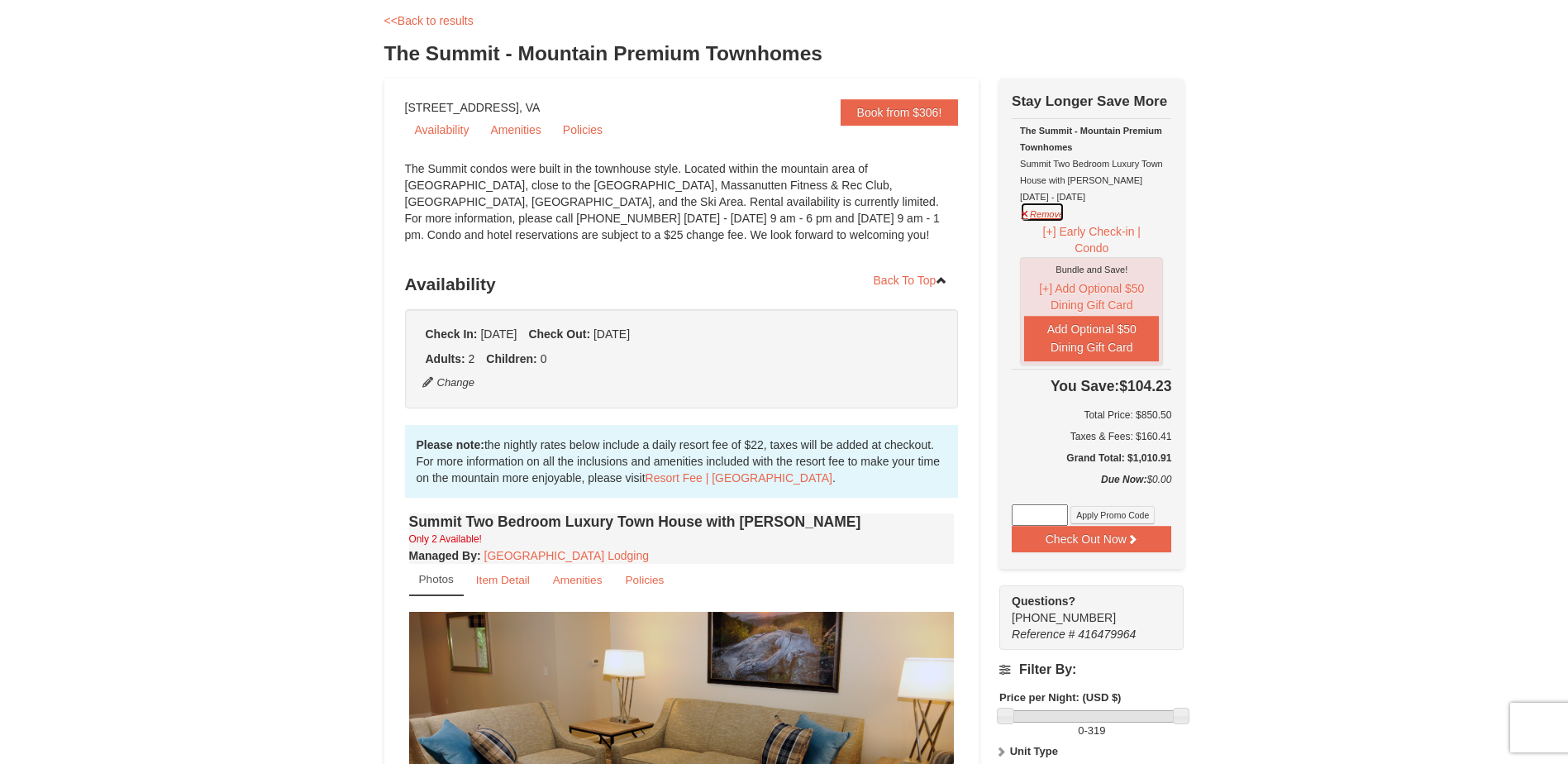
click at [1036, 212] on button "Remove" at bounding box center [1042, 212] width 45 height 20
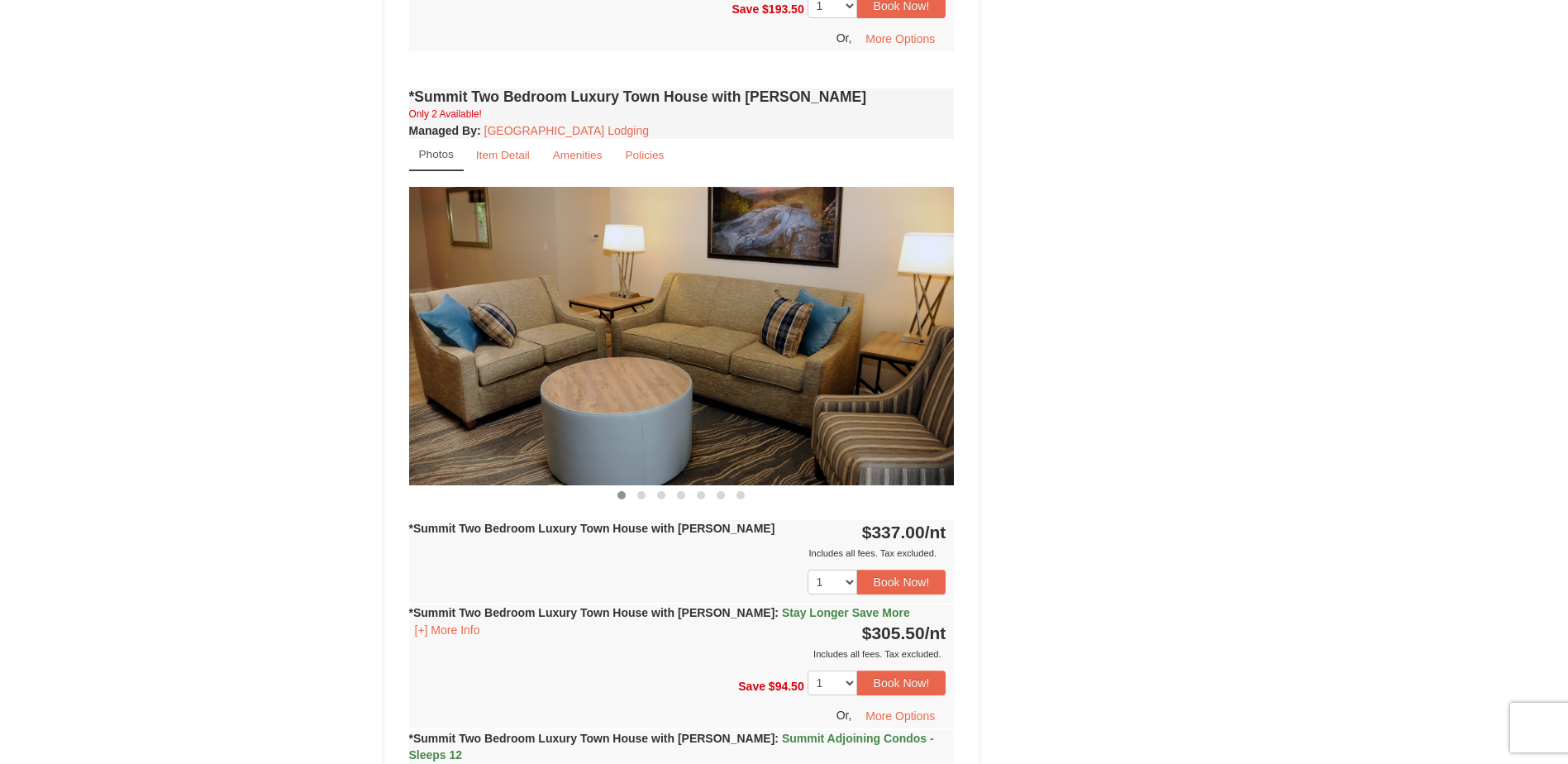
scroll to position [1406, 0]
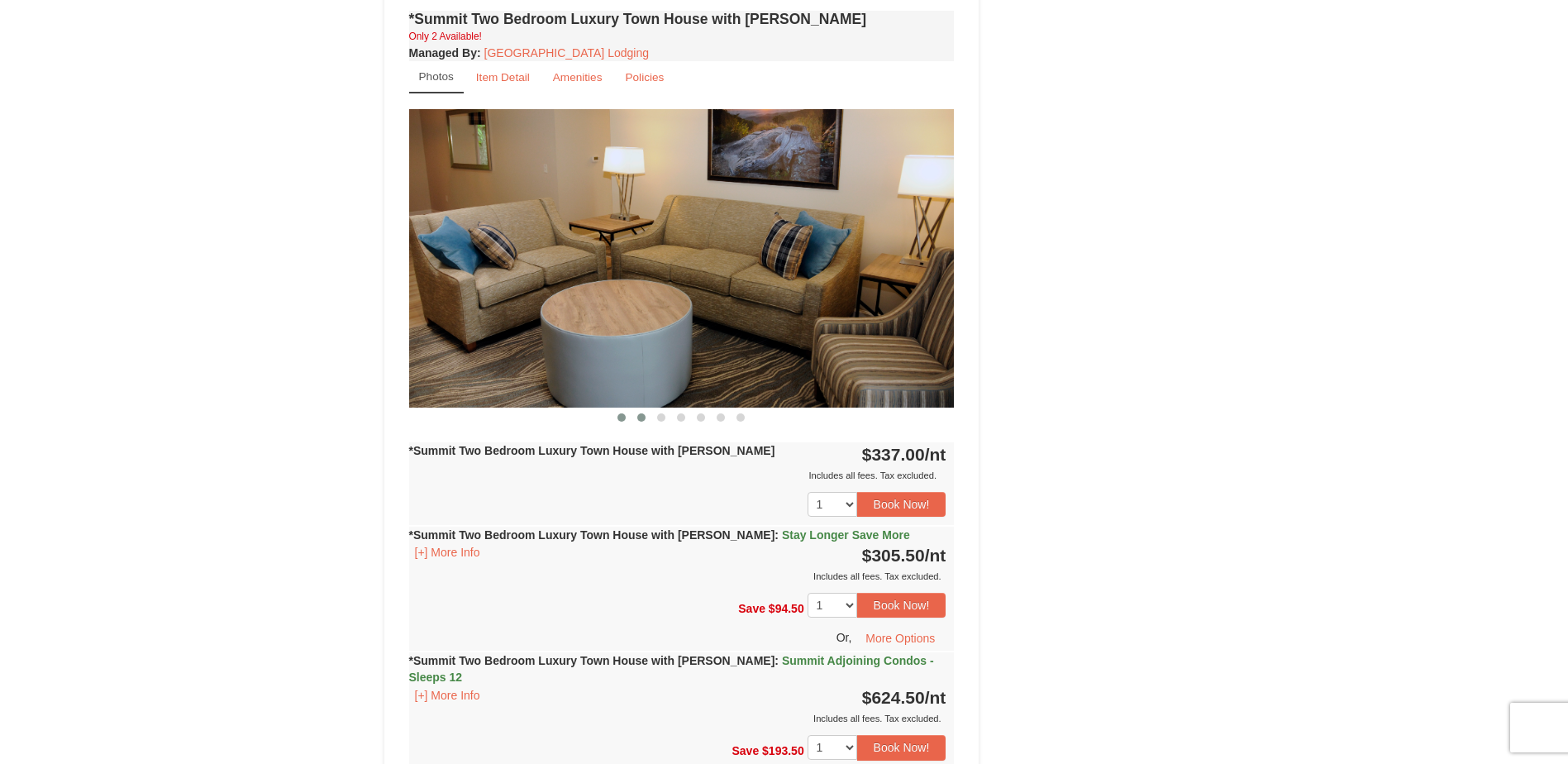
click at [641, 414] on span at bounding box center [642, 418] width 8 height 8
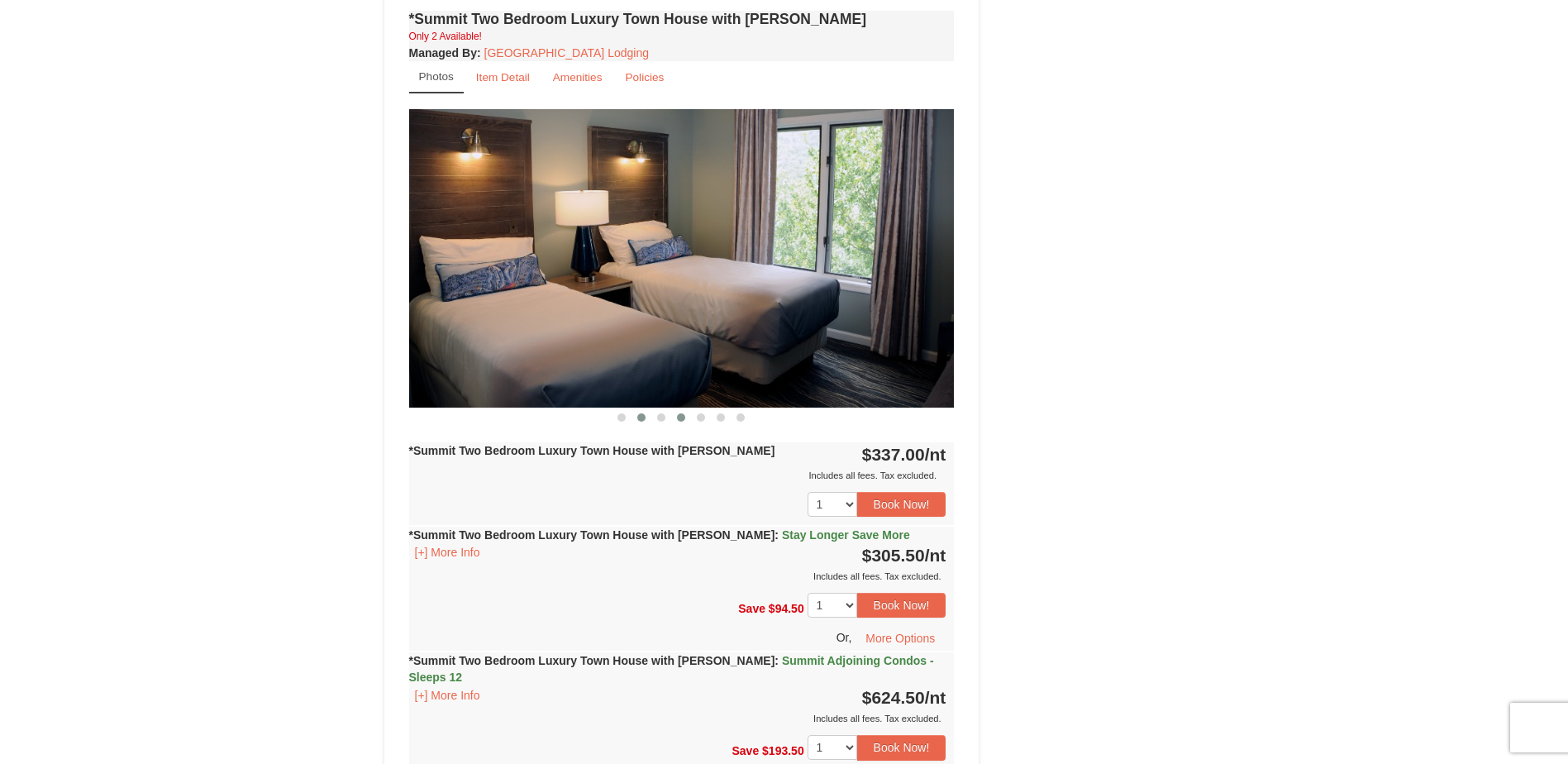
click at [678, 414] on span at bounding box center [681, 418] width 8 height 8
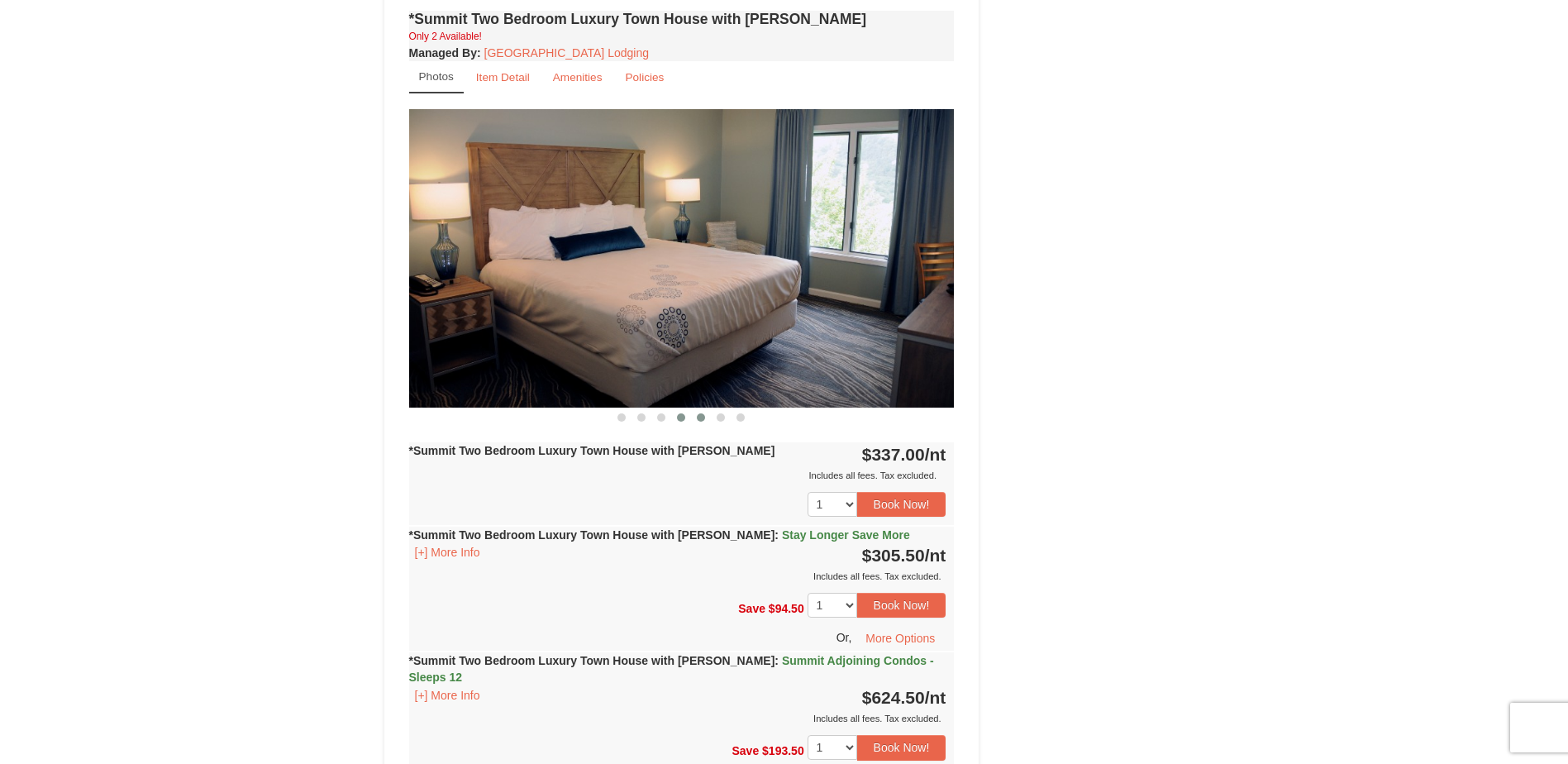
click at [699, 414] on span at bounding box center [701, 418] width 8 height 8
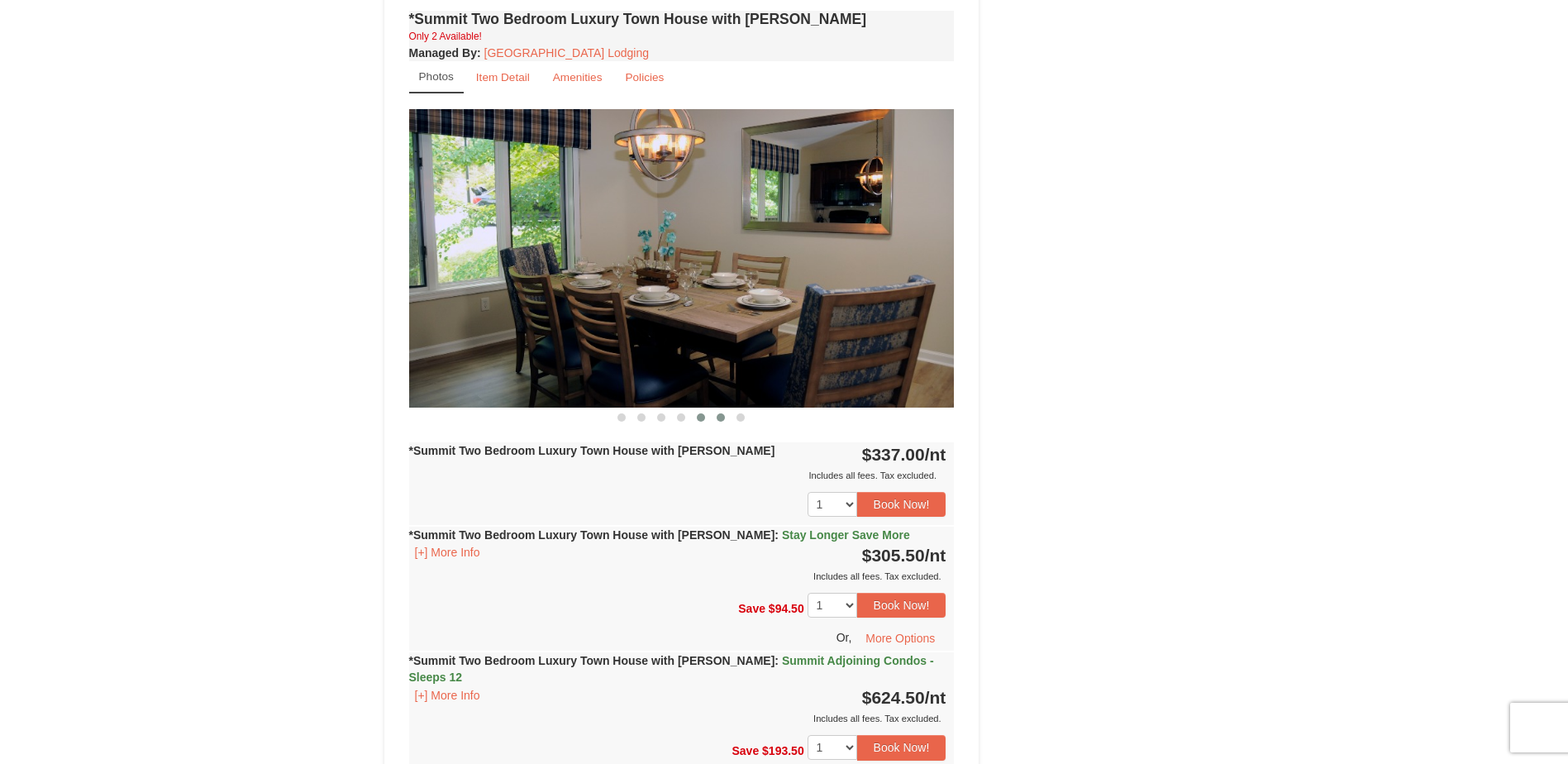
click at [716, 414] on span at bounding box center [720, 418] width 8 height 8
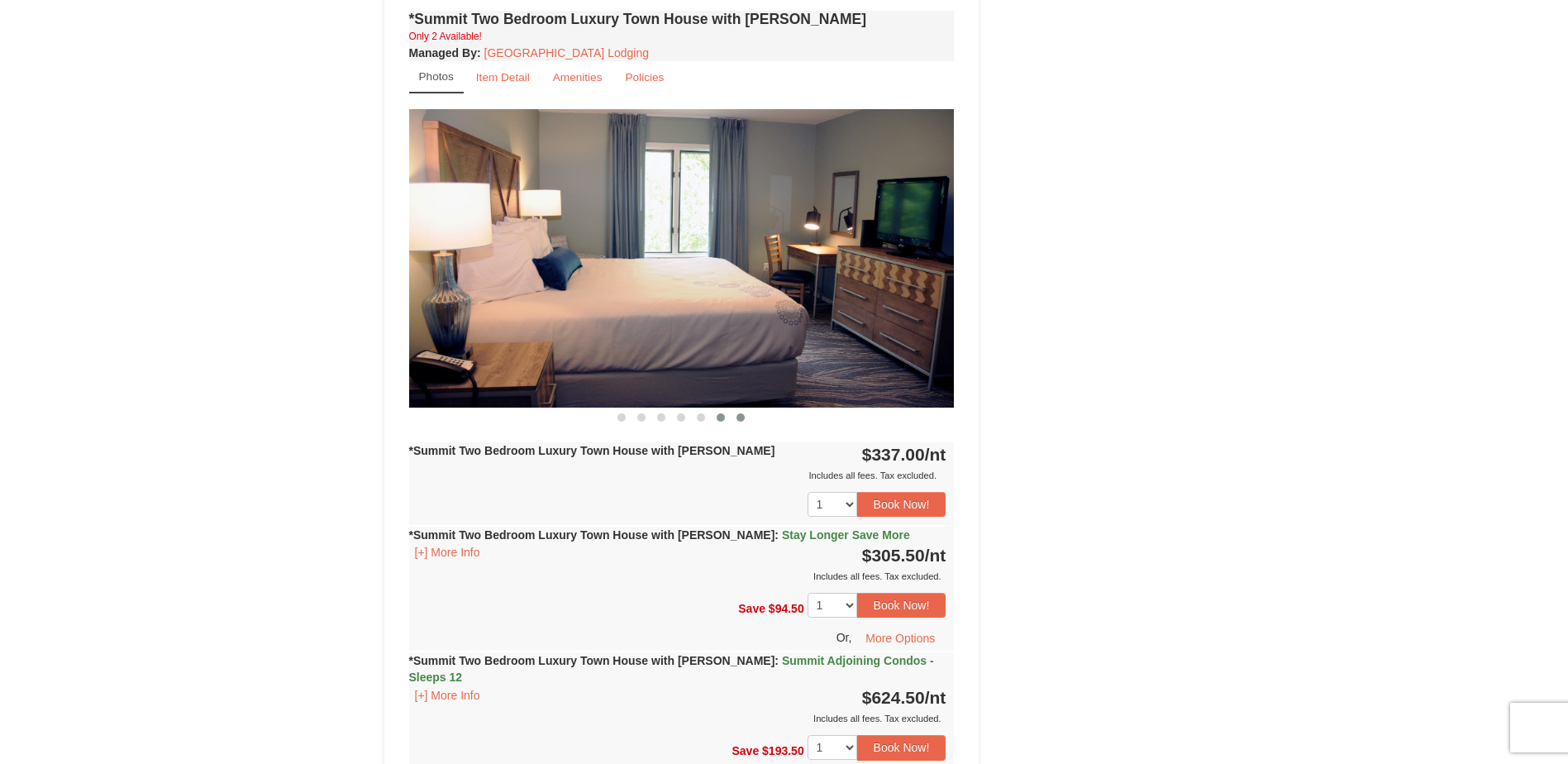
click at [738, 414] on span at bounding box center [741, 418] width 8 height 8
